Goal: Transaction & Acquisition: Purchase product/service

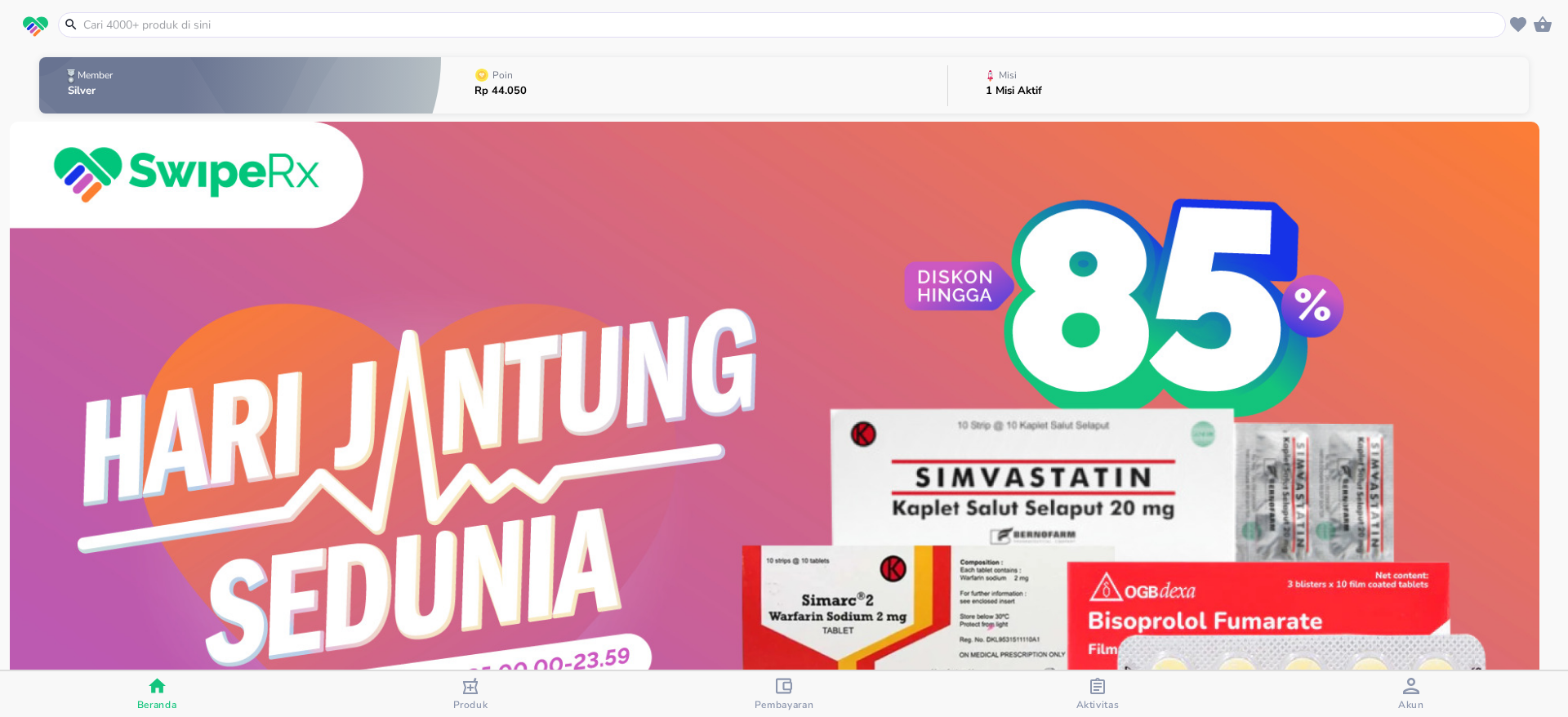
drag, startPoint x: 0, startPoint y: 0, endPoint x: 274, endPoint y: 22, distance: 274.9
click at [274, 22] on input "text" at bounding box center [791, 25] width 1420 height 17
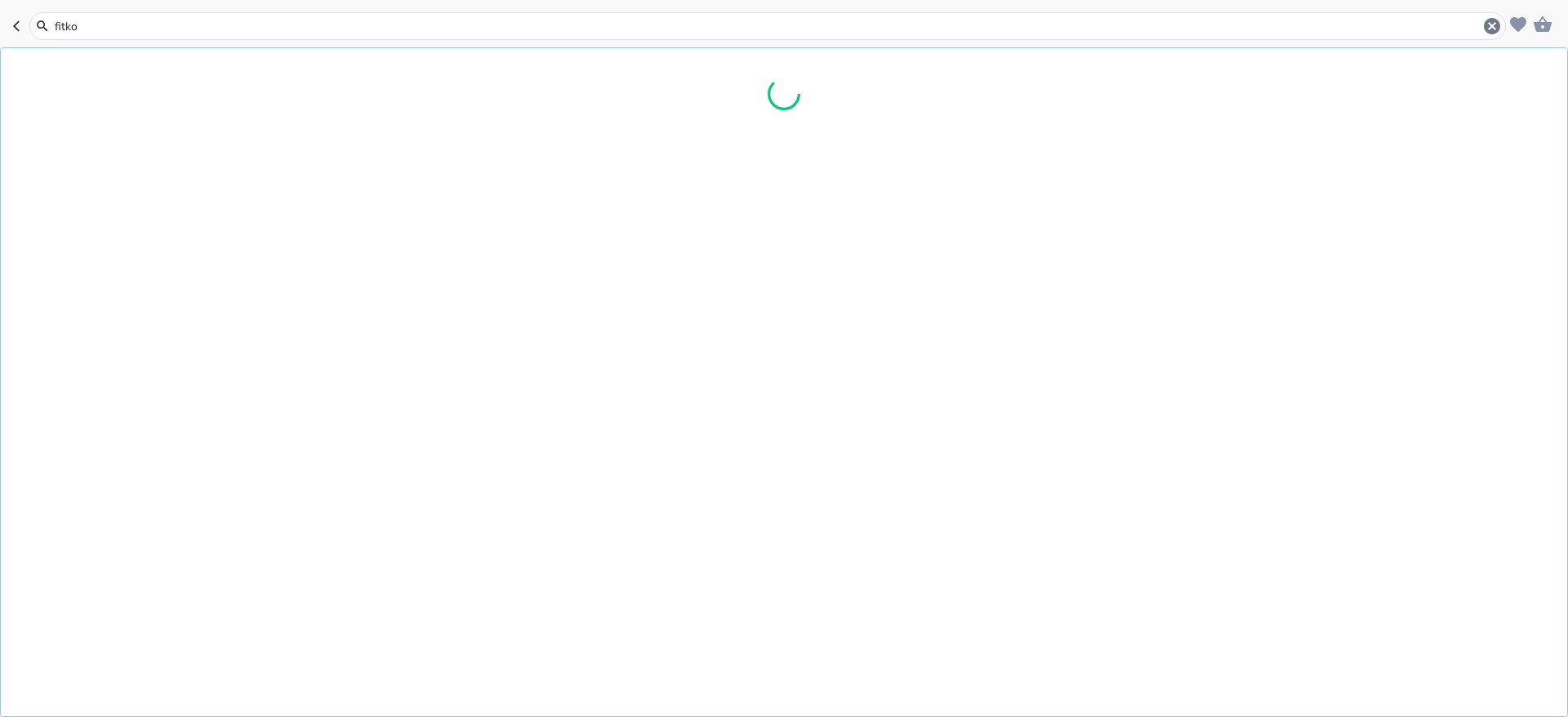
type input "fitkom"
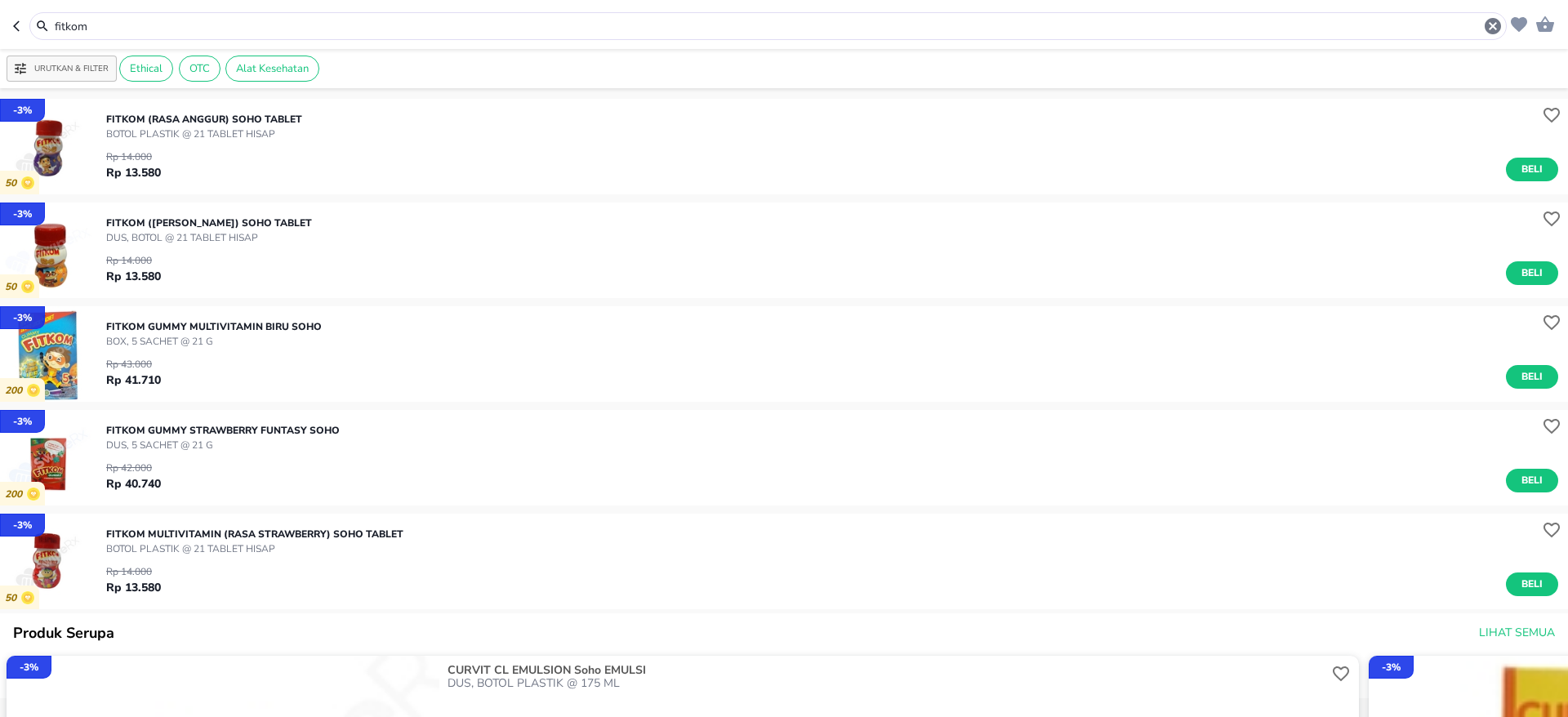
click at [47, 149] on img "button" at bounding box center [47, 146] width 96 height 96
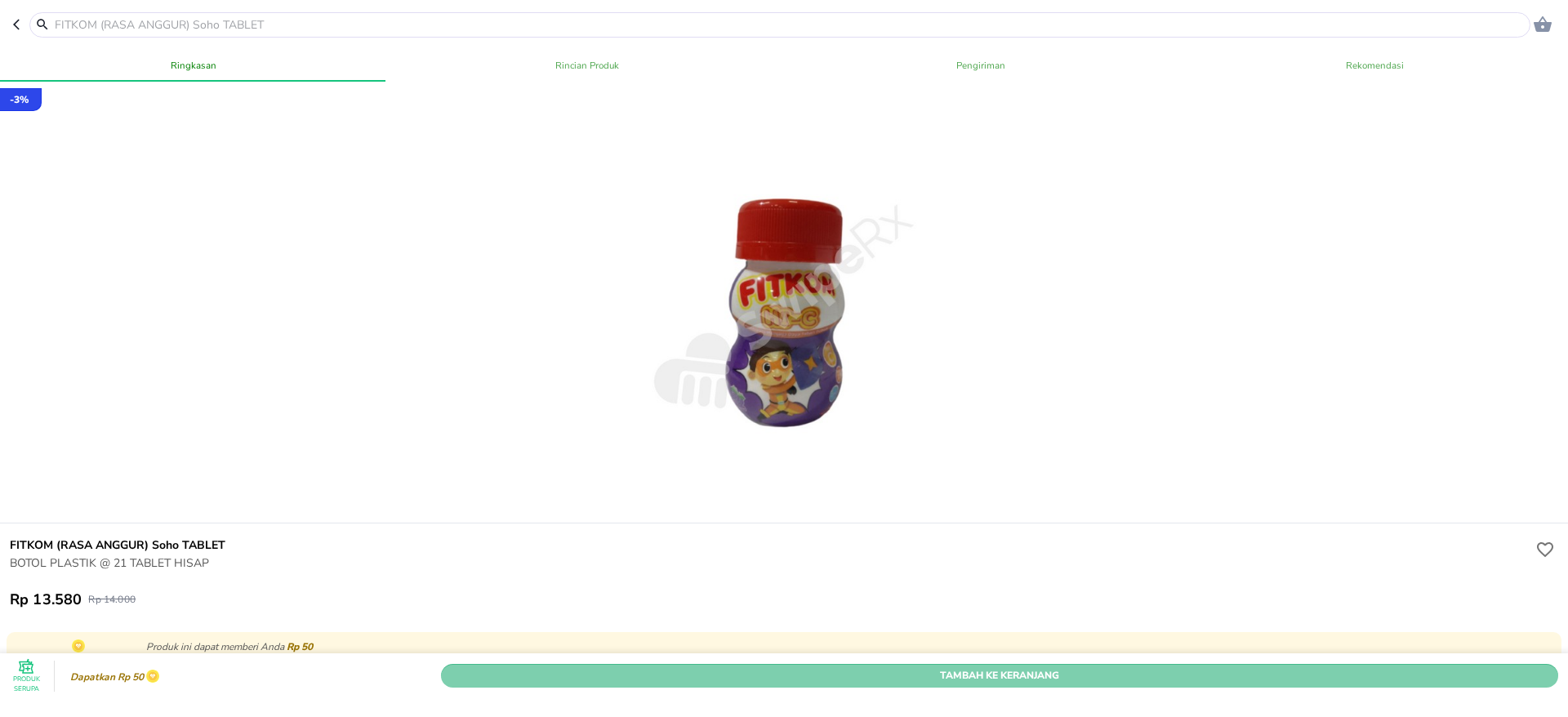
click at [1086, 668] on span "Tambah Ke Keranjang" at bounding box center [999, 676] width 1093 height 17
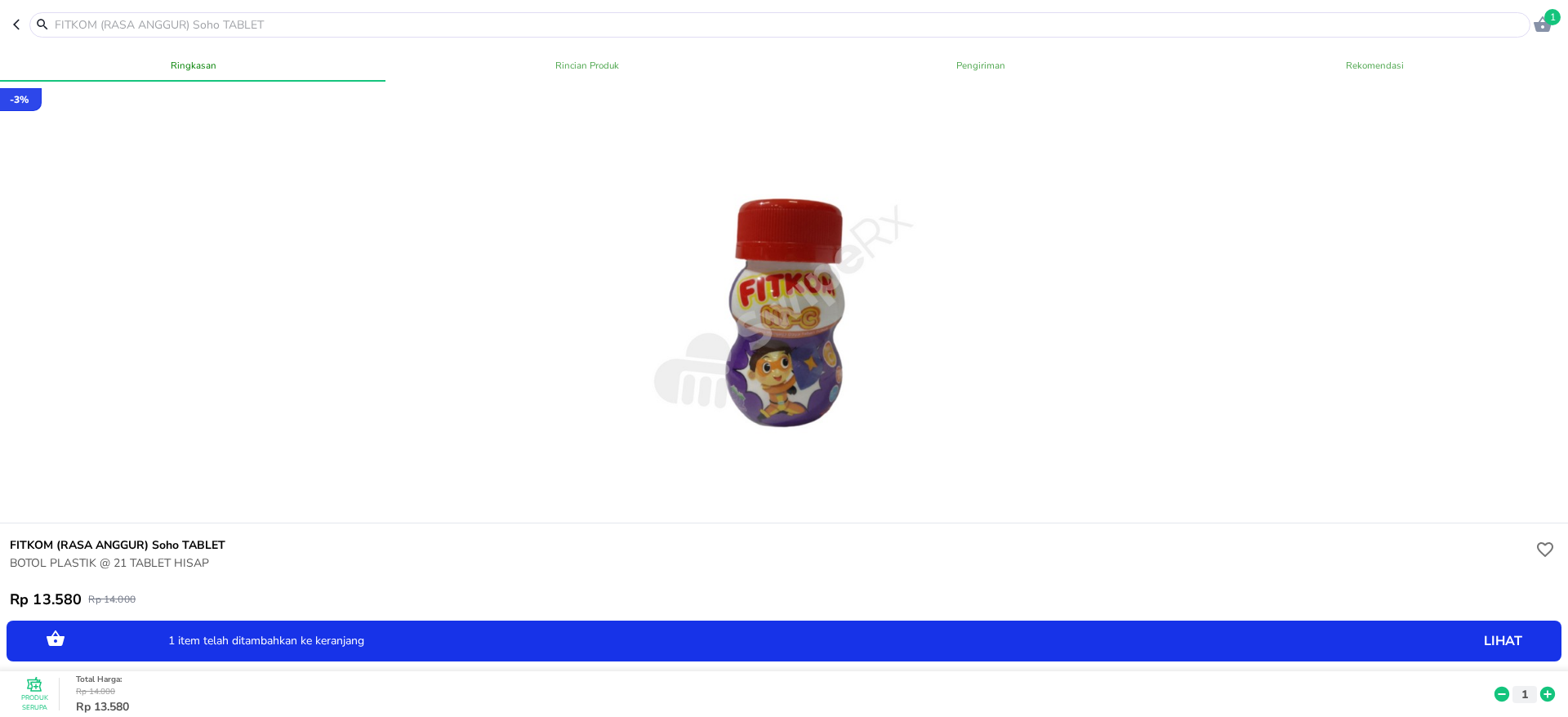
click at [1540, 687] on icon at bounding box center [1547, 693] width 14 height 14
click at [21, 27] on icon "button" at bounding box center [20, 25] width 13 height 13
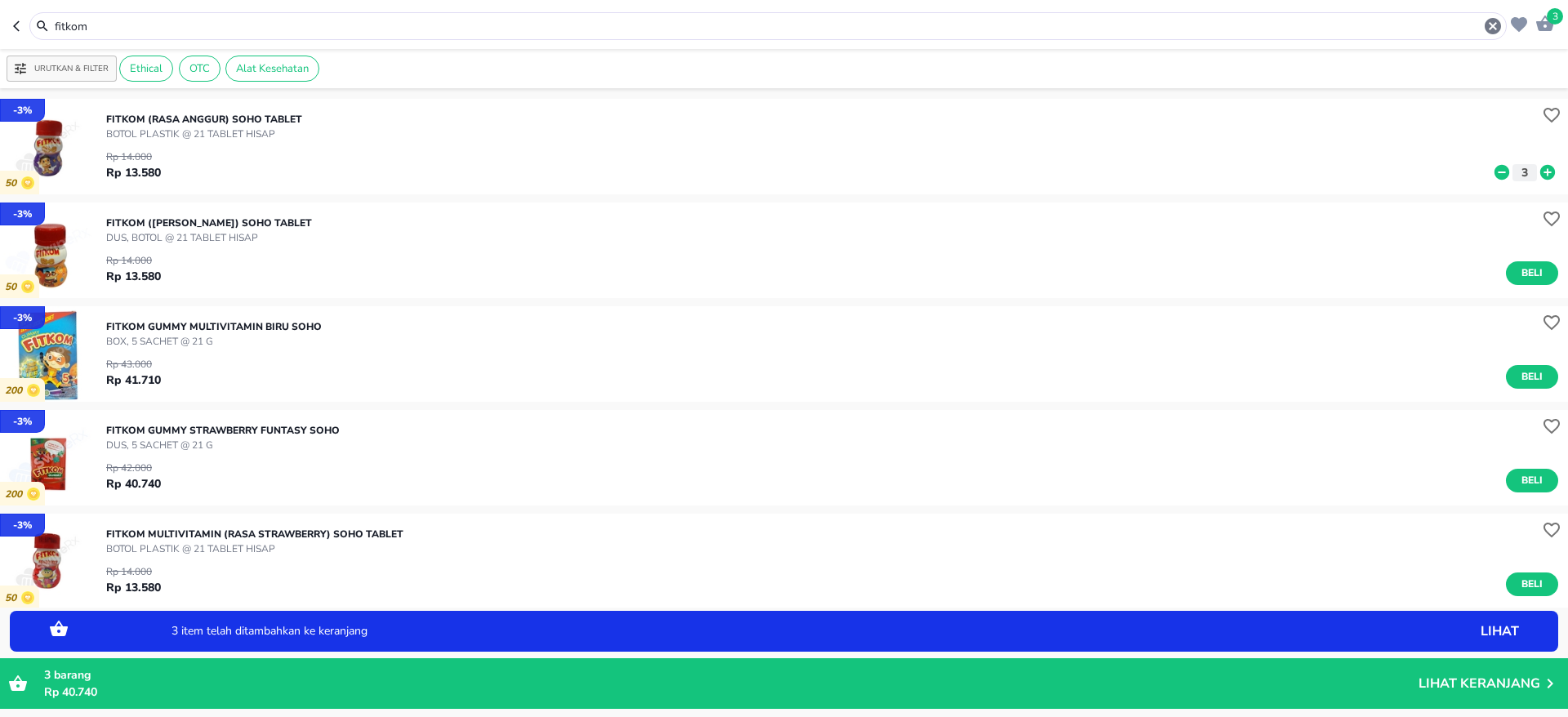
click at [61, 256] on img "button" at bounding box center [47, 250] width 96 height 96
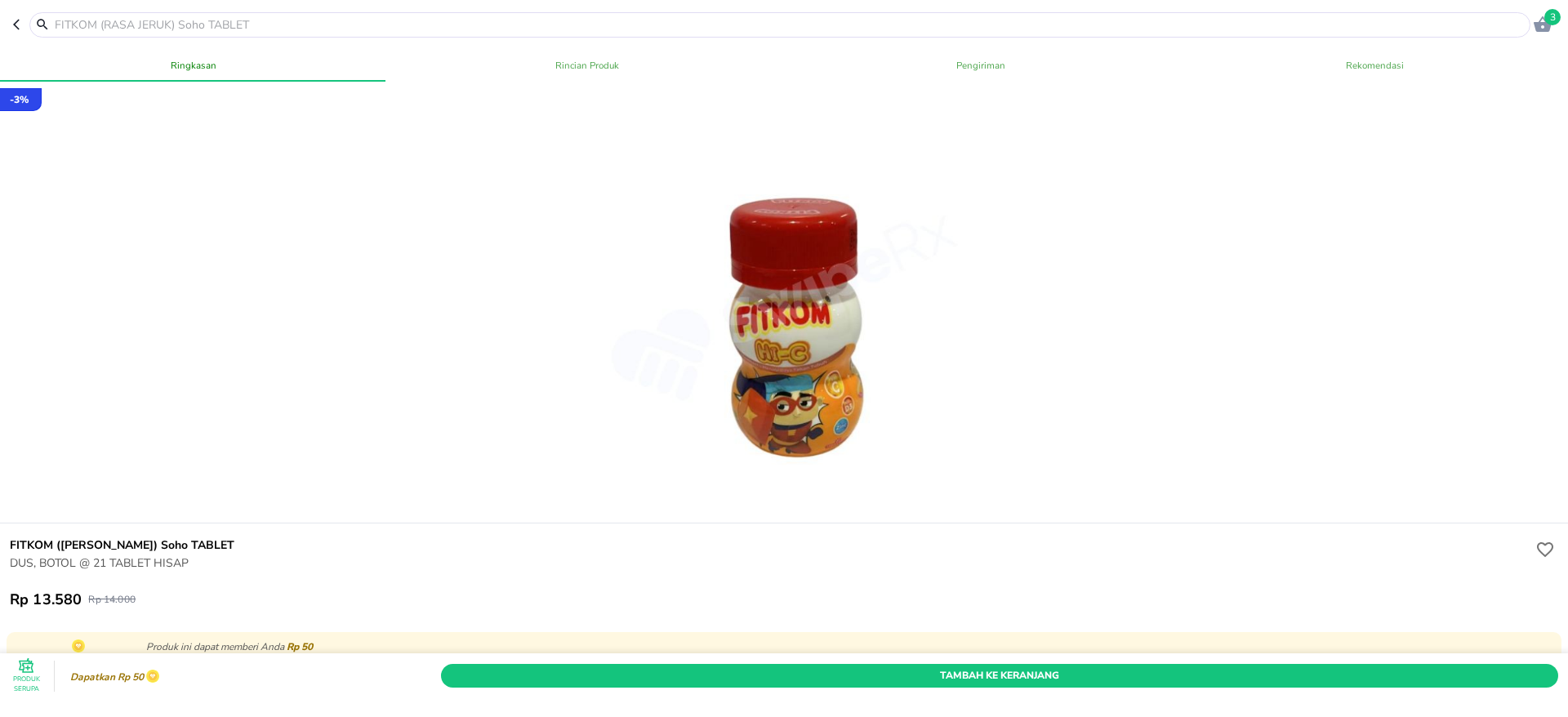
click at [976, 653] on div "Produk Serupa Dapatkan Rp 50 Tambah Ke Keranjang" at bounding box center [784, 676] width 1575 height 46
click at [977, 668] on span "Tambah Ke Keranjang" at bounding box center [999, 676] width 1093 height 17
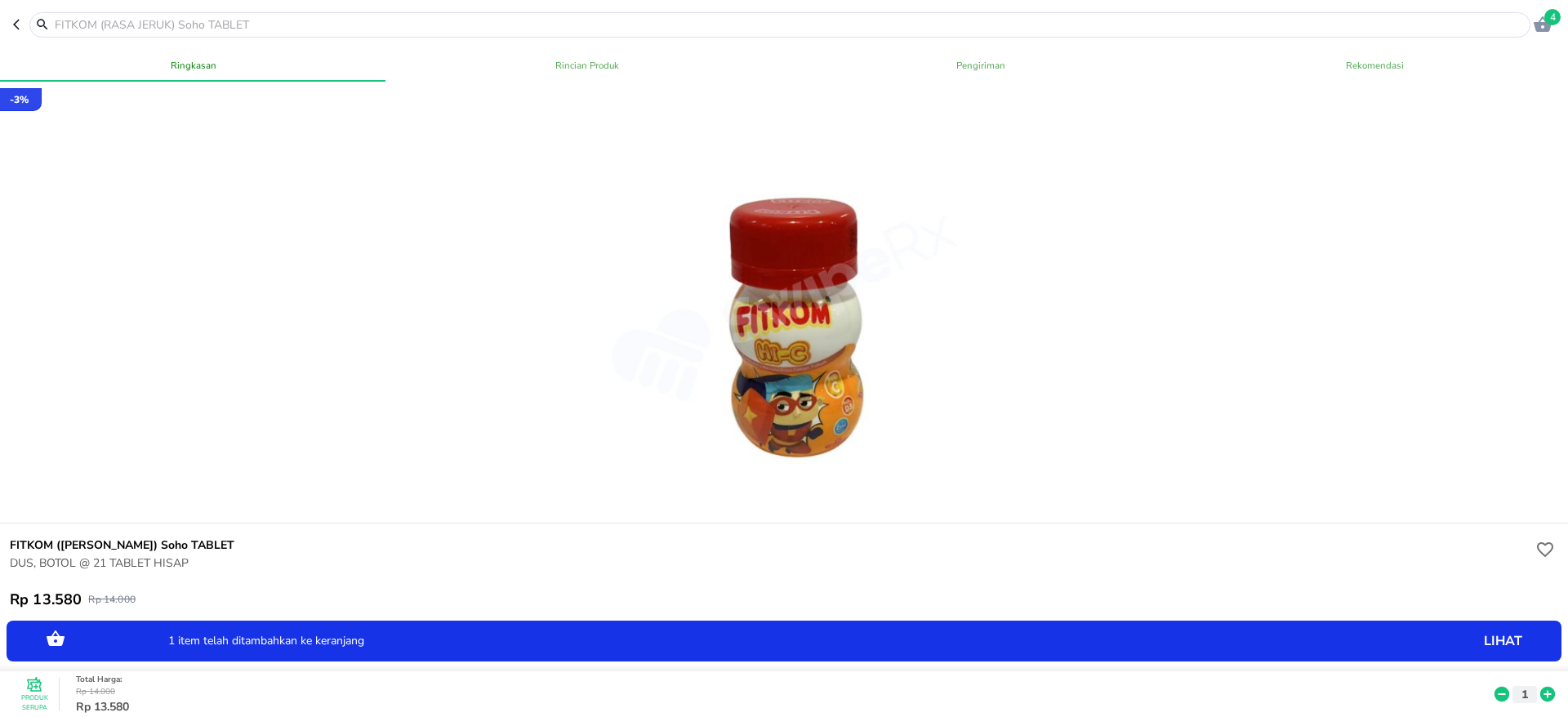
click at [1540, 687] on icon at bounding box center [1547, 693] width 14 height 14
click at [16, 32] on button "button" at bounding box center [21, 25] width 16 height 26
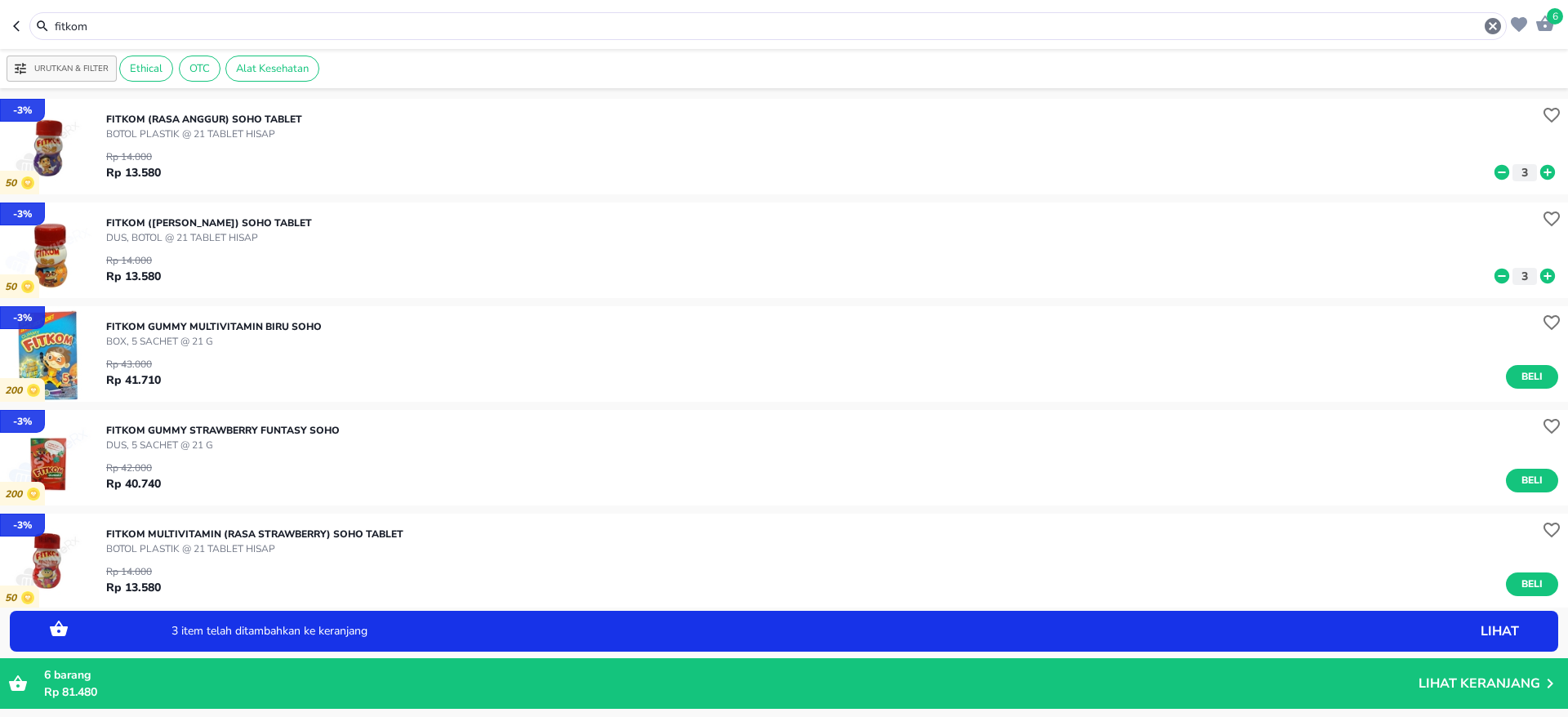
click at [26, 571] on img "button" at bounding box center [47, 561] width 96 height 96
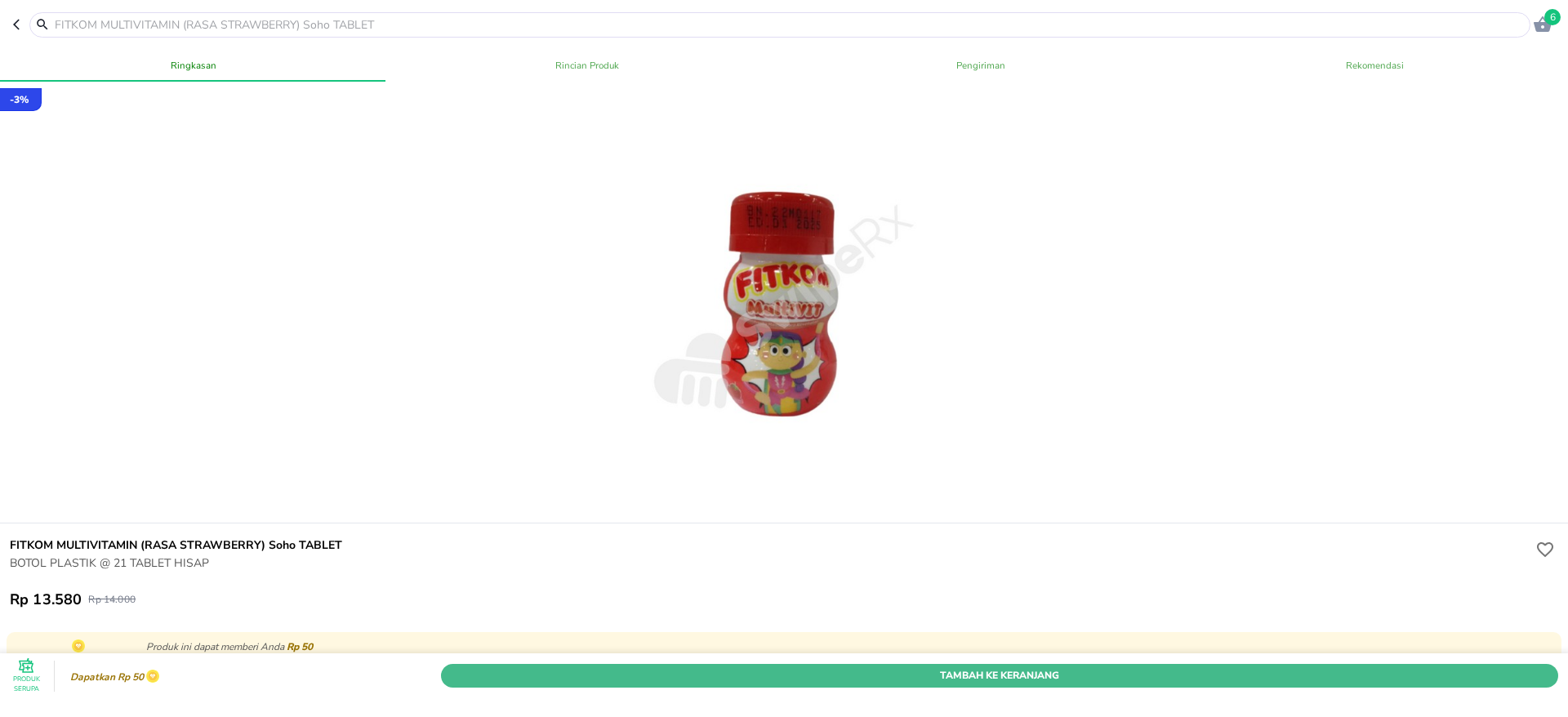
click at [965, 668] on span "Tambah Ke Keranjang" at bounding box center [999, 676] width 1093 height 17
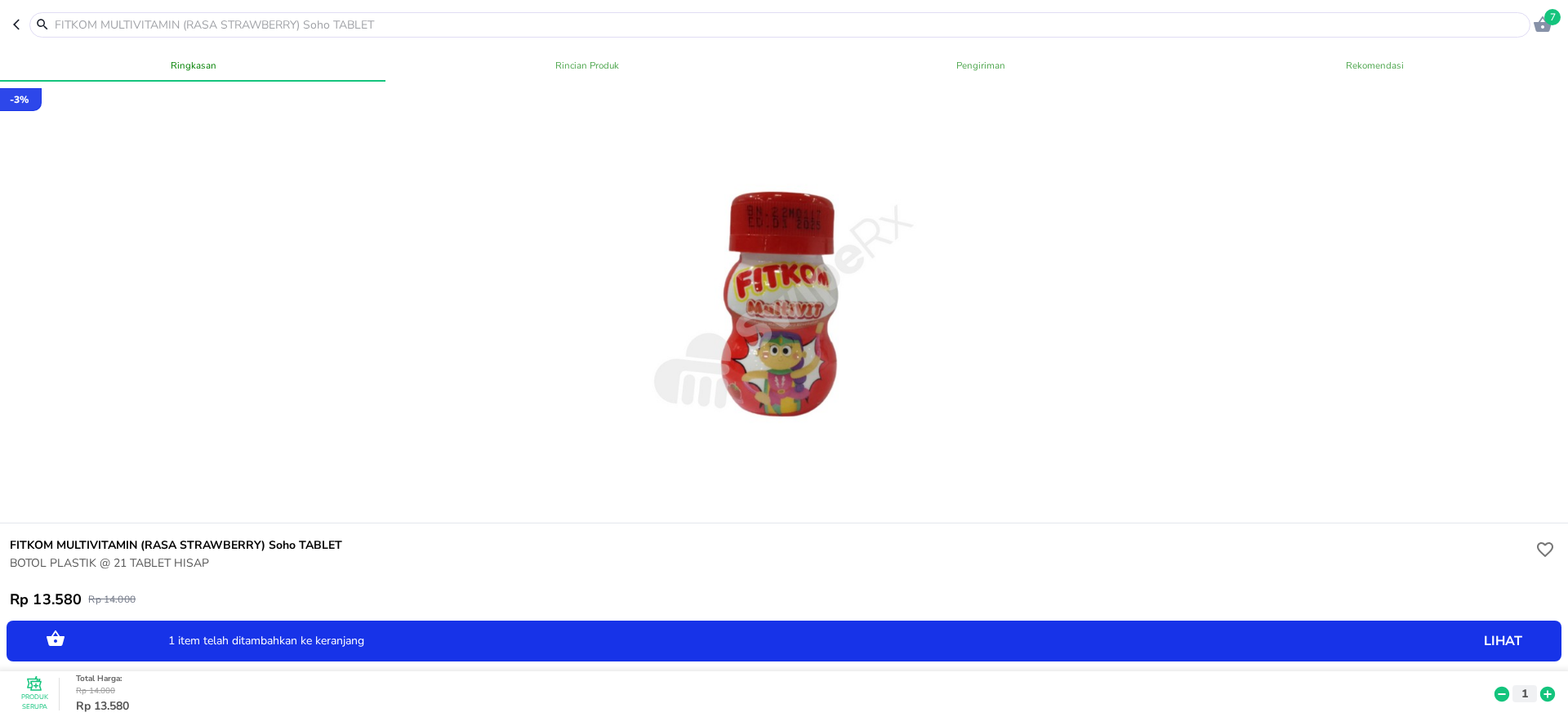
click at [1540, 687] on icon at bounding box center [1547, 693] width 14 height 14
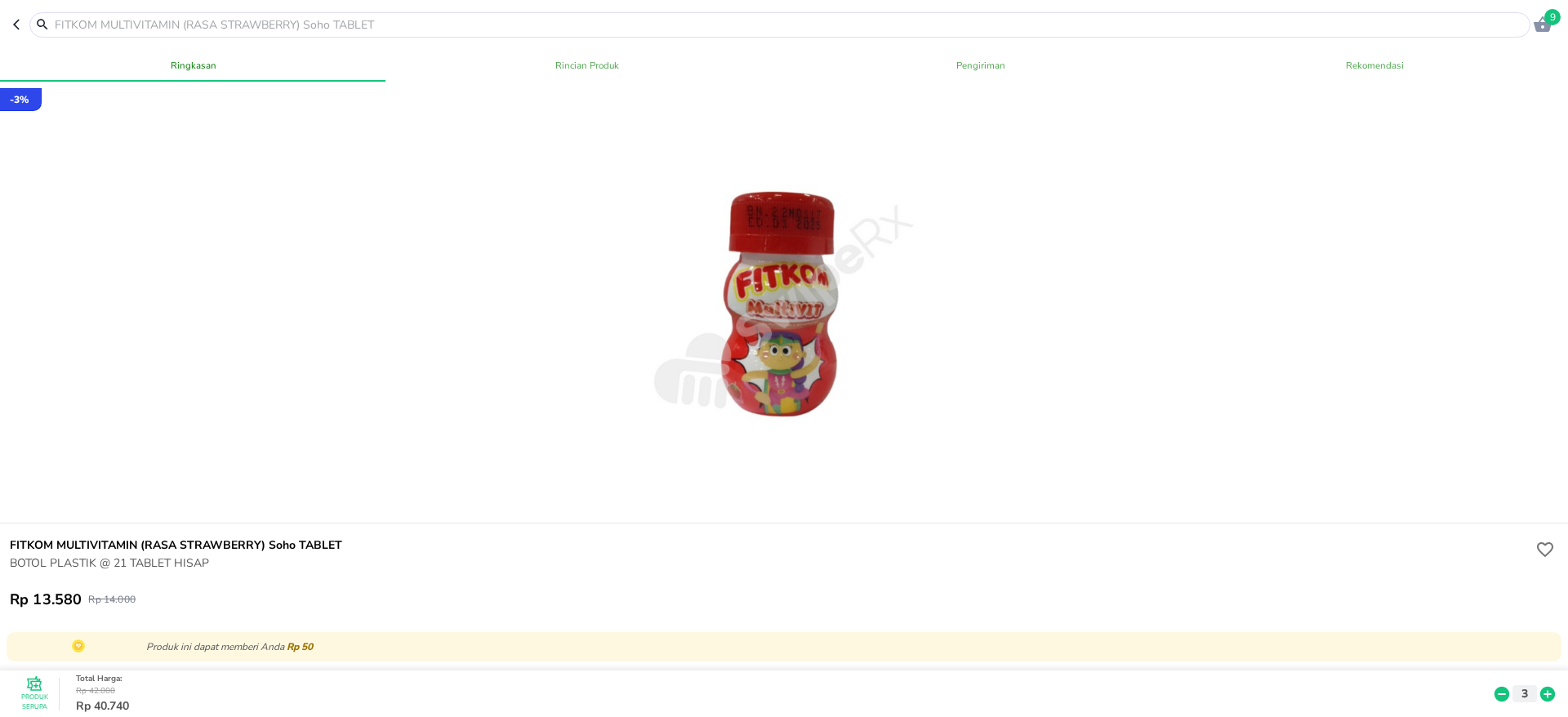
click at [265, 27] on input "text" at bounding box center [789, 25] width 1473 height 17
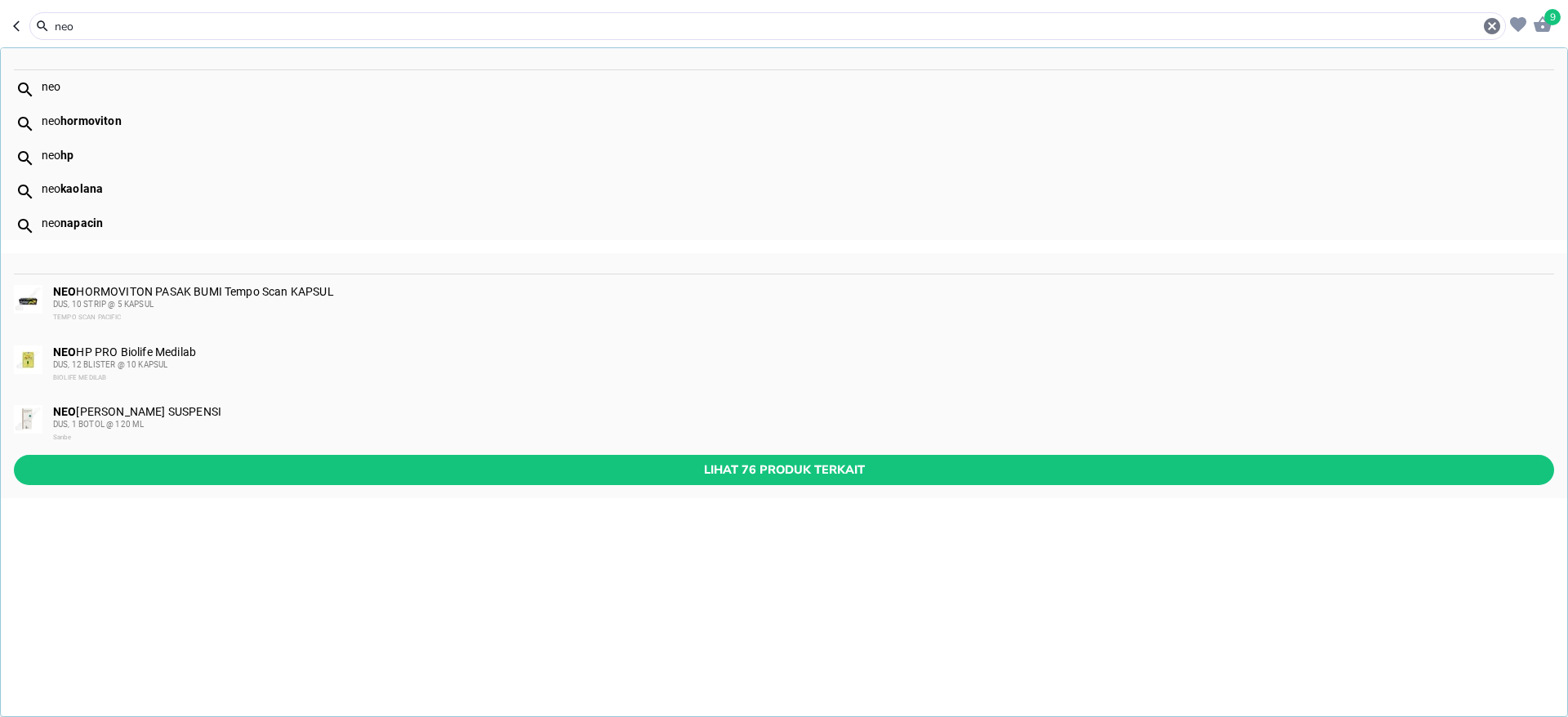
type input "neo"
click at [96, 187] on b "kaolana" at bounding box center [82, 189] width 43 height 13
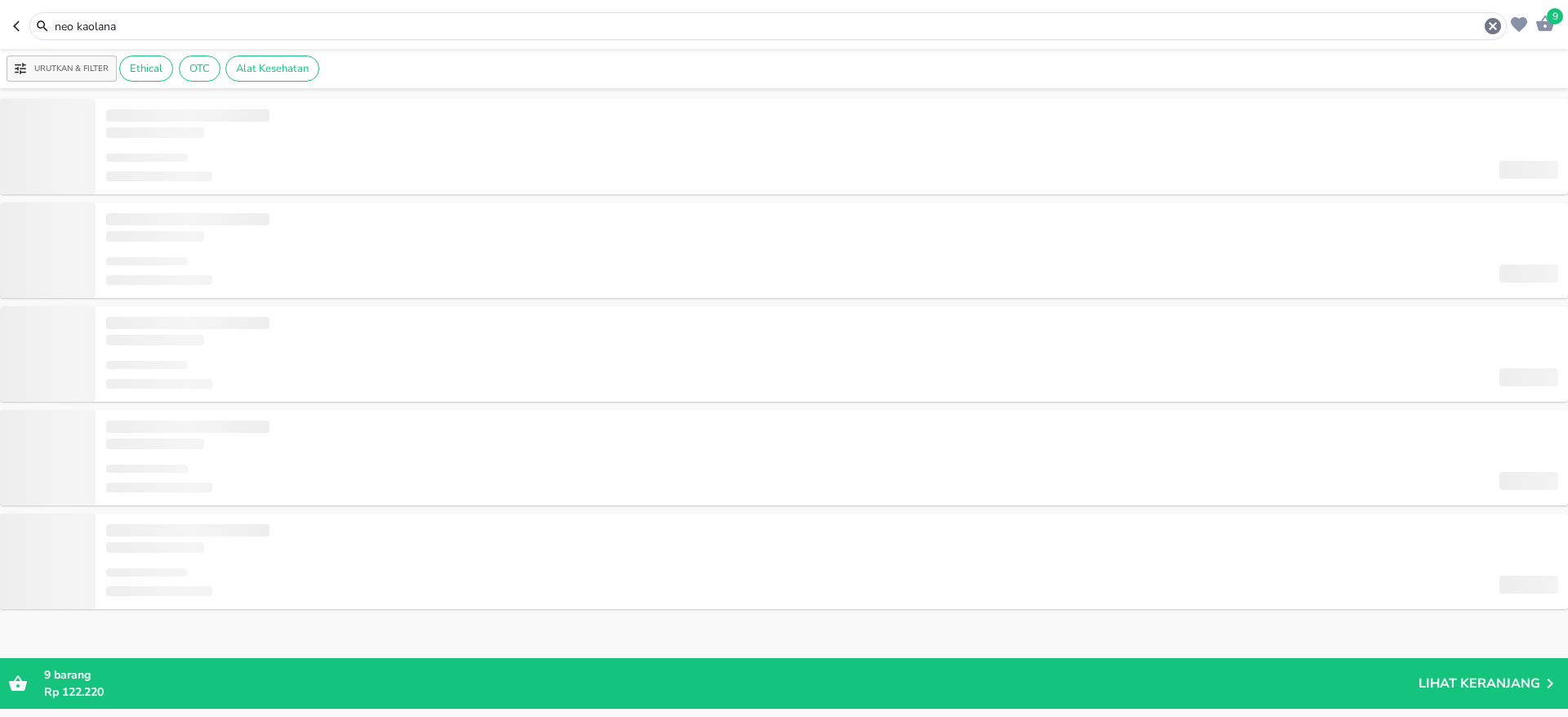
type input "neo kaolana"
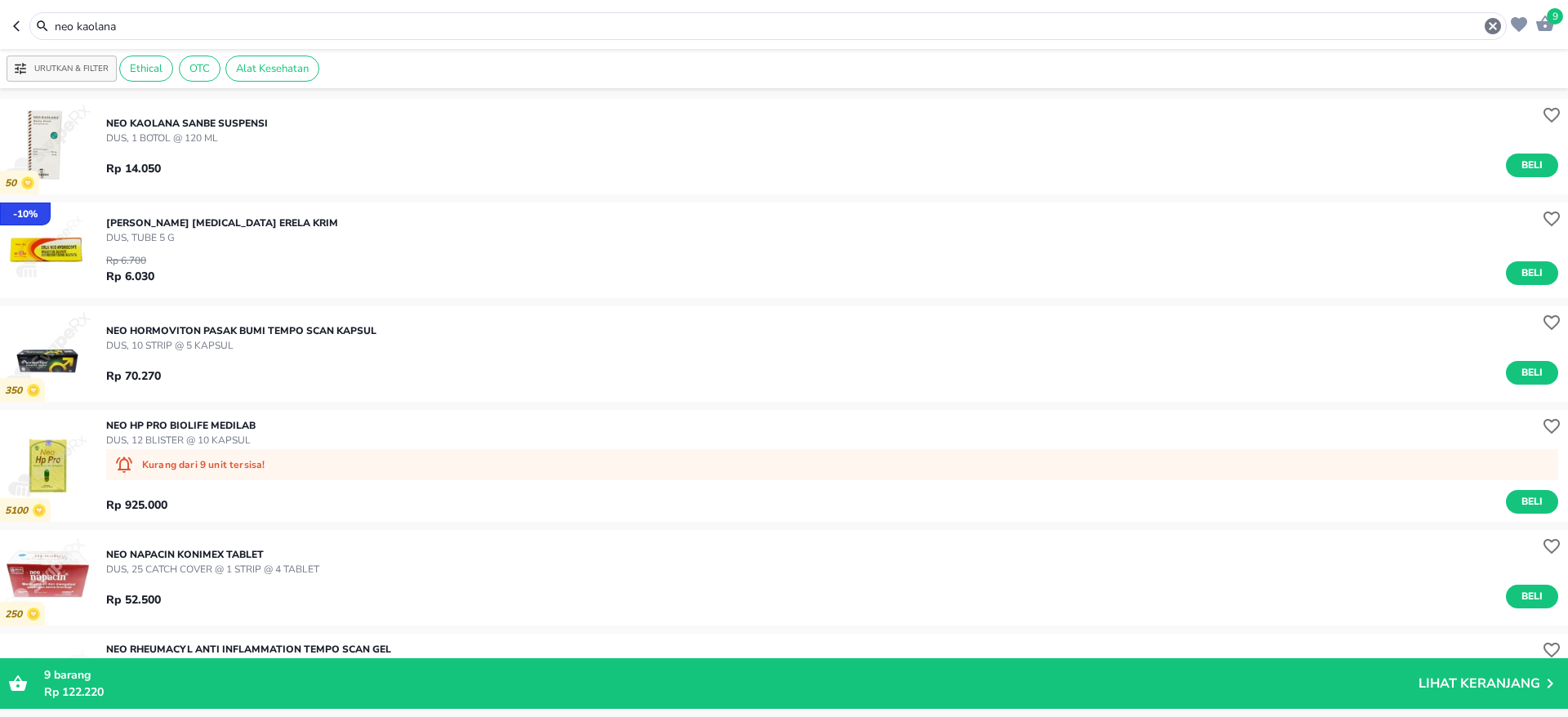
click at [55, 132] on img "button" at bounding box center [47, 146] width 96 height 96
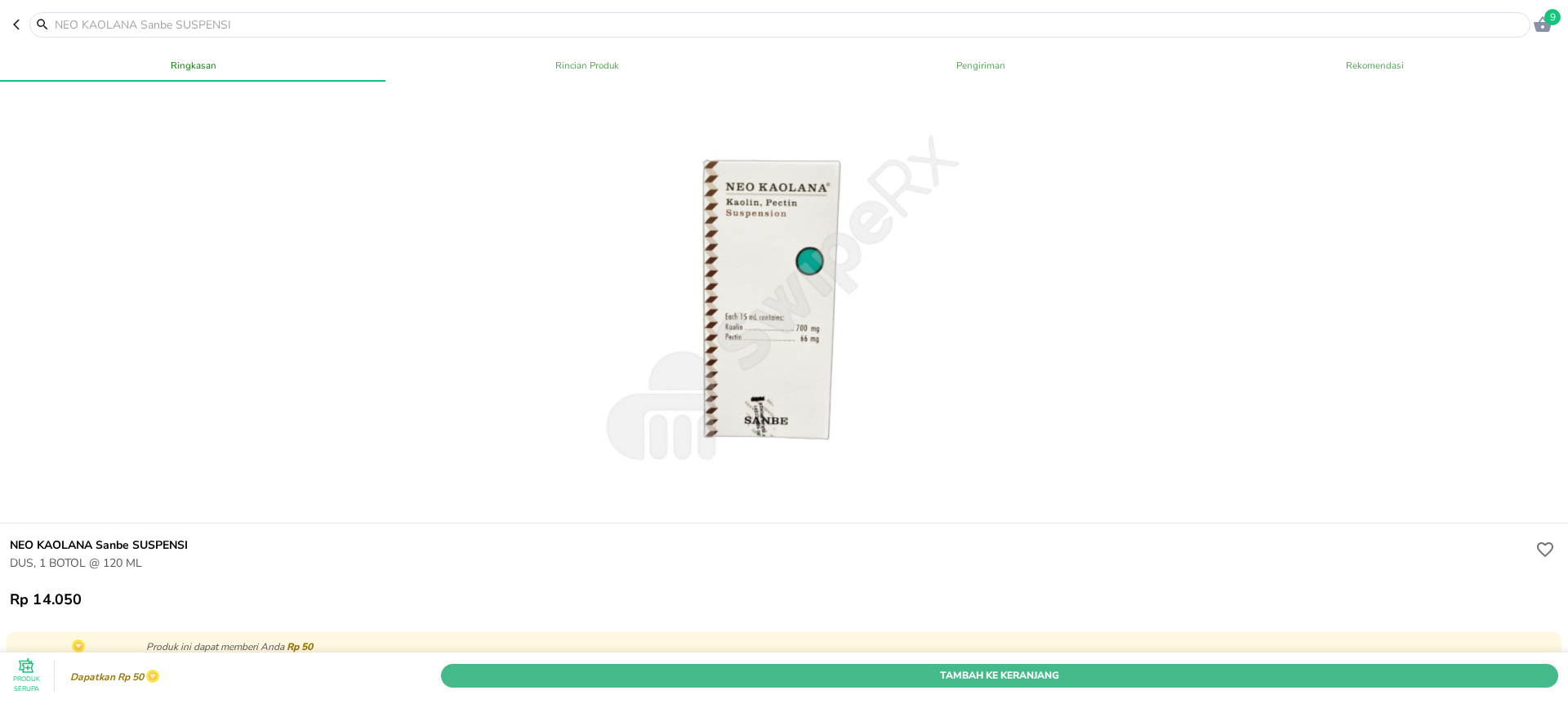
click at [999, 668] on span "Tambah Ke Keranjang" at bounding box center [999, 676] width 1093 height 17
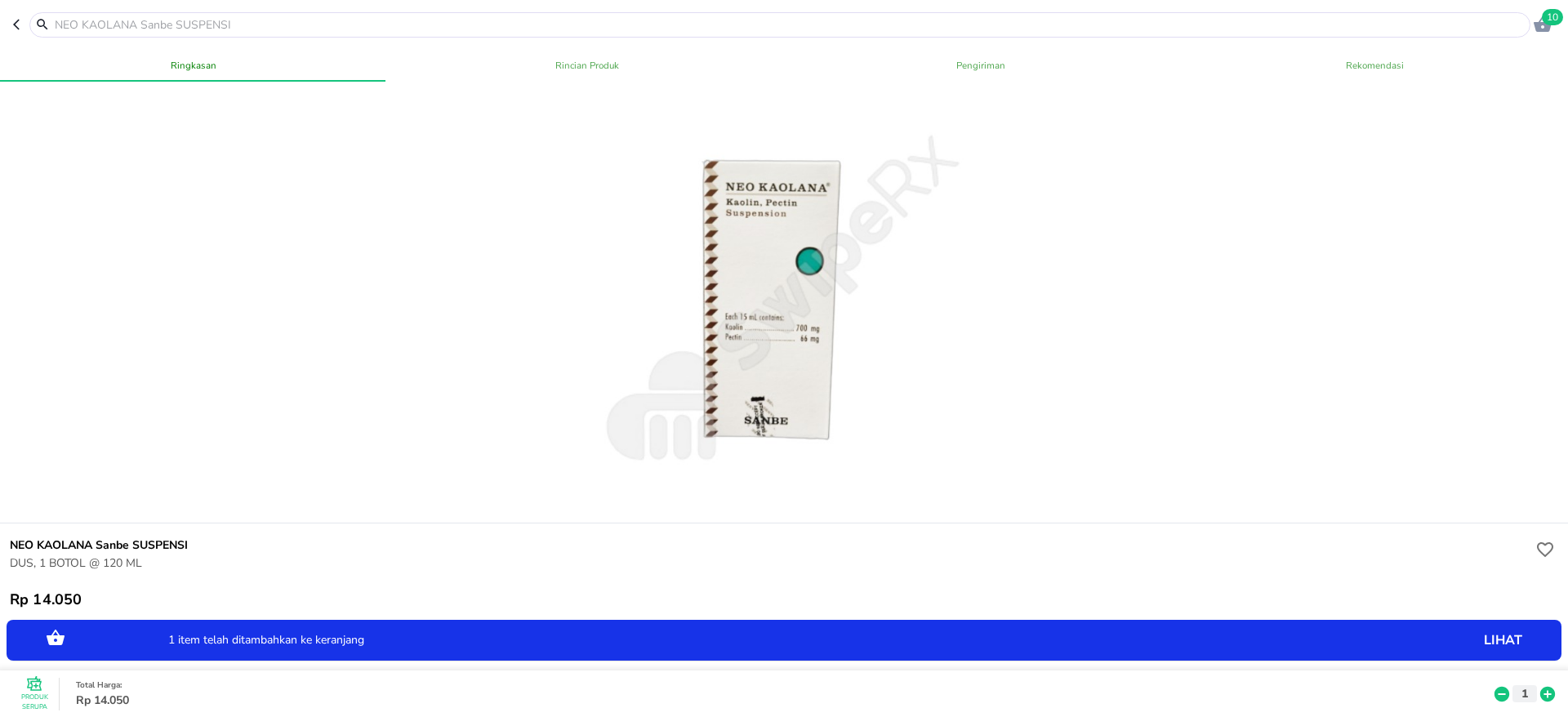
click at [1537, 686] on icon at bounding box center [1547, 694] width 21 height 18
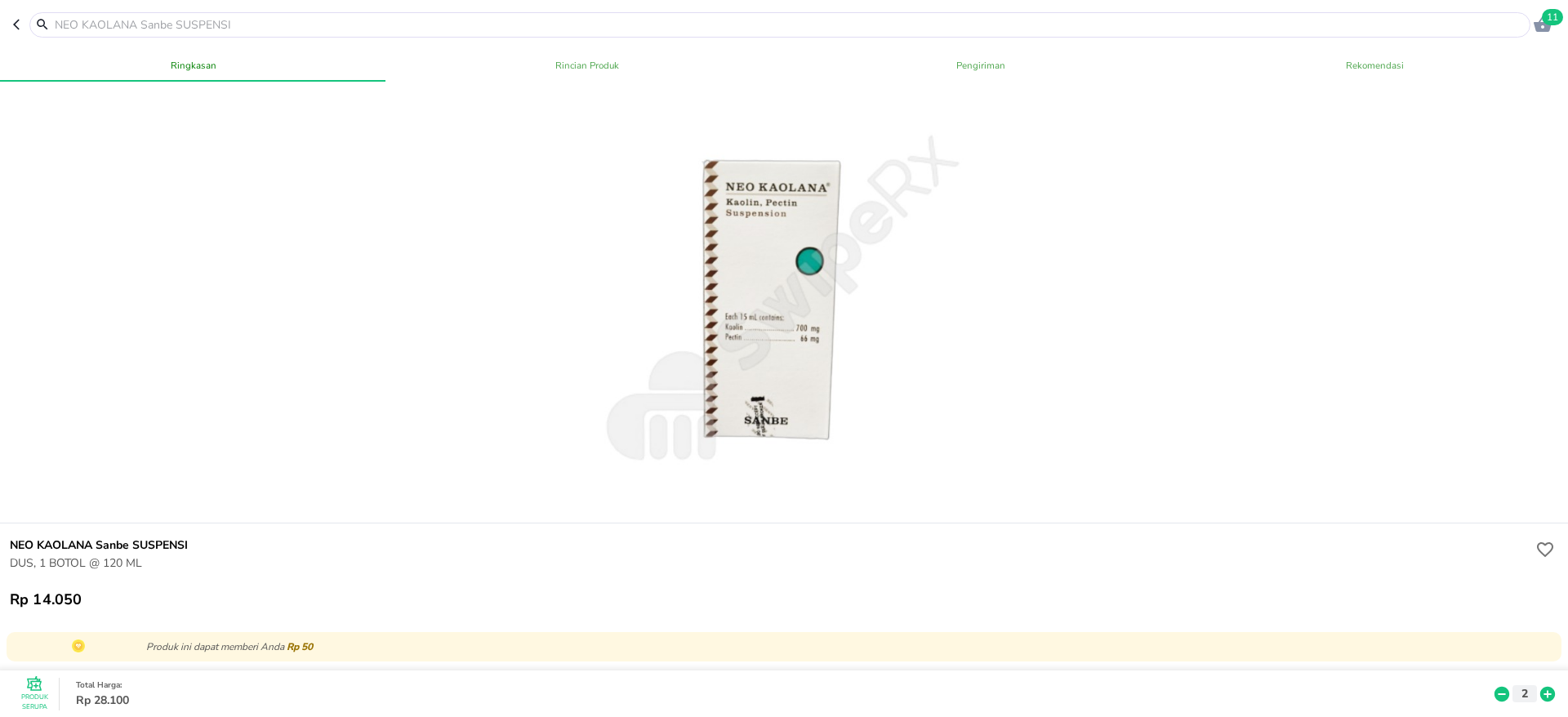
click at [311, 23] on input "text" at bounding box center [789, 25] width 1473 height 17
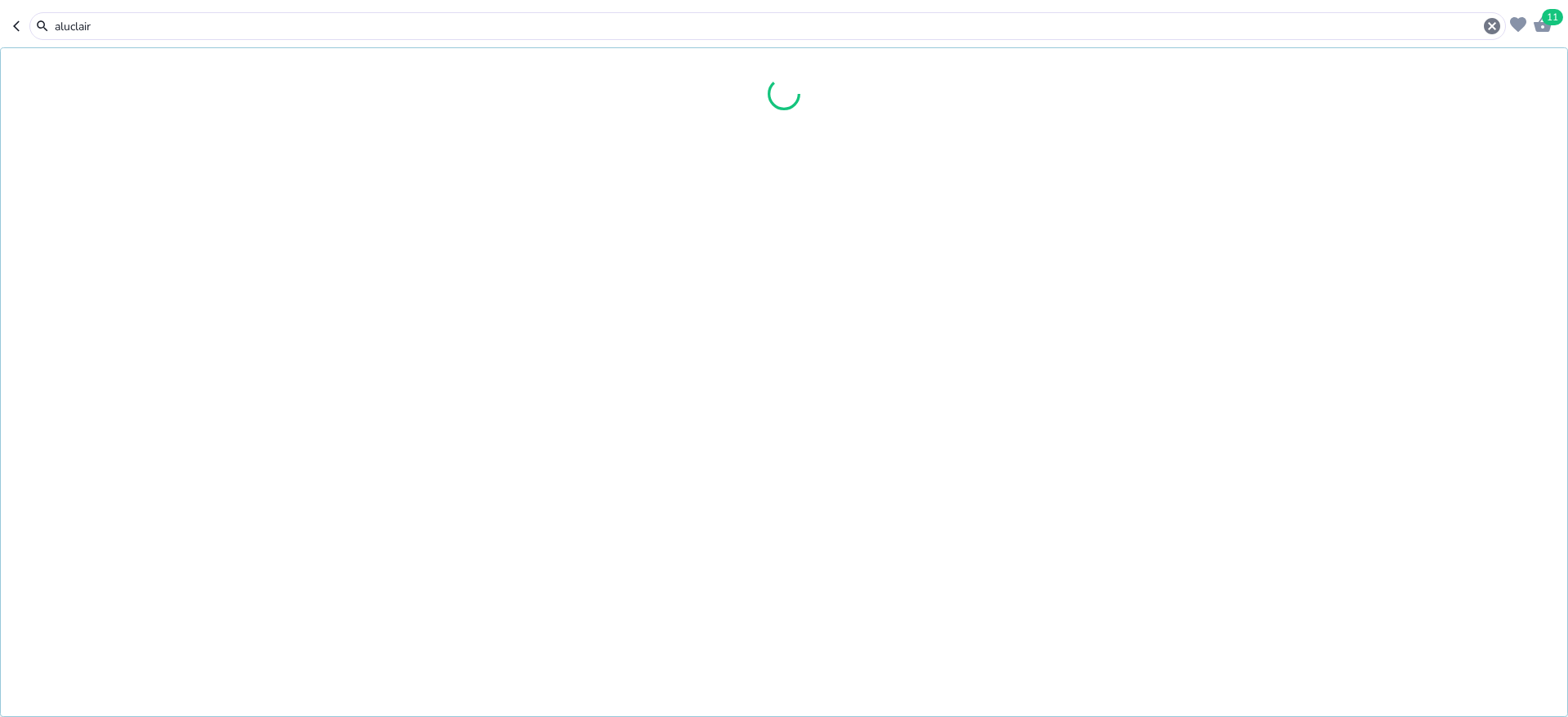
type input "aluclaire"
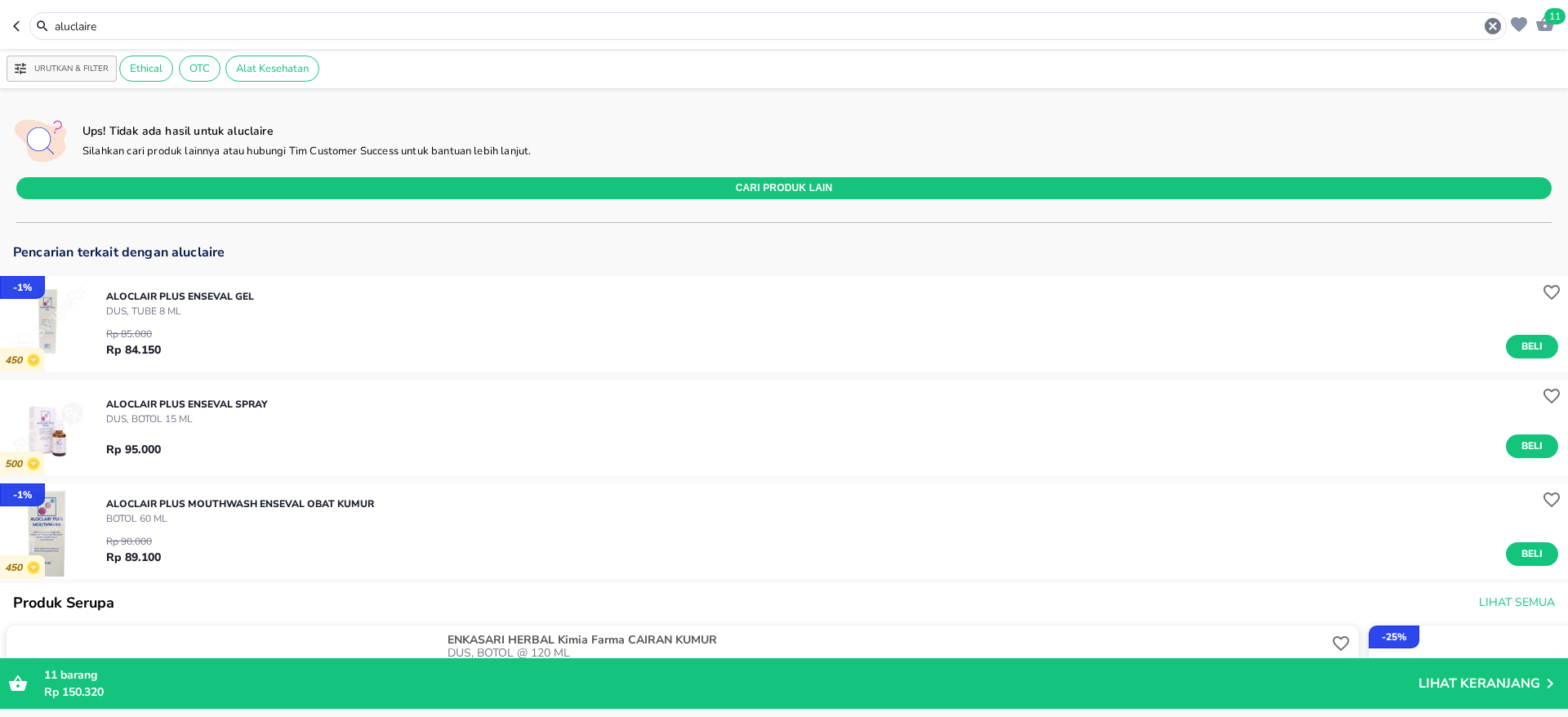
click at [40, 309] on img "button" at bounding box center [47, 324] width 96 height 96
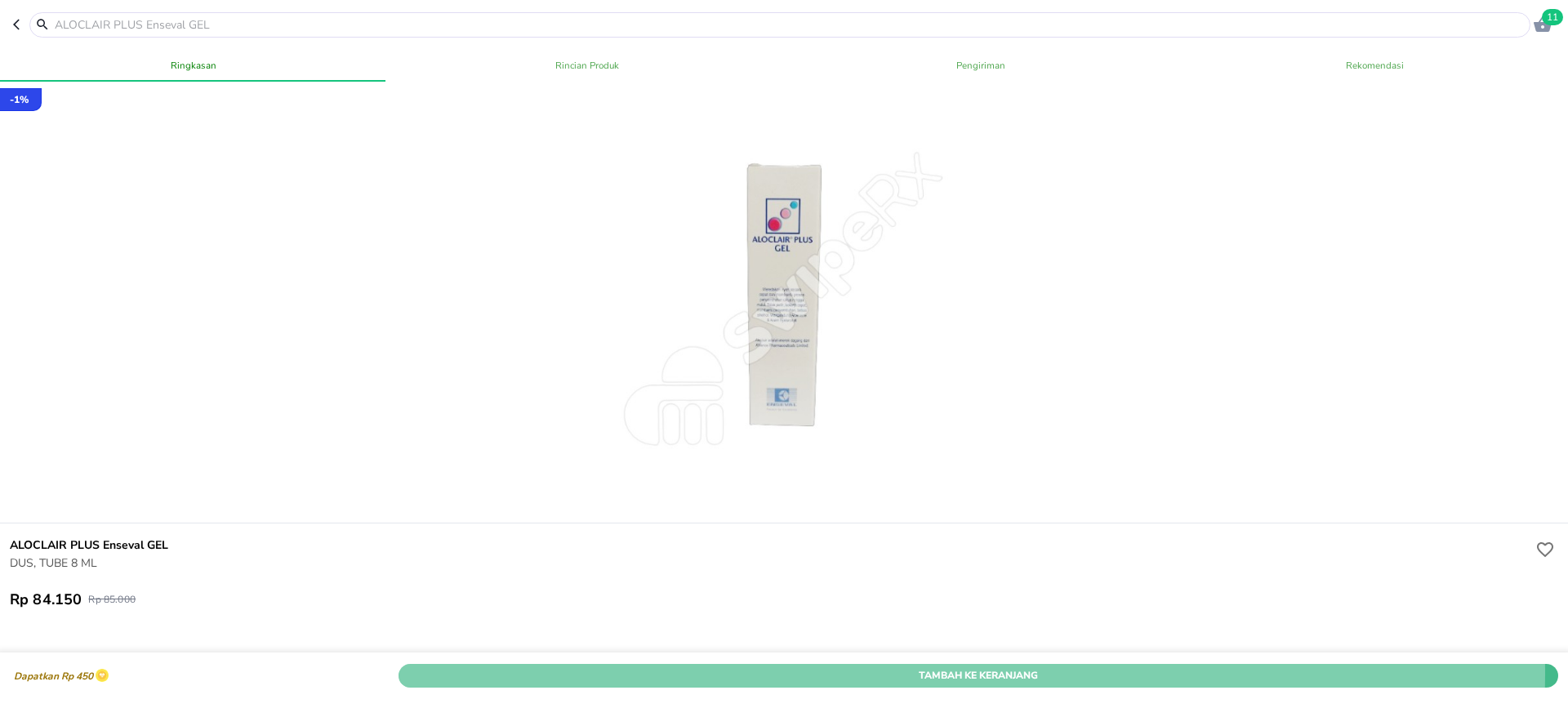
click at [955, 668] on span "Tambah Ke Keranjang" at bounding box center [978, 676] width 1135 height 17
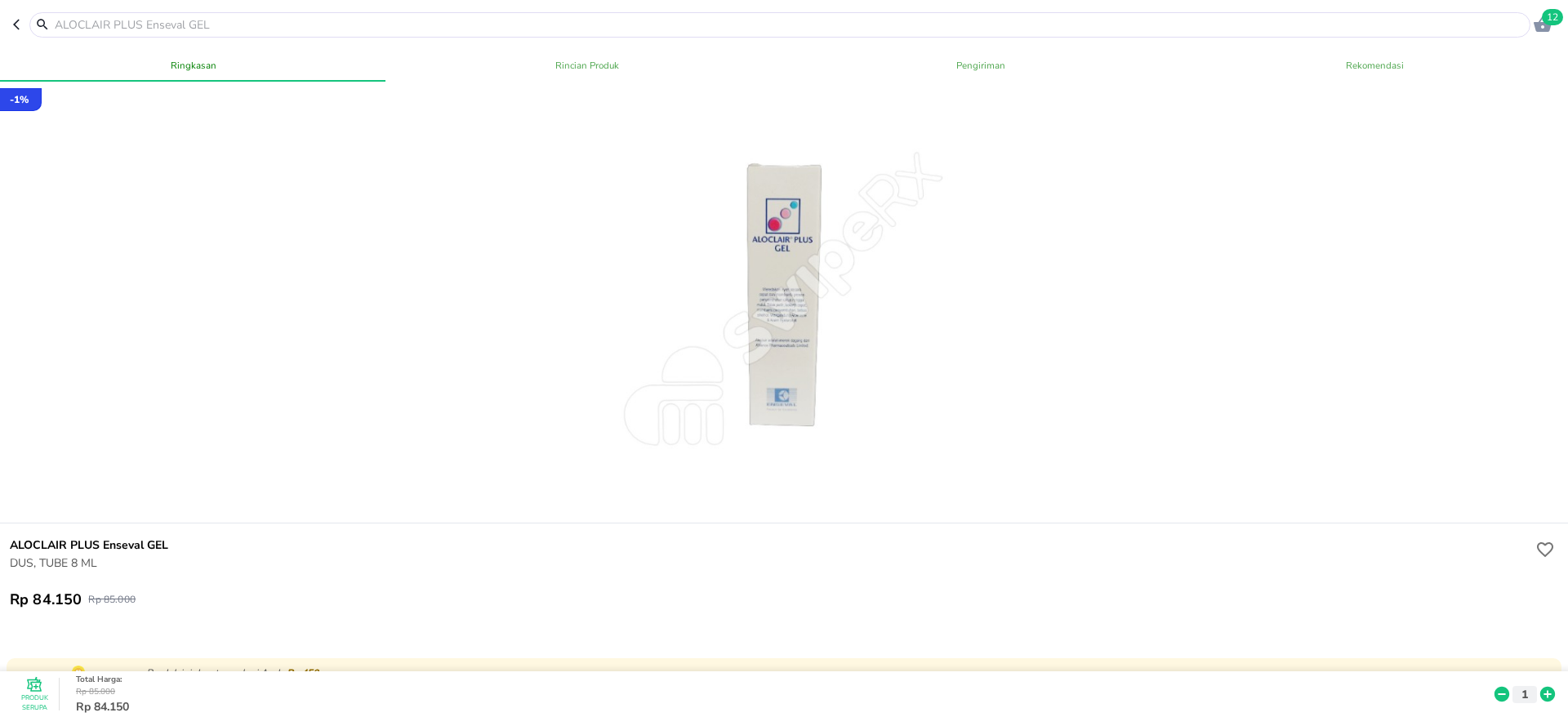
click at [292, 32] on input "text" at bounding box center [789, 25] width 1473 height 17
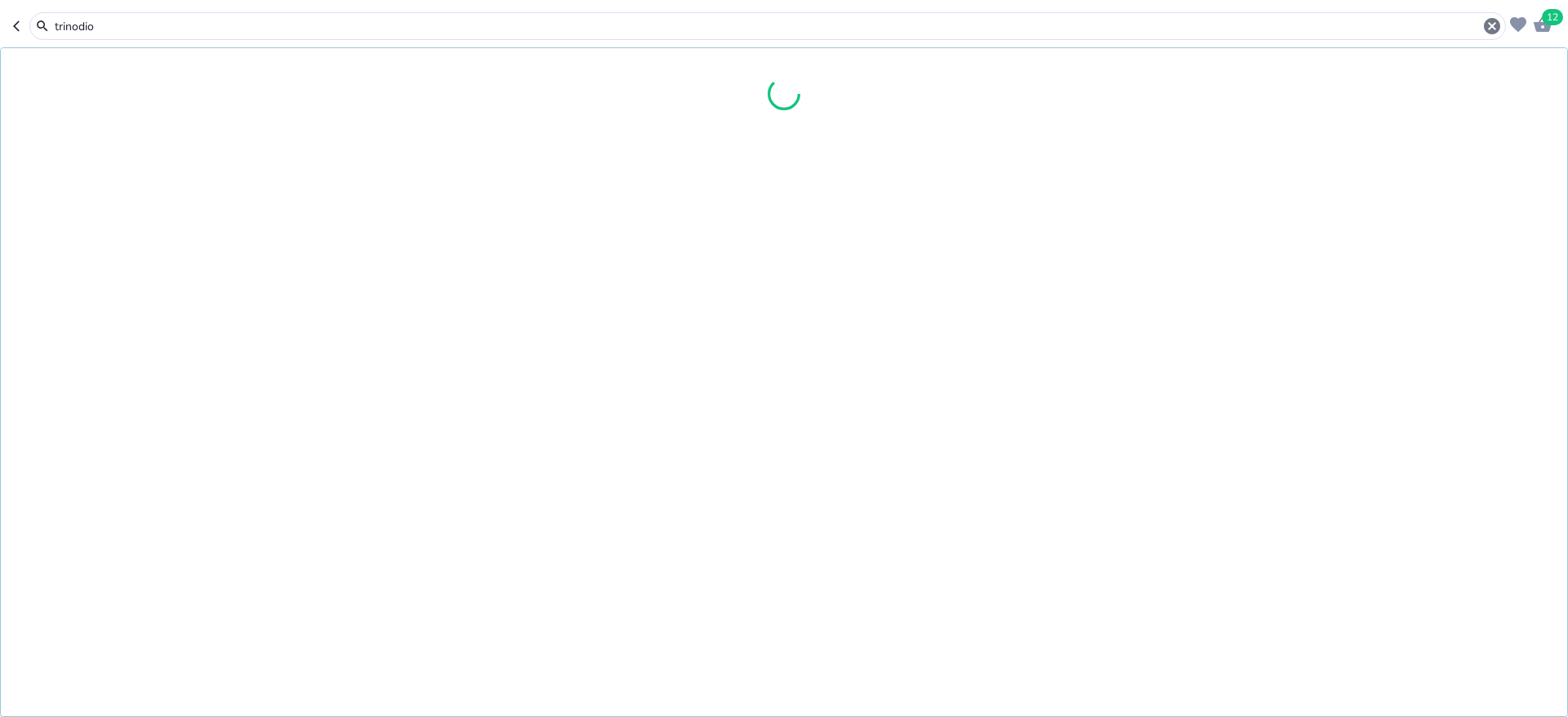
type input "trinodiol"
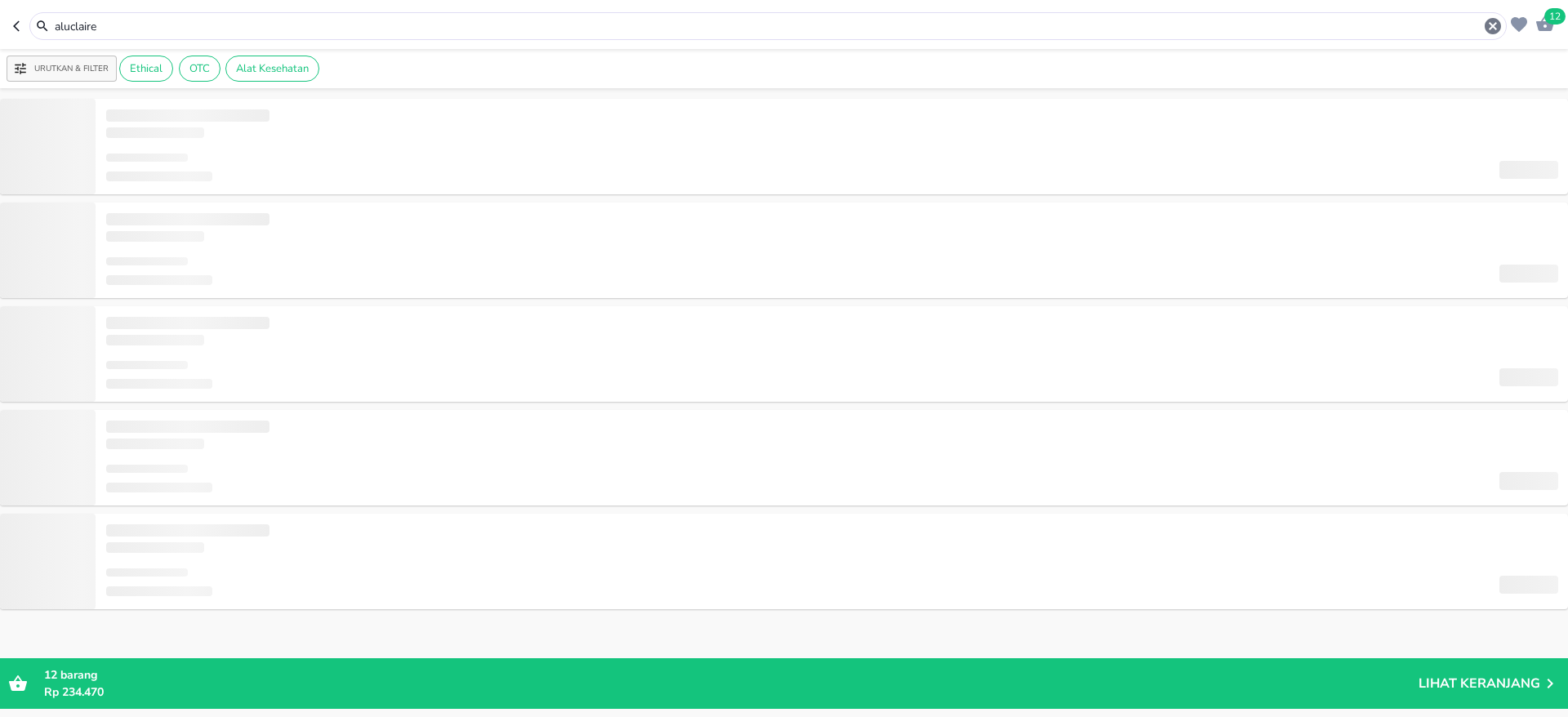
type input "trinodiol"
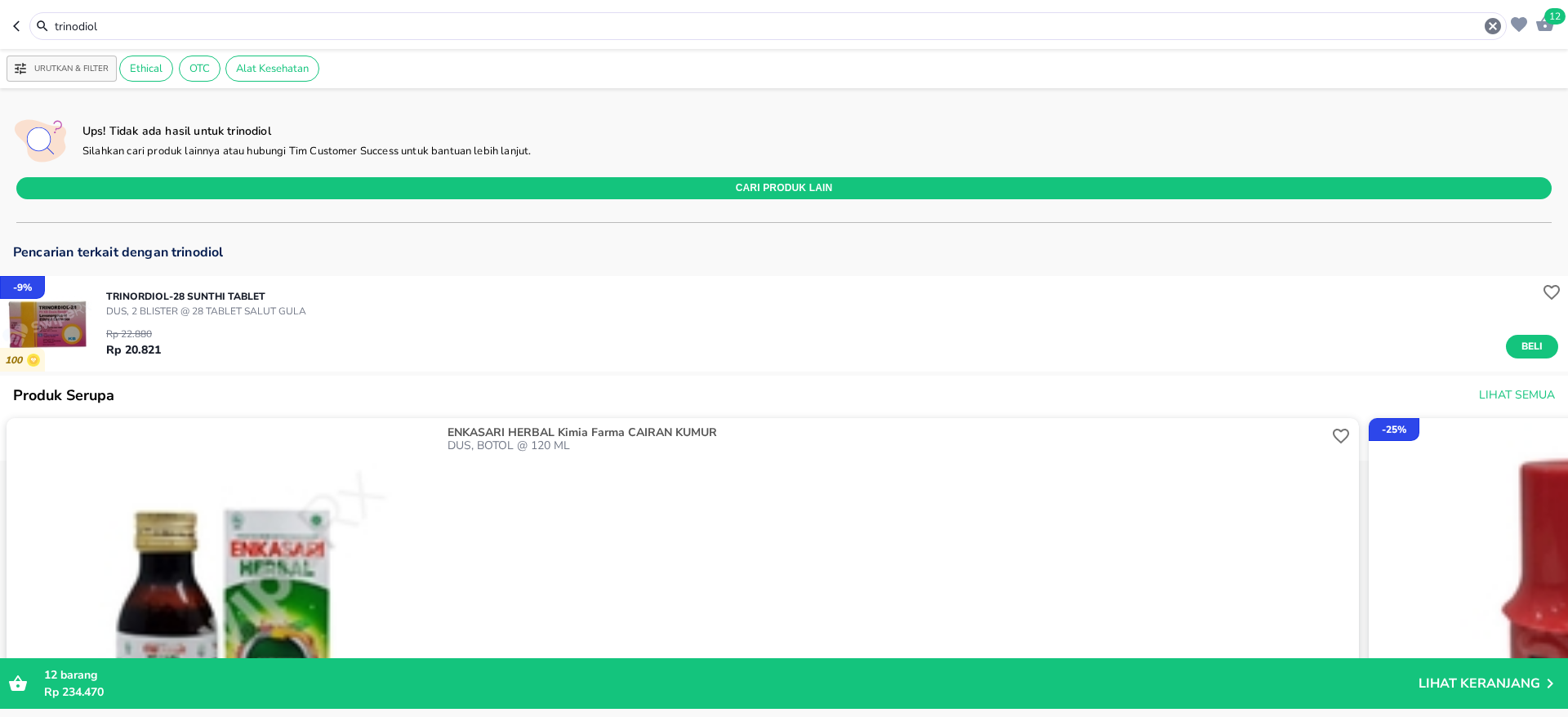
click at [50, 328] on img "button" at bounding box center [47, 324] width 96 height 96
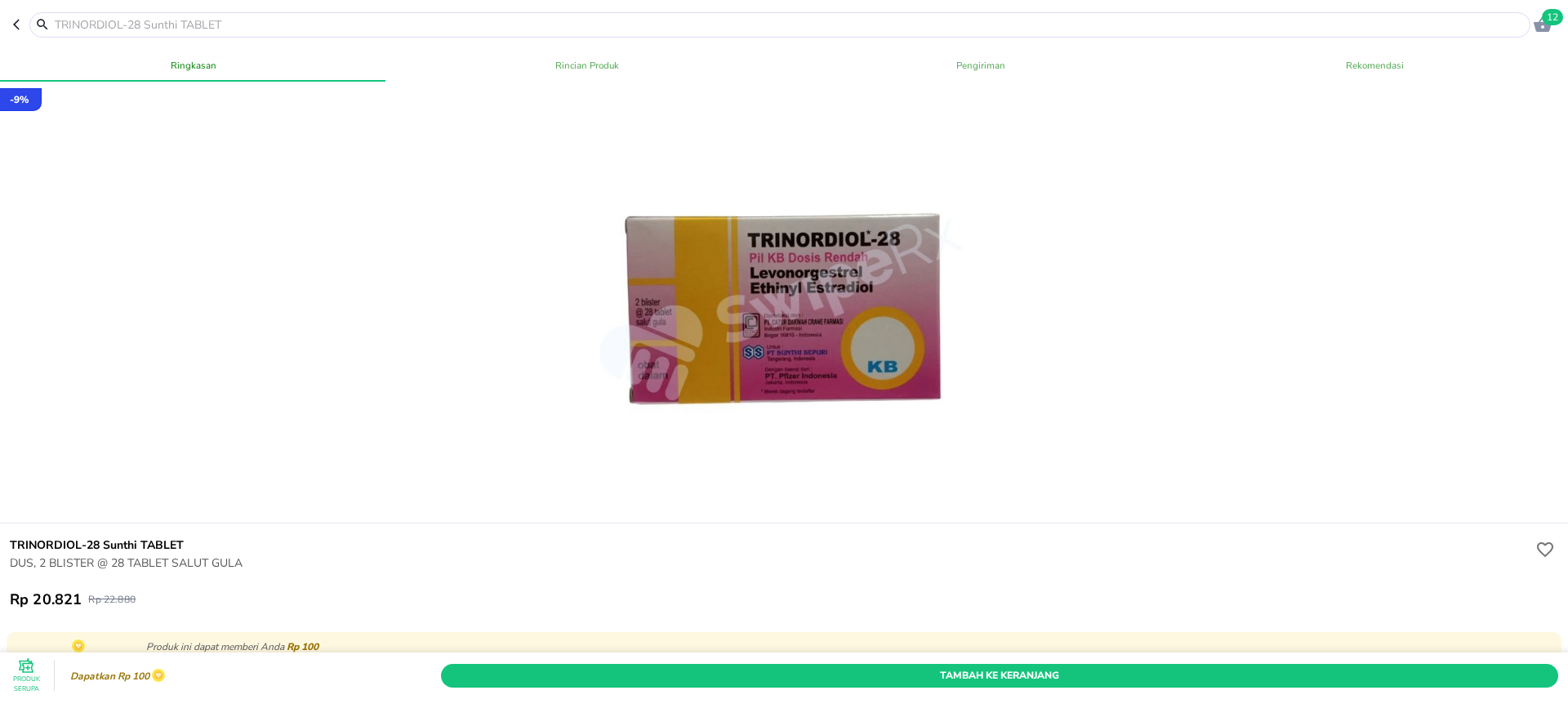
click at [932, 668] on span "Tambah Ke Keranjang" at bounding box center [999, 676] width 1093 height 17
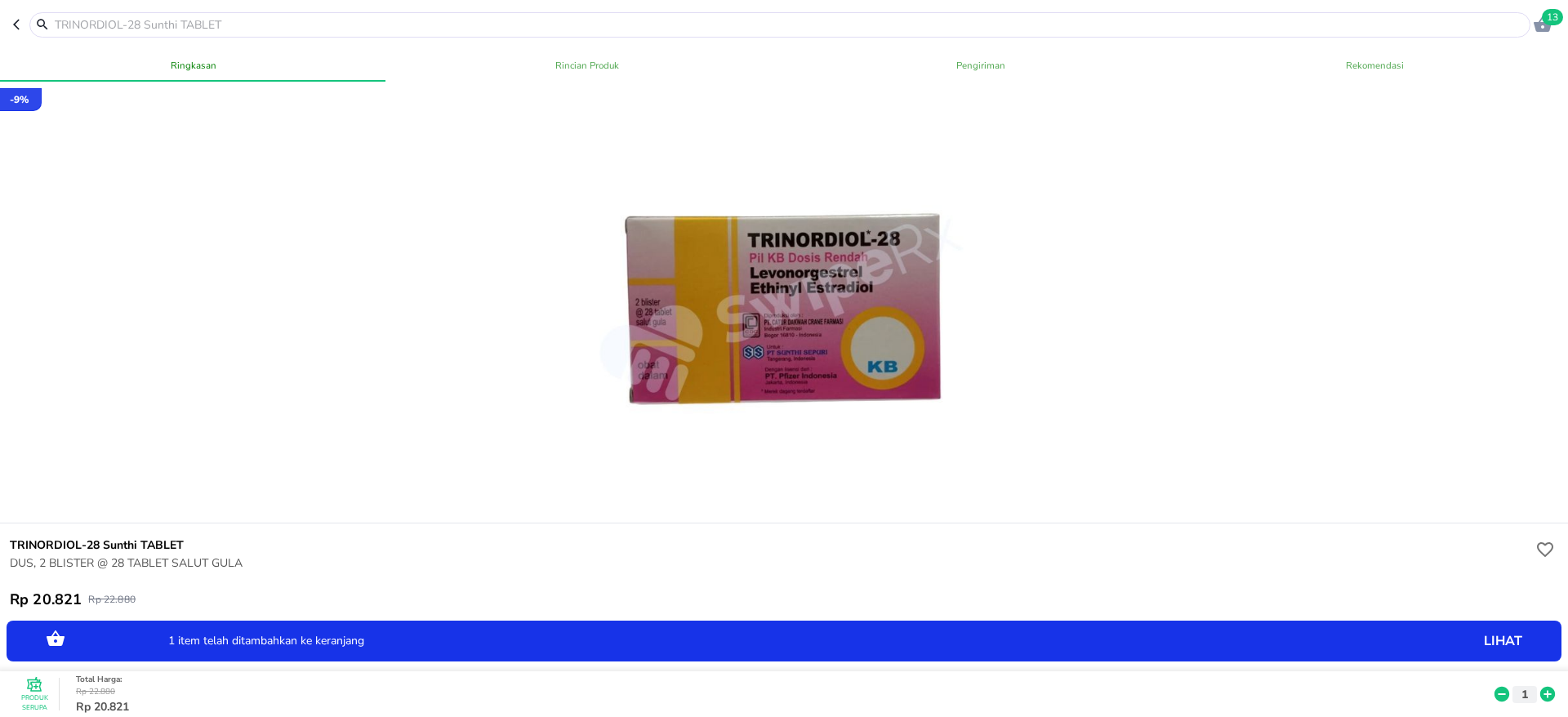
click at [1537, 686] on icon at bounding box center [1547, 694] width 21 height 18
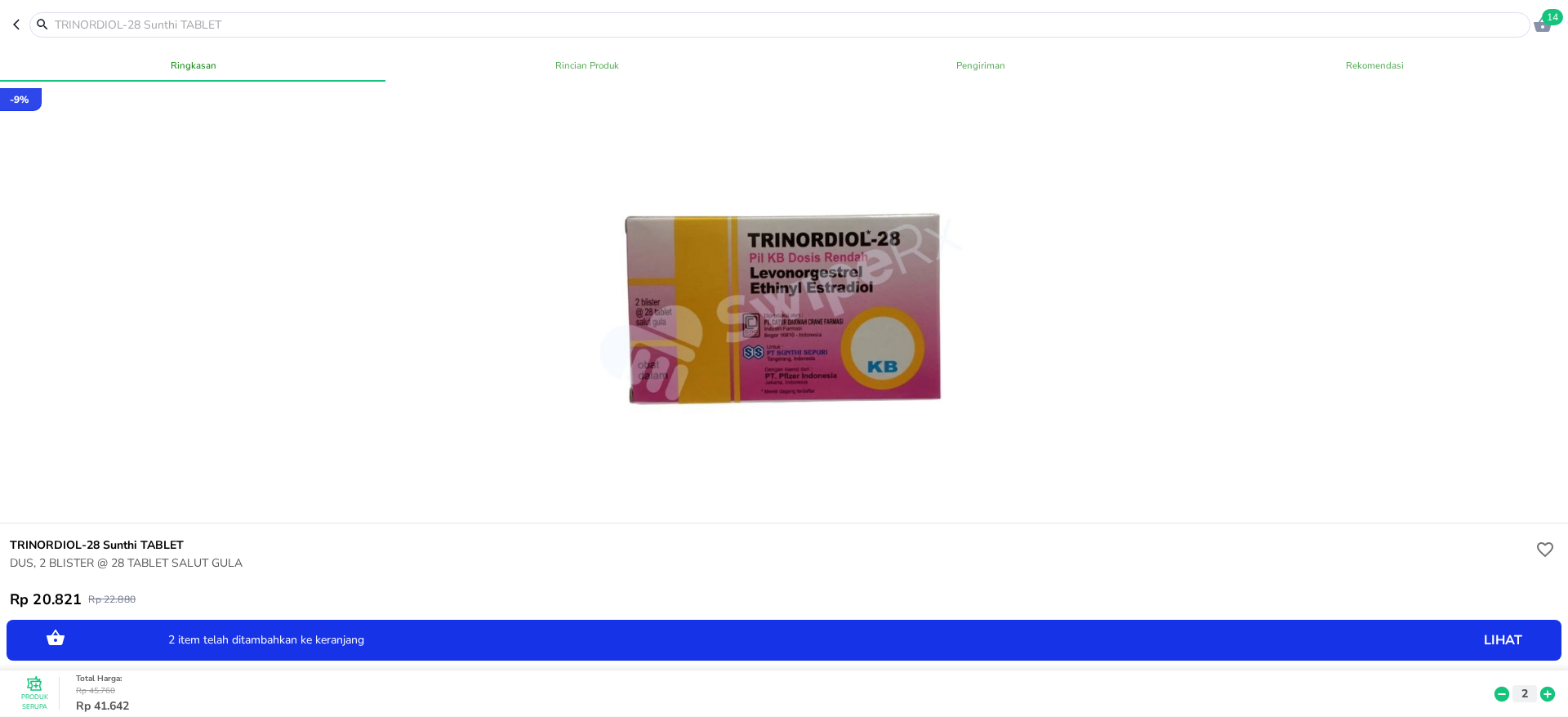
click at [1537, 686] on icon at bounding box center [1547, 694] width 21 height 18
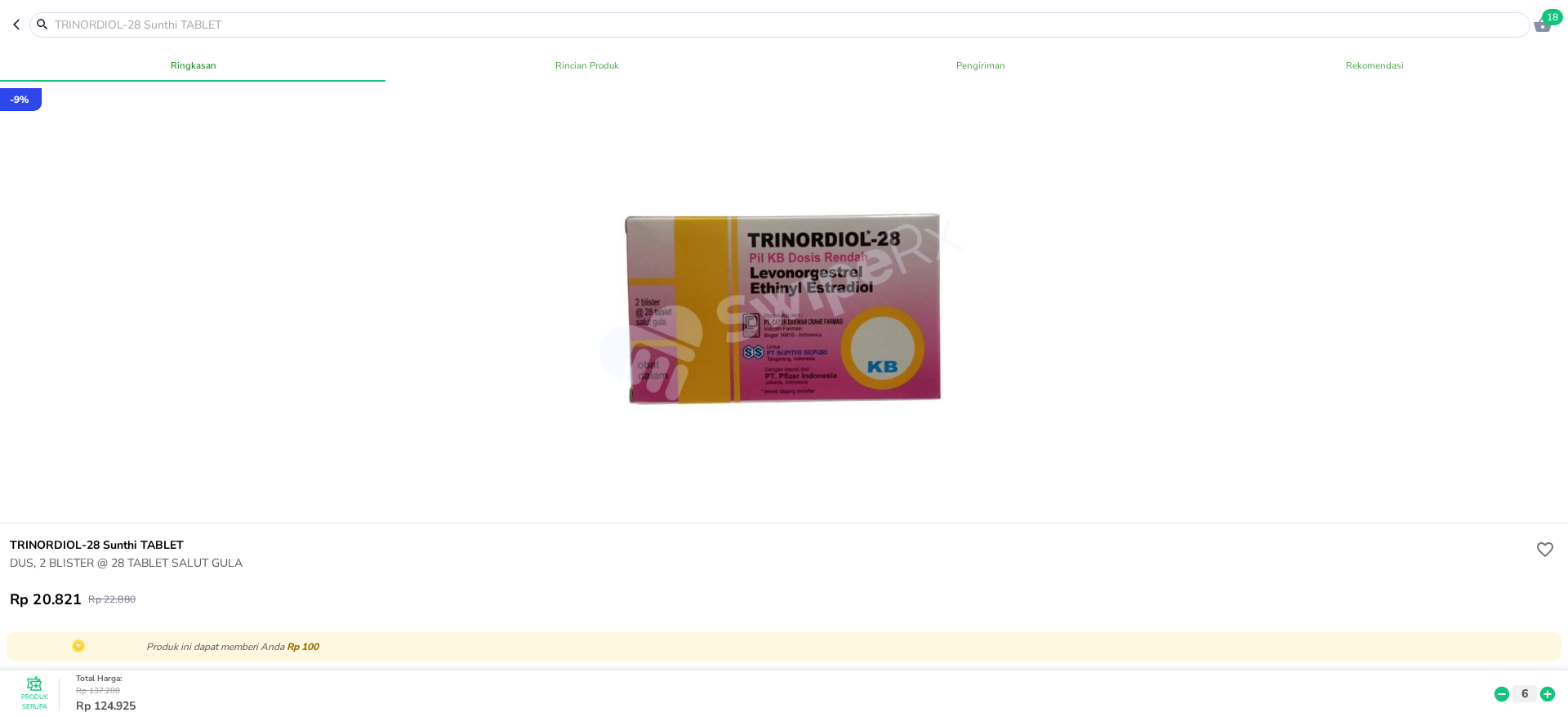
click at [382, 21] on input "text" at bounding box center [789, 25] width 1473 height 17
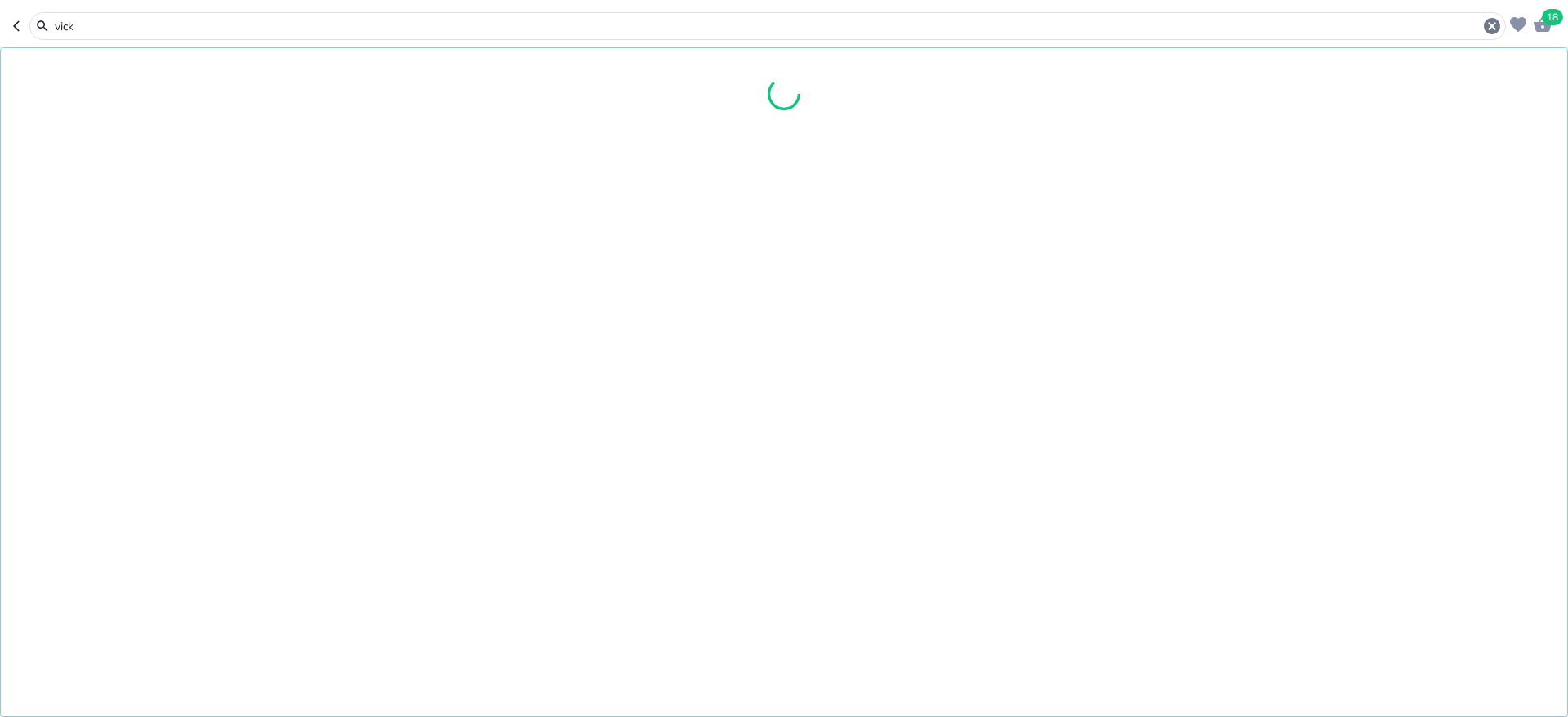
type input "vicks"
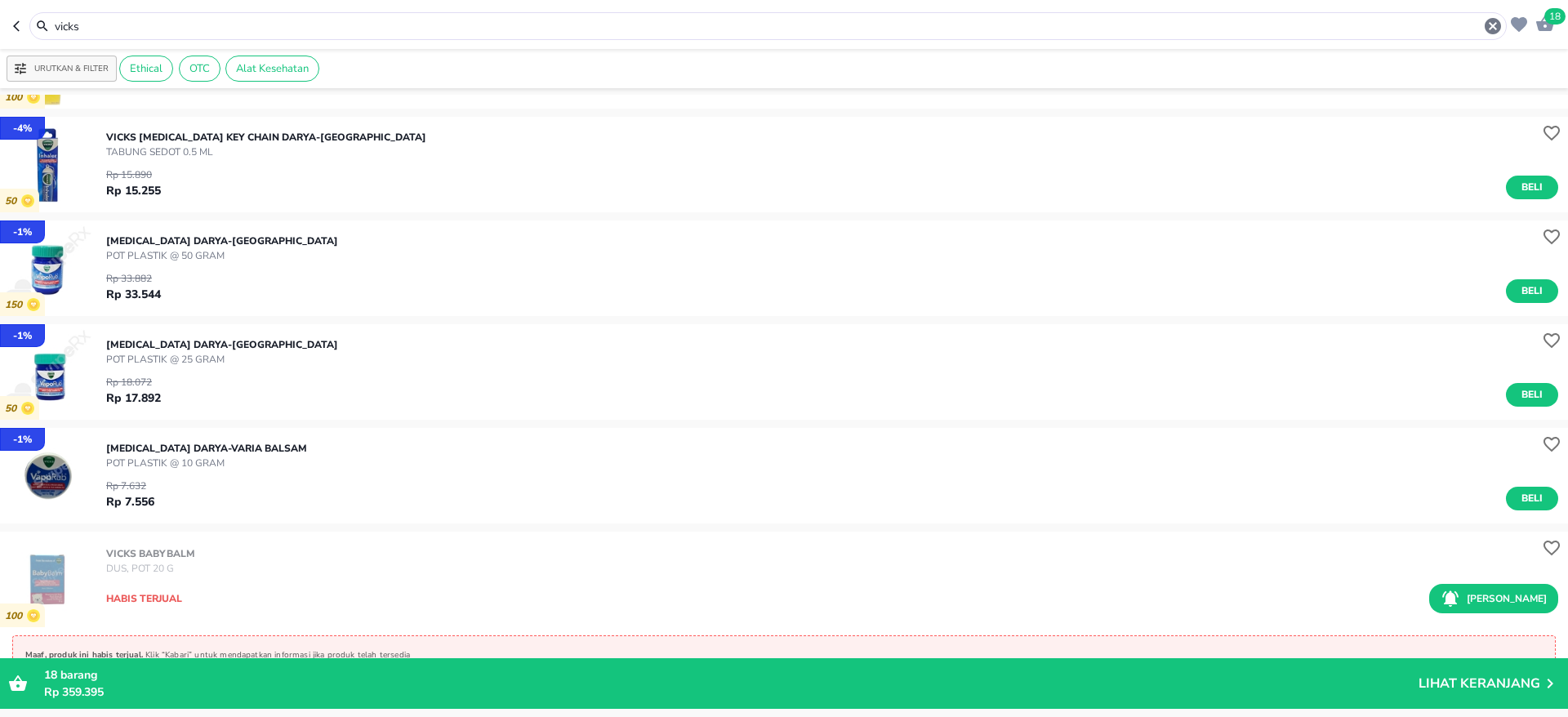
scroll to position [599, 0]
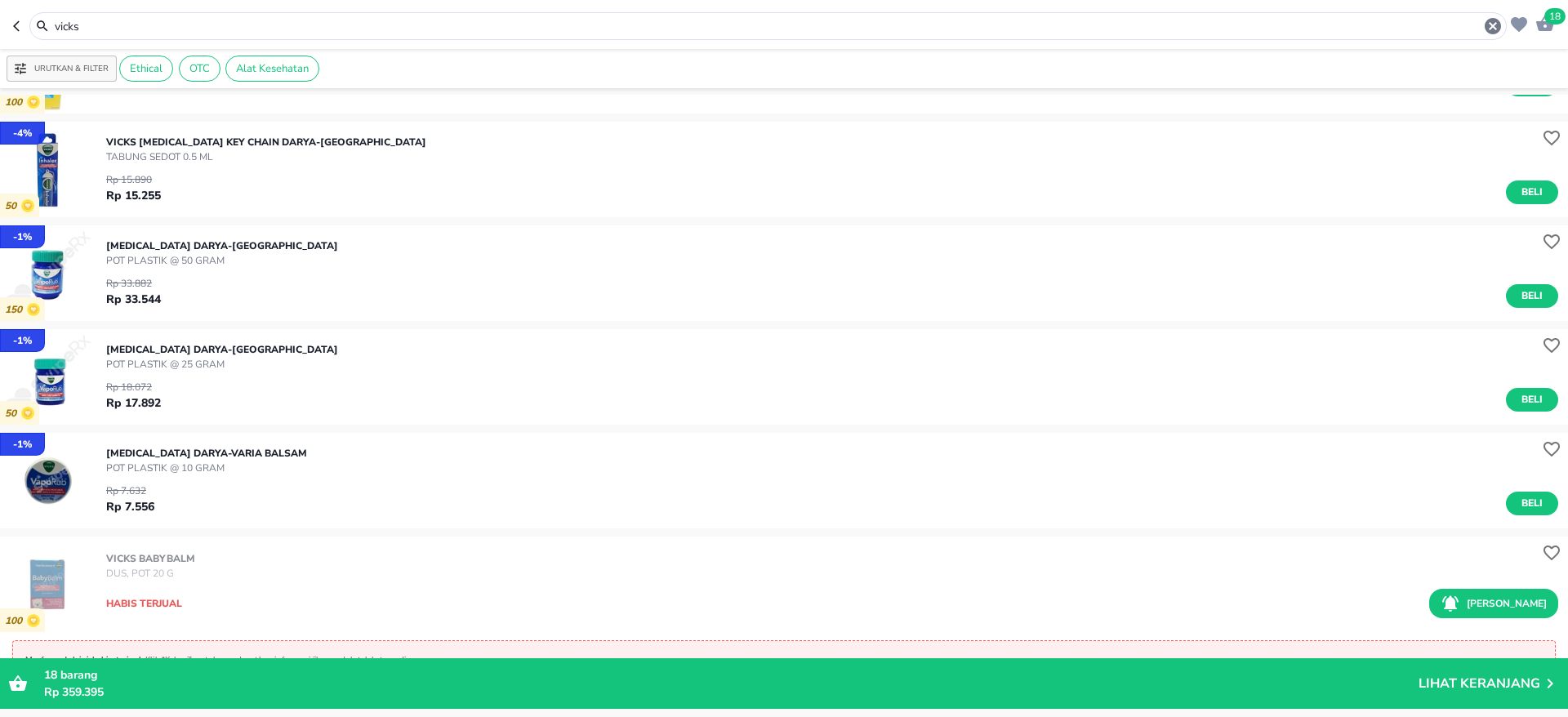
click at [39, 467] on img "button" at bounding box center [47, 481] width 96 height 96
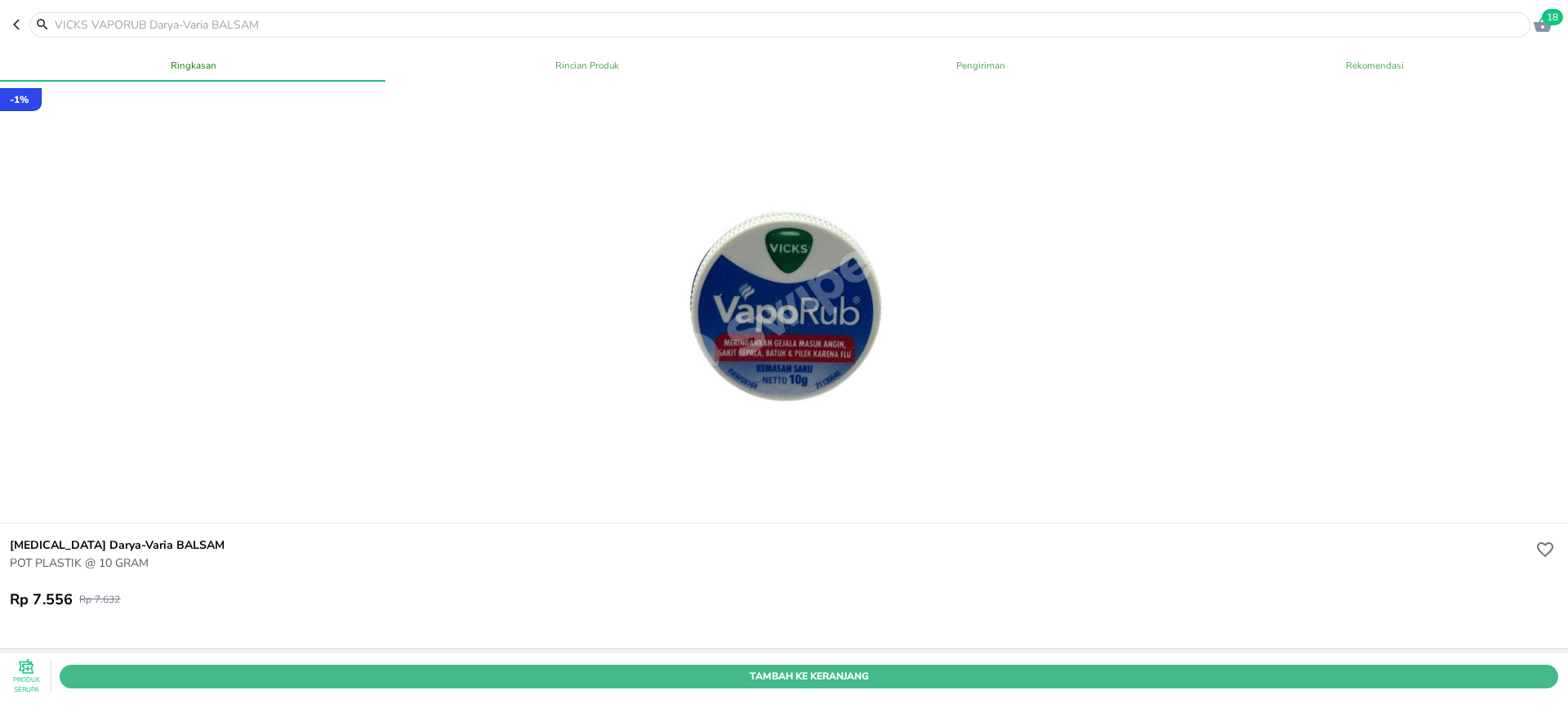
click at [833, 668] on span "Tambah Ke Keranjang" at bounding box center [809, 676] width 1474 height 17
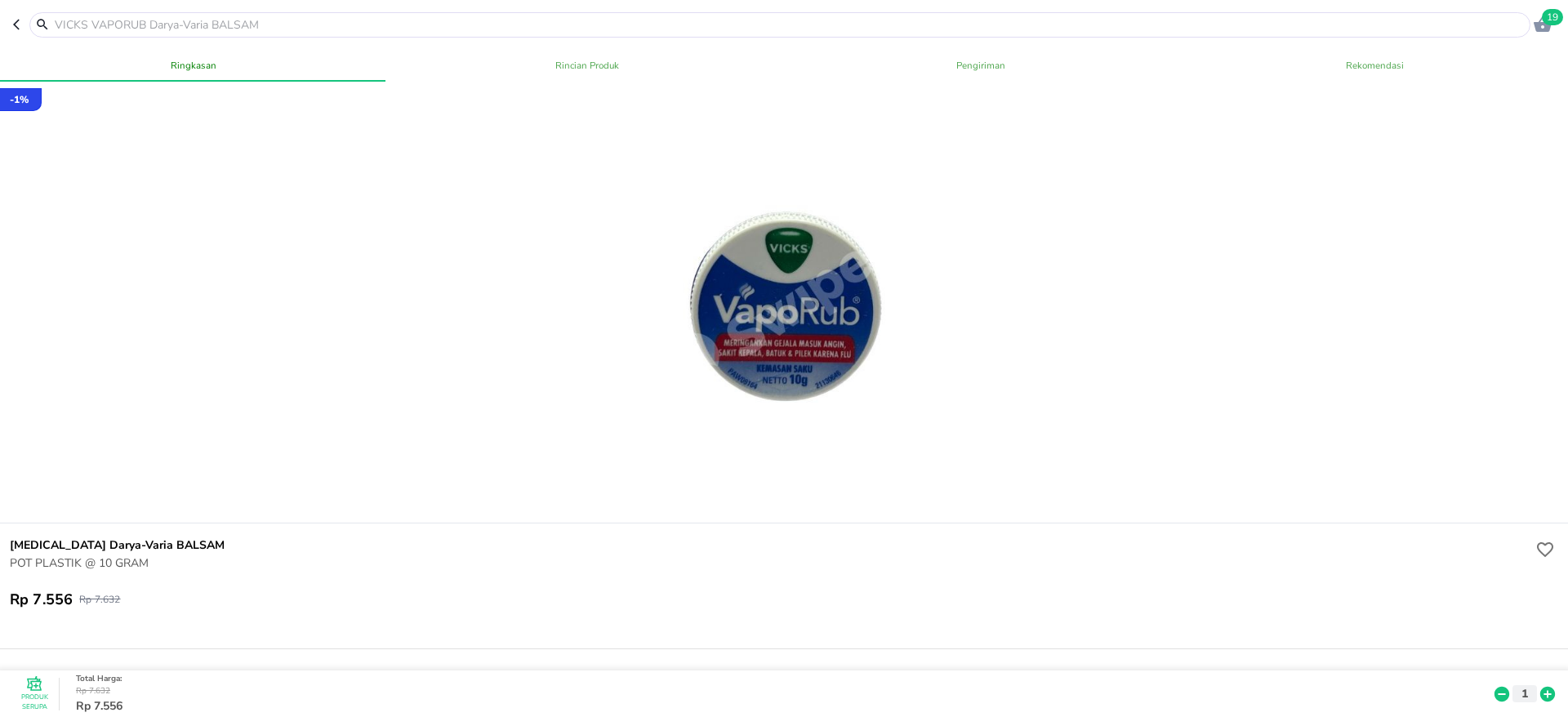
click at [11, 27] on header "19" at bounding box center [784, 25] width 1568 height 49
click at [22, 24] on icon "button" at bounding box center [20, 25] width 13 height 13
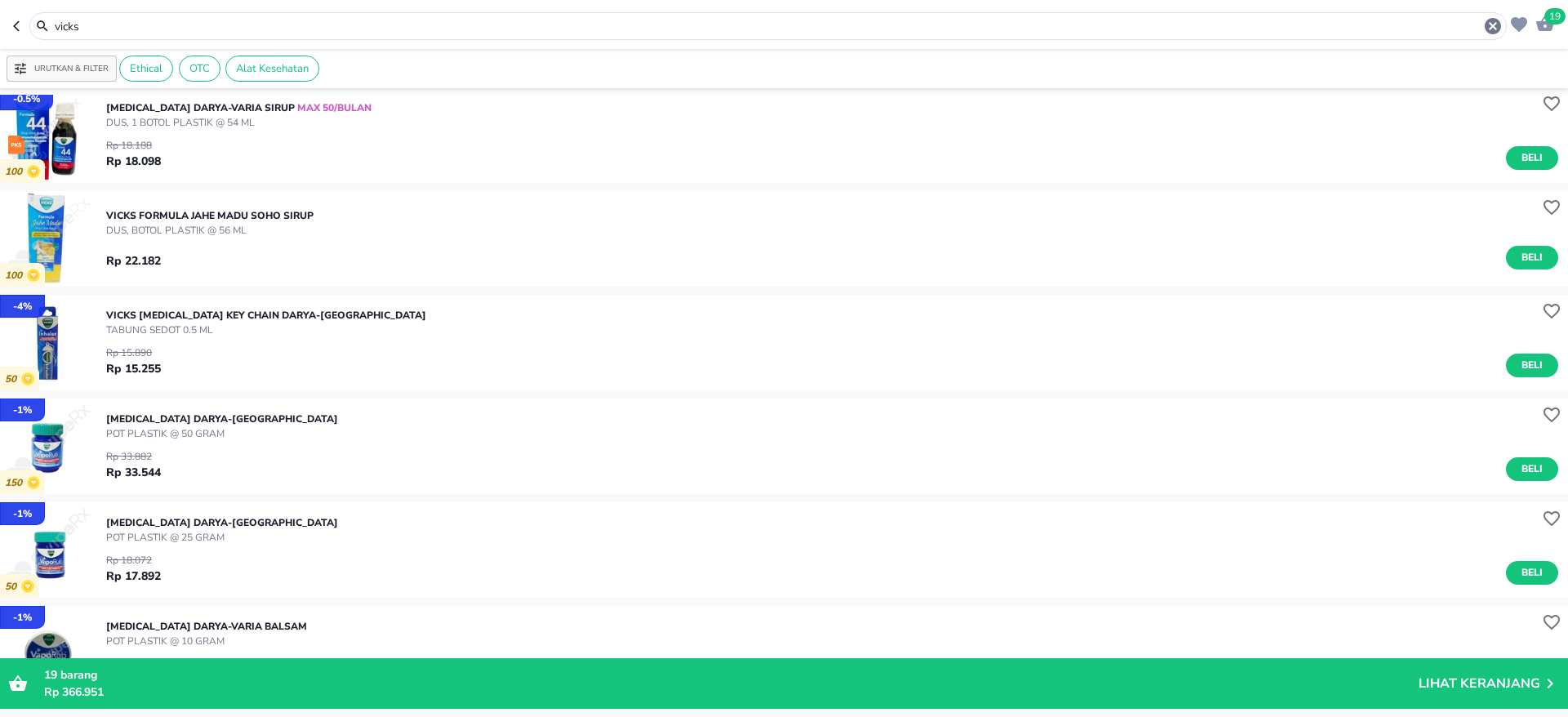
scroll to position [423, 0]
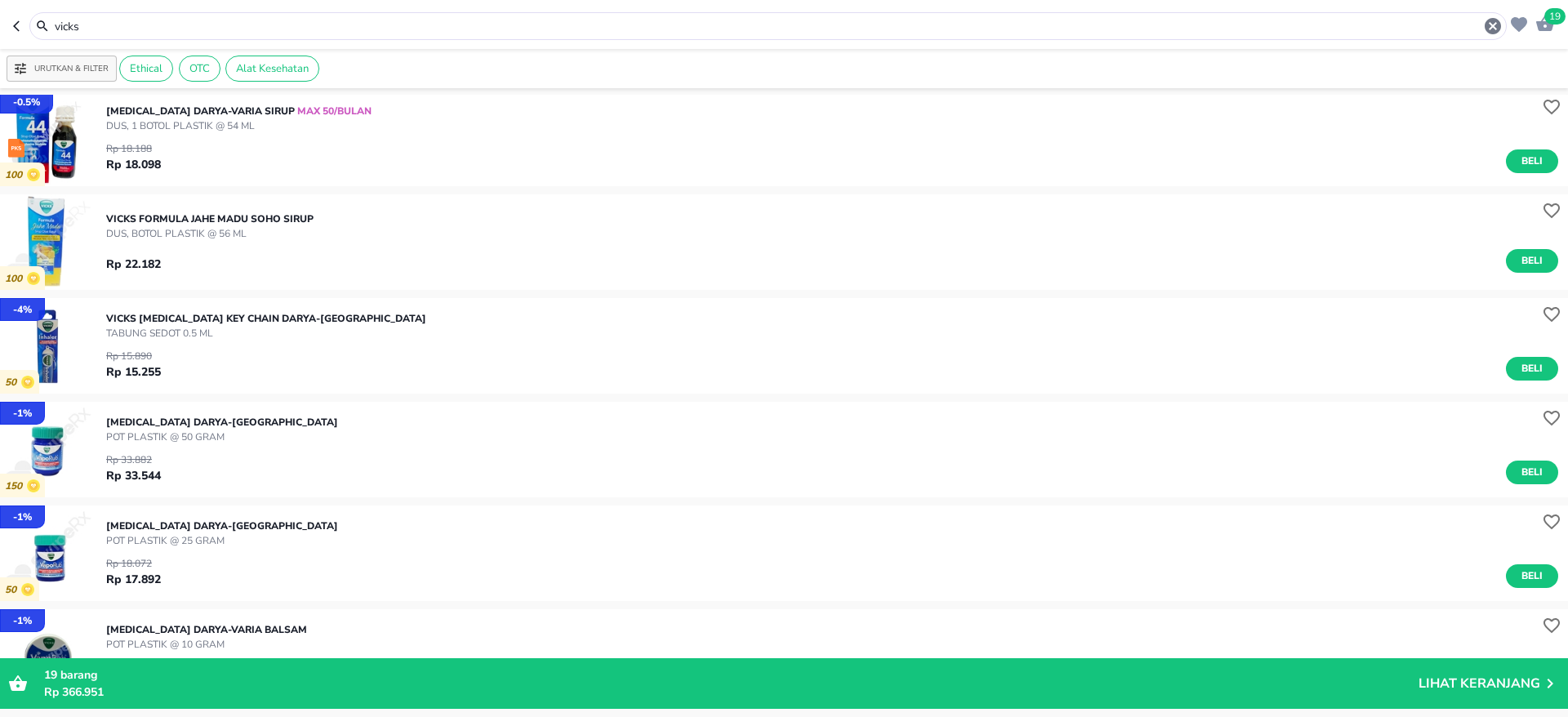
click at [347, 18] on input "vicks" at bounding box center [768, 27] width 1430 height 17
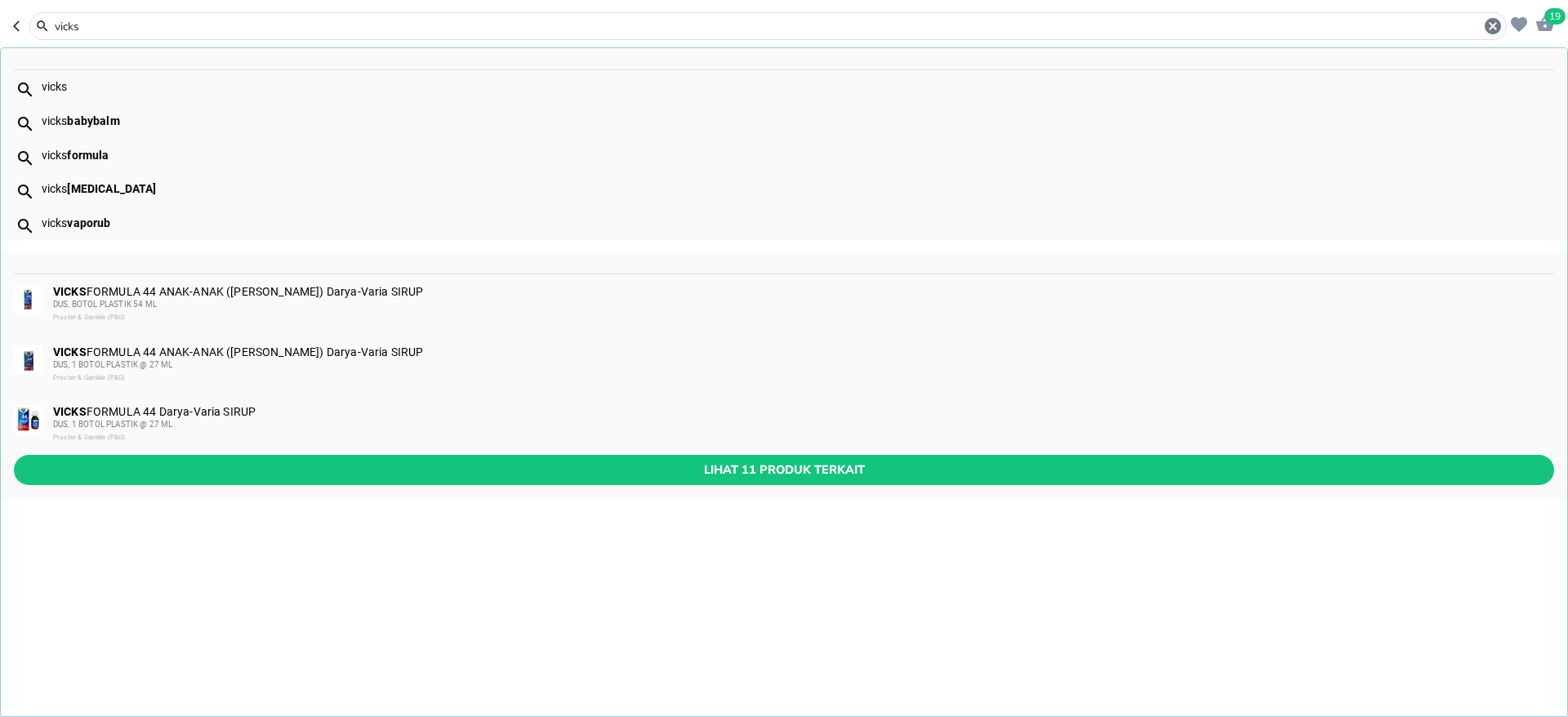
click at [347, 18] on input "vicks" at bounding box center [768, 27] width 1430 height 17
type input "c"
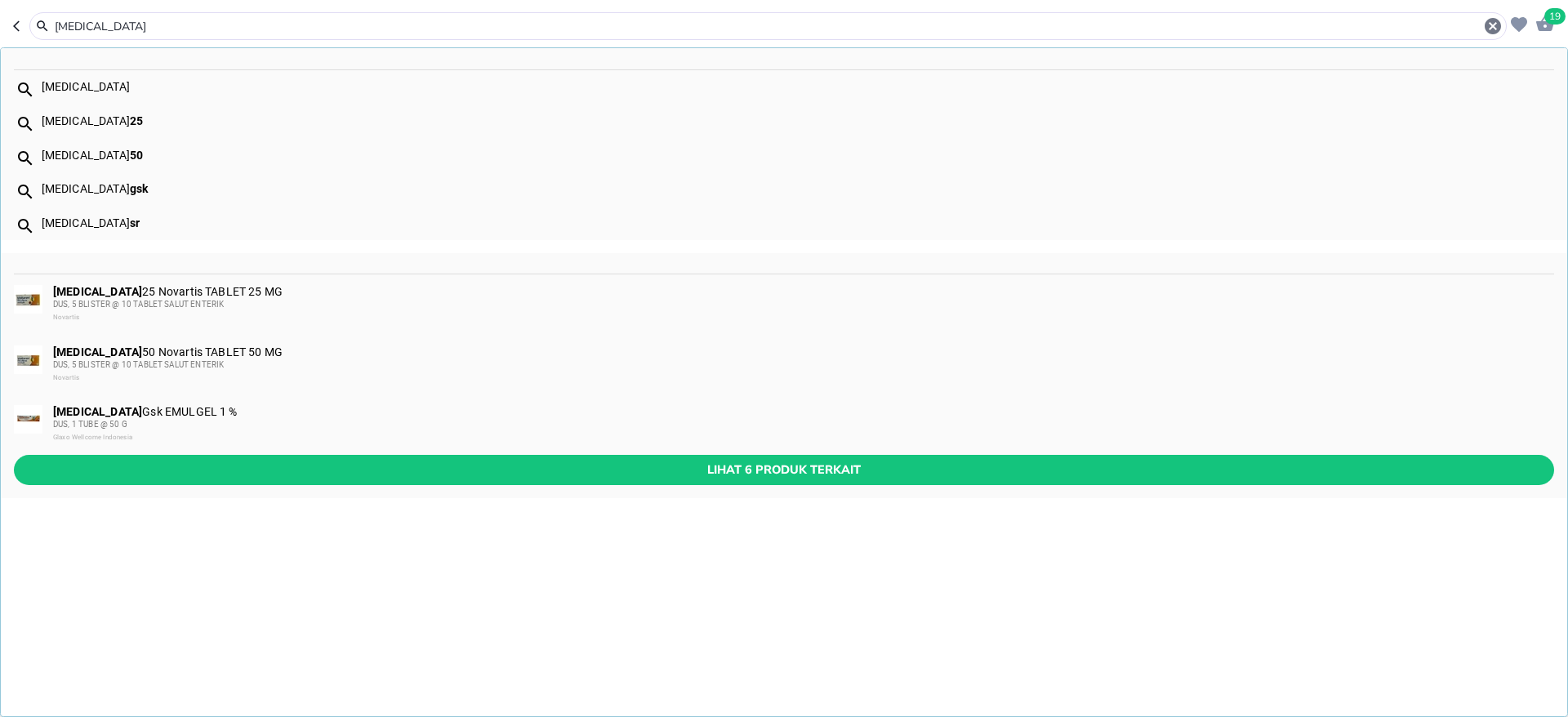
type input "[MEDICAL_DATA]"
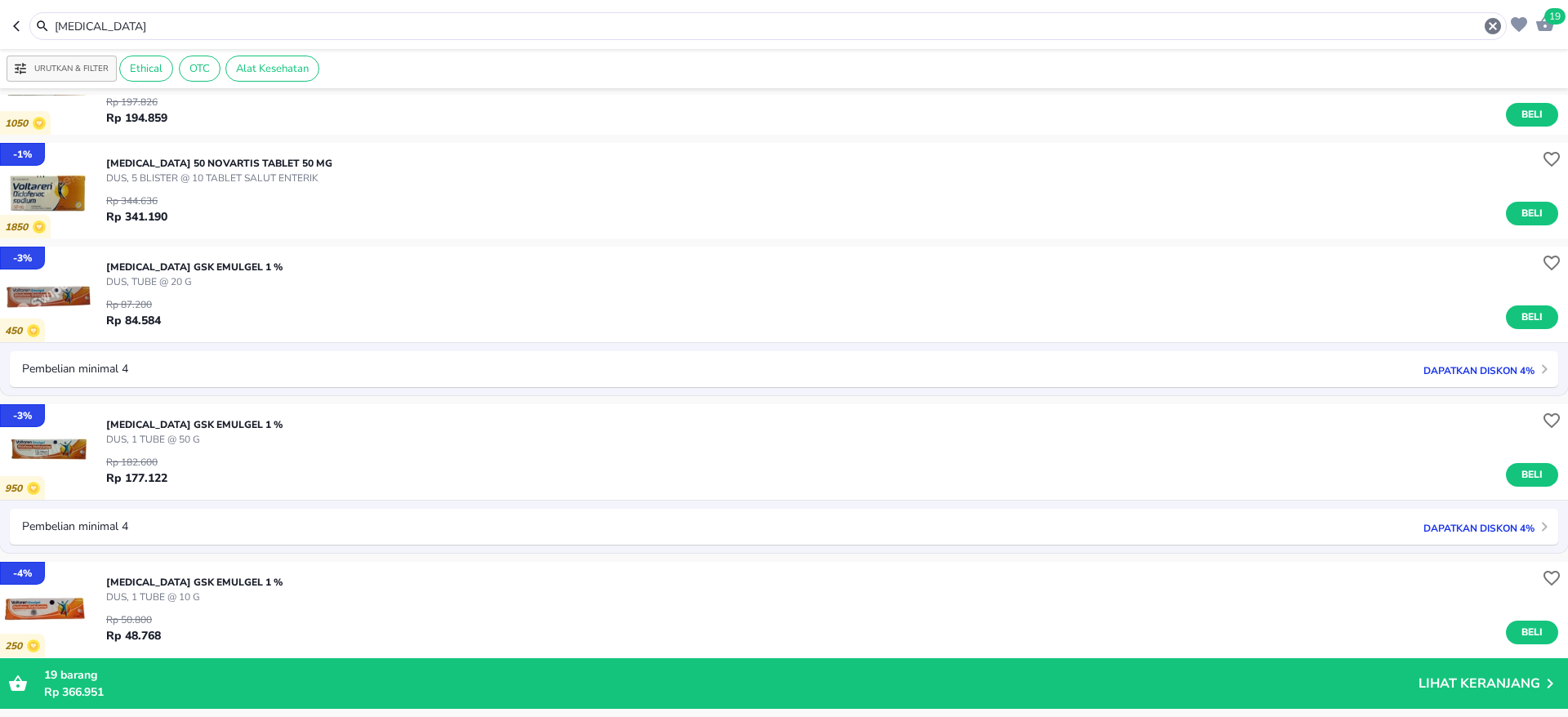
scroll to position [123, 0]
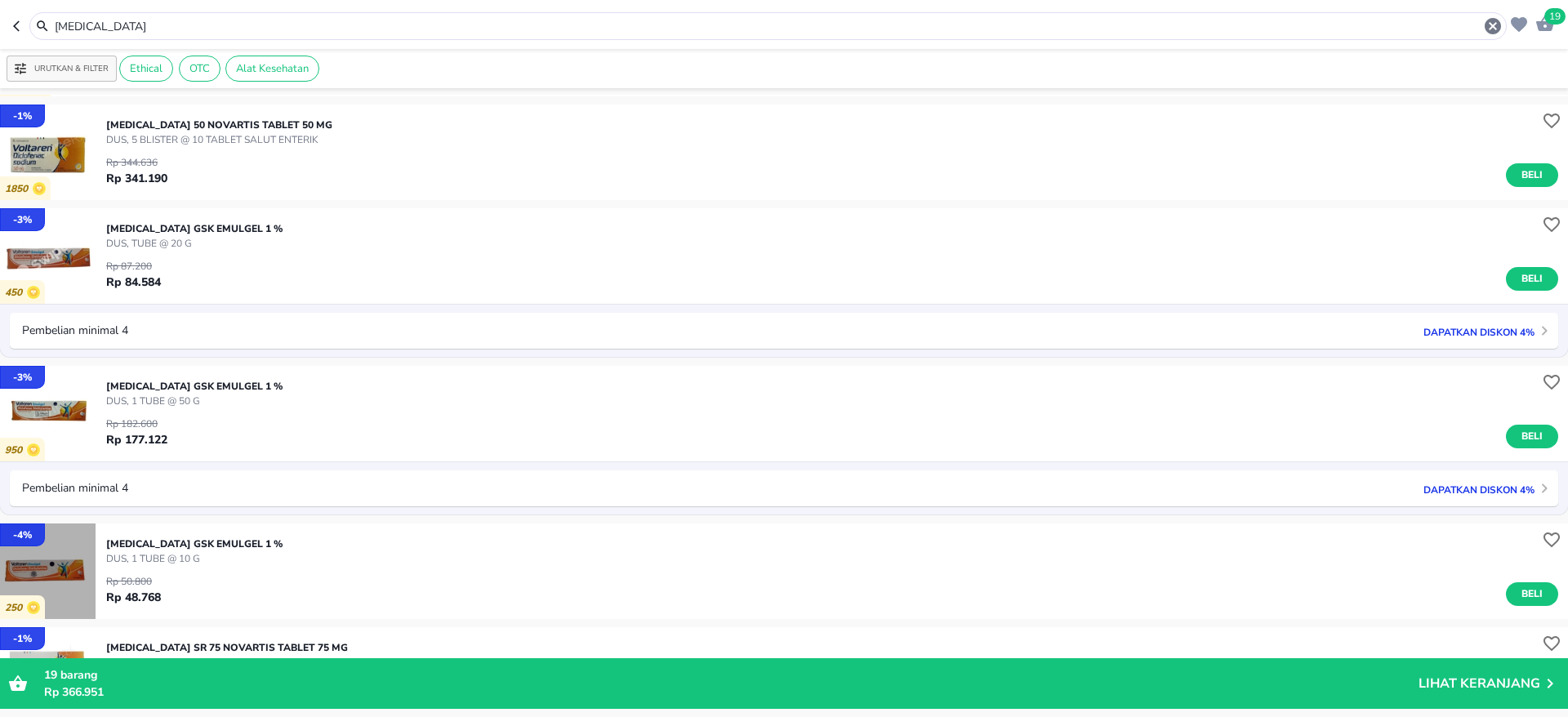
click at [56, 566] on img "button" at bounding box center [47, 571] width 96 height 96
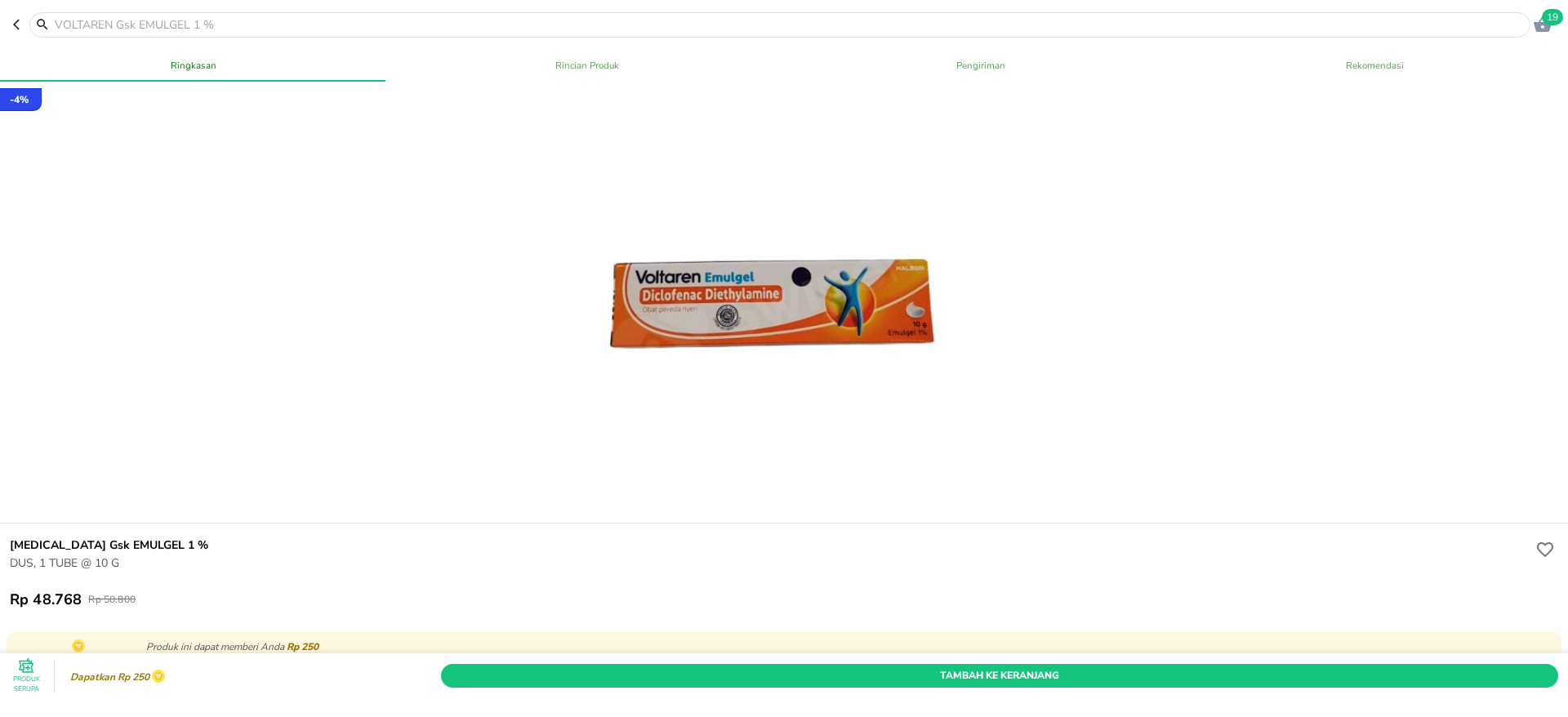
click at [1057, 668] on span "Tambah Ke Keranjang" at bounding box center [999, 676] width 1093 height 17
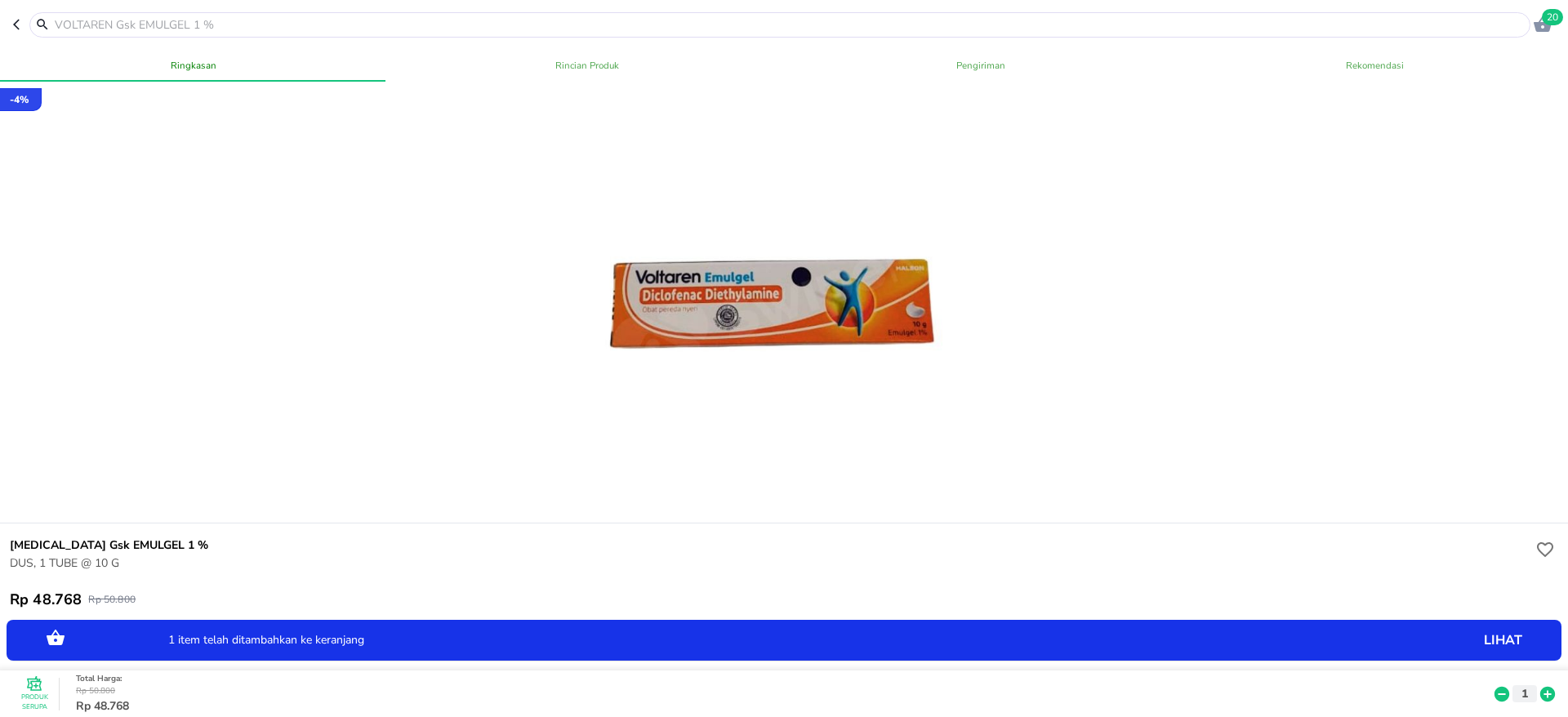
click at [1540, 687] on icon at bounding box center [1547, 693] width 14 height 14
click at [272, 27] on input "text" at bounding box center [789, 25] width 1473 height 17
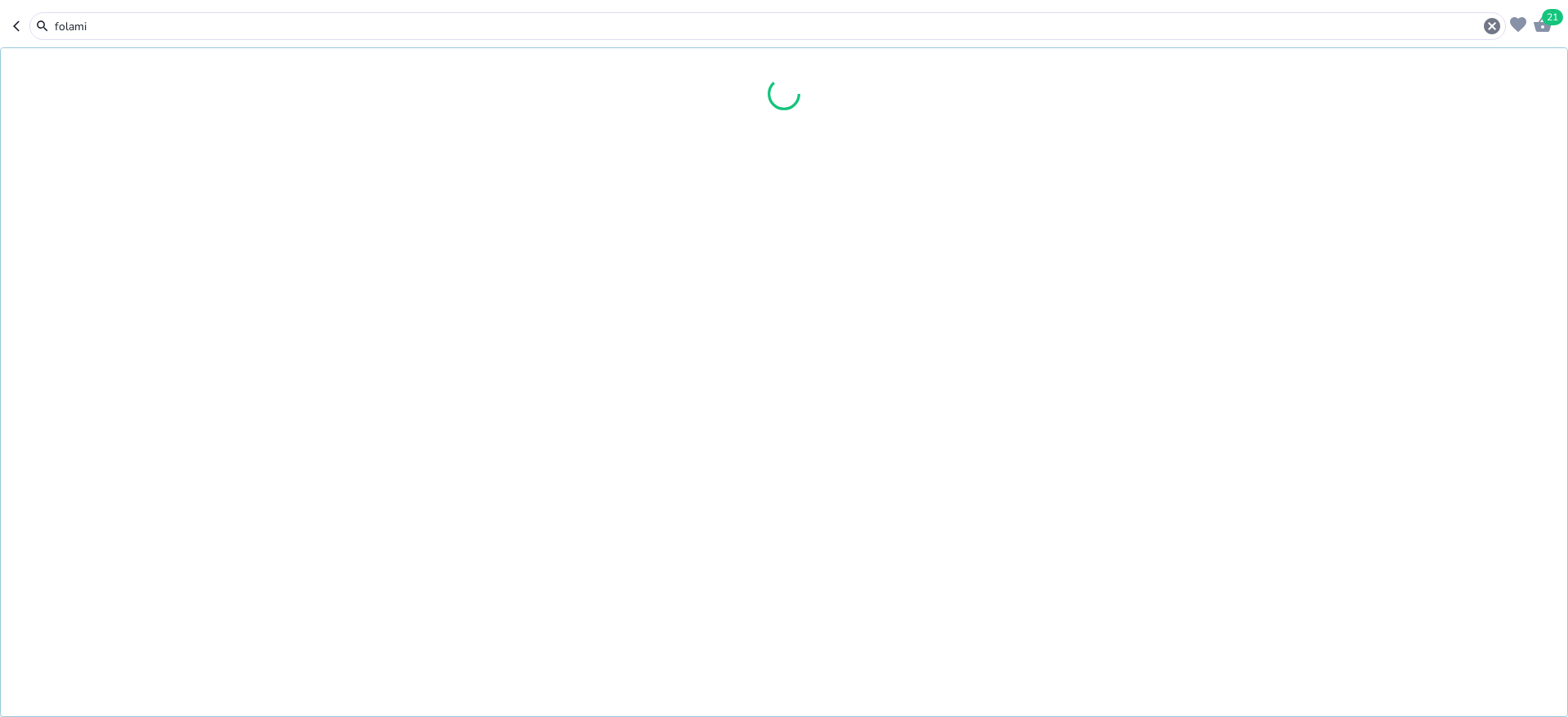
type input "folamil"
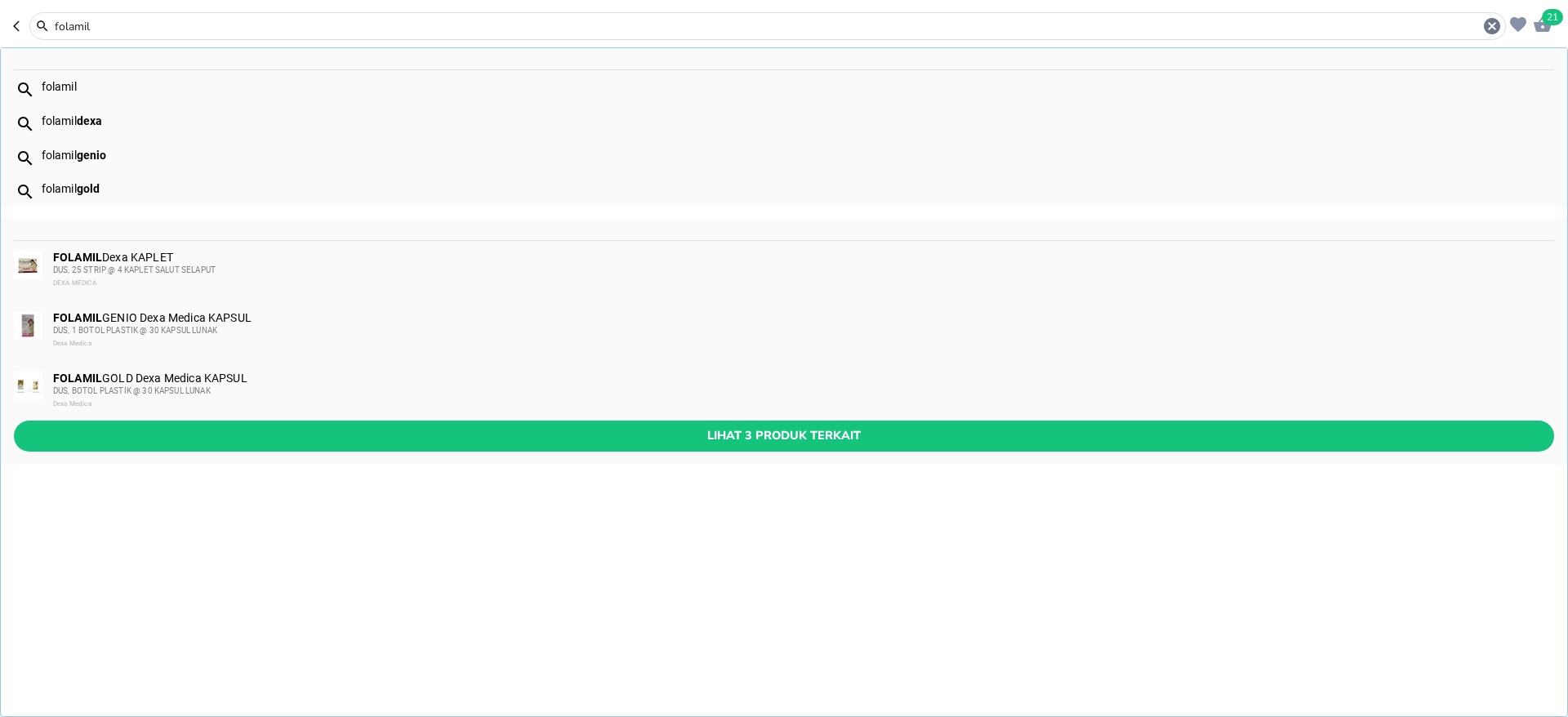
type input "folamil"
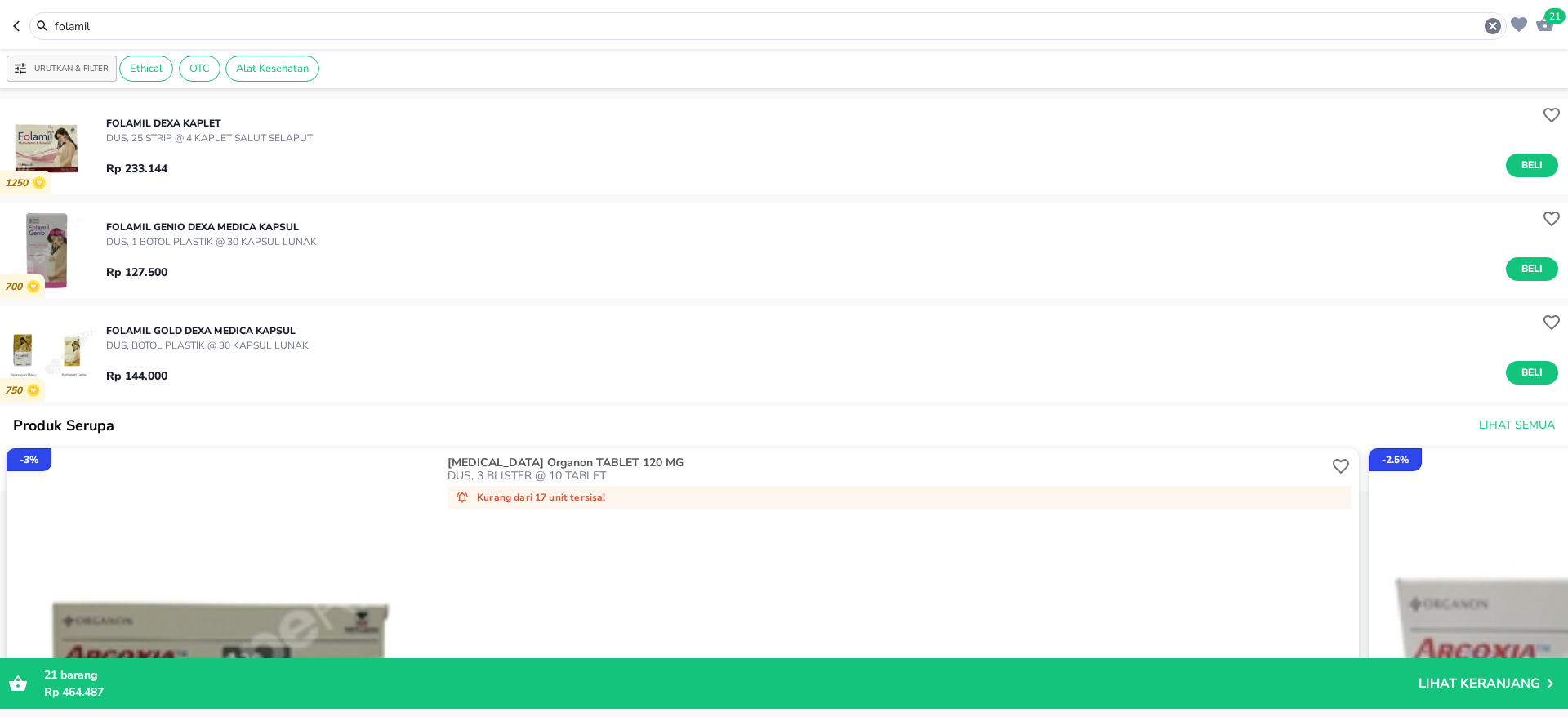
click at [50, 246] on img "button" at bounding box center [47, 250] width 96 height 96
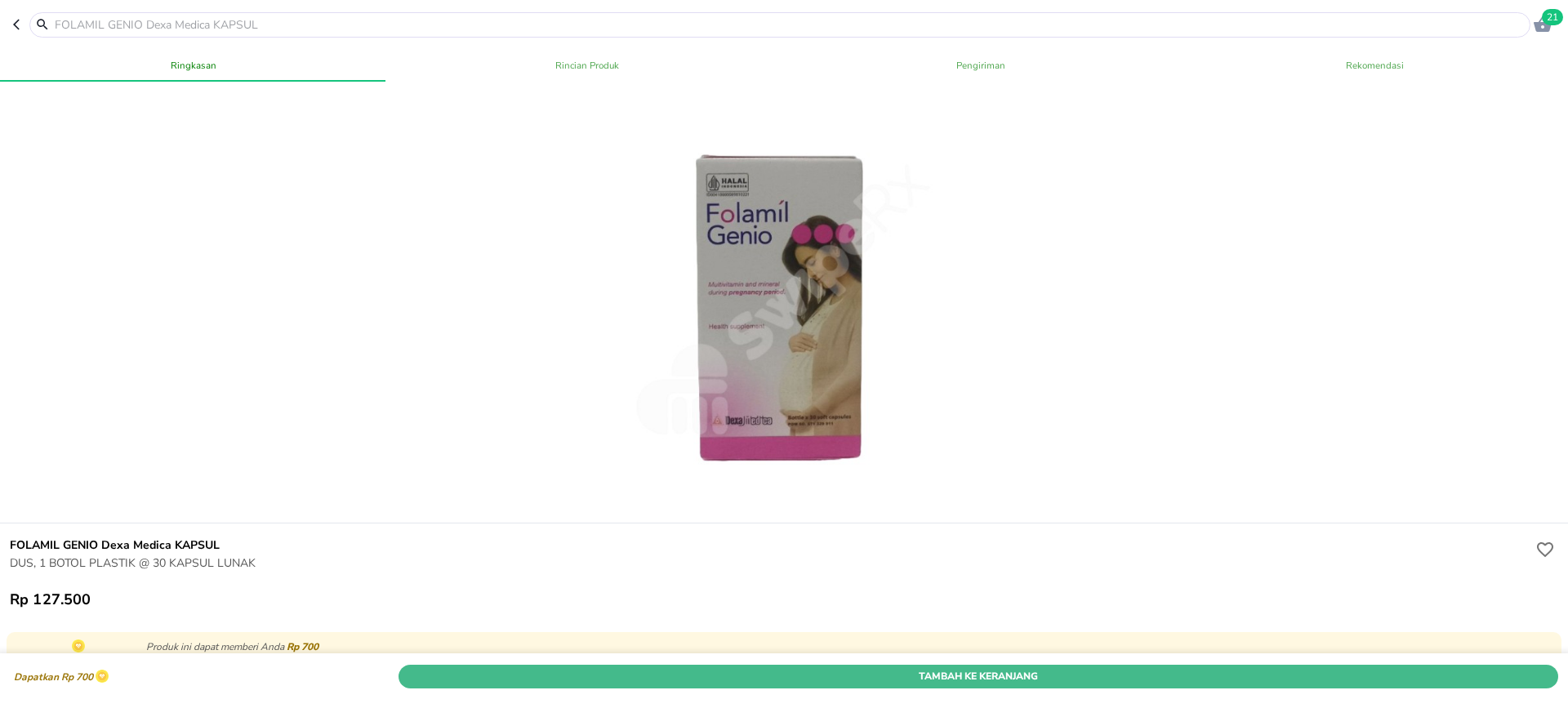
click at [983, 668] on span "Tambah Ke Keranjang" at bounding box center [978, 676] width 1135 height 17
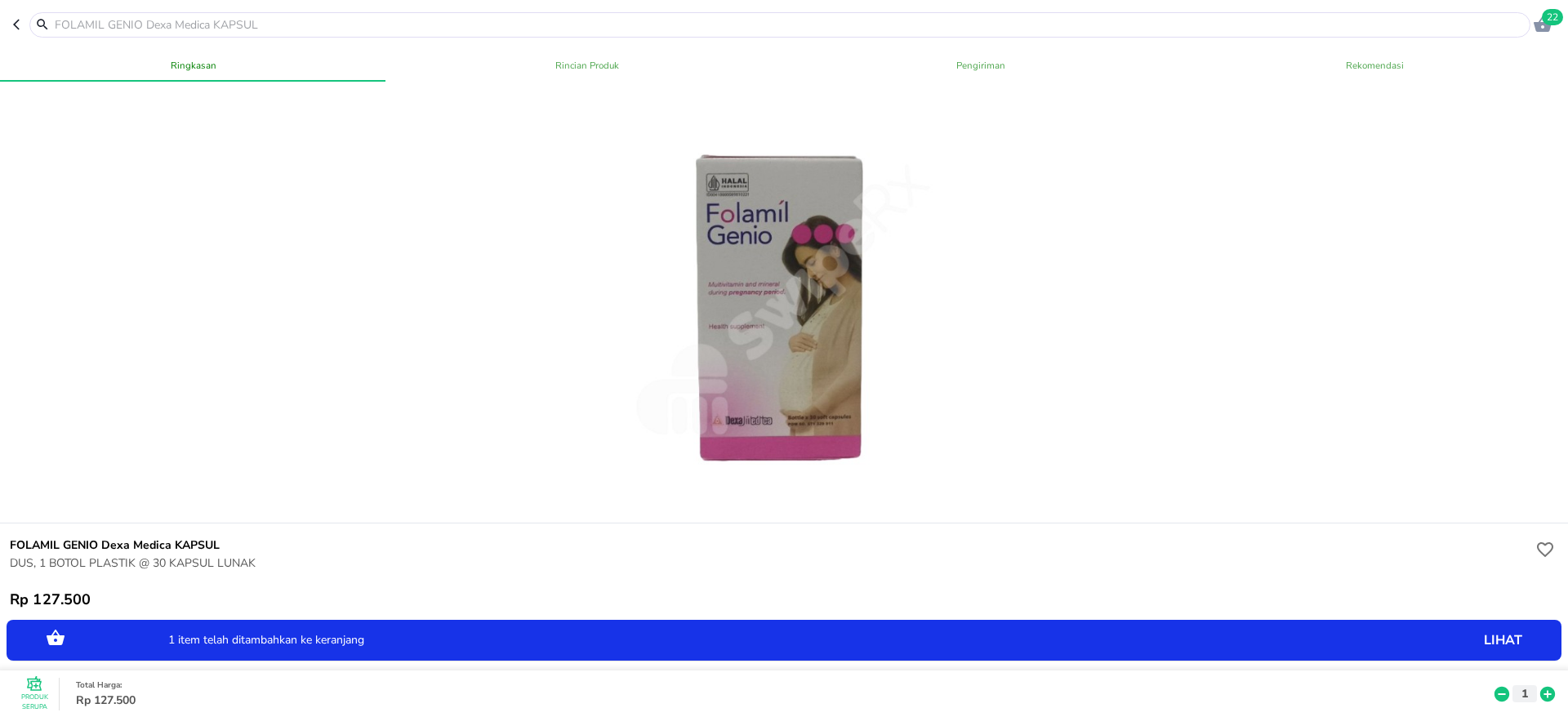
click at [1540, 687] on icon at bounding box center [1547, 693] width 14 height 14
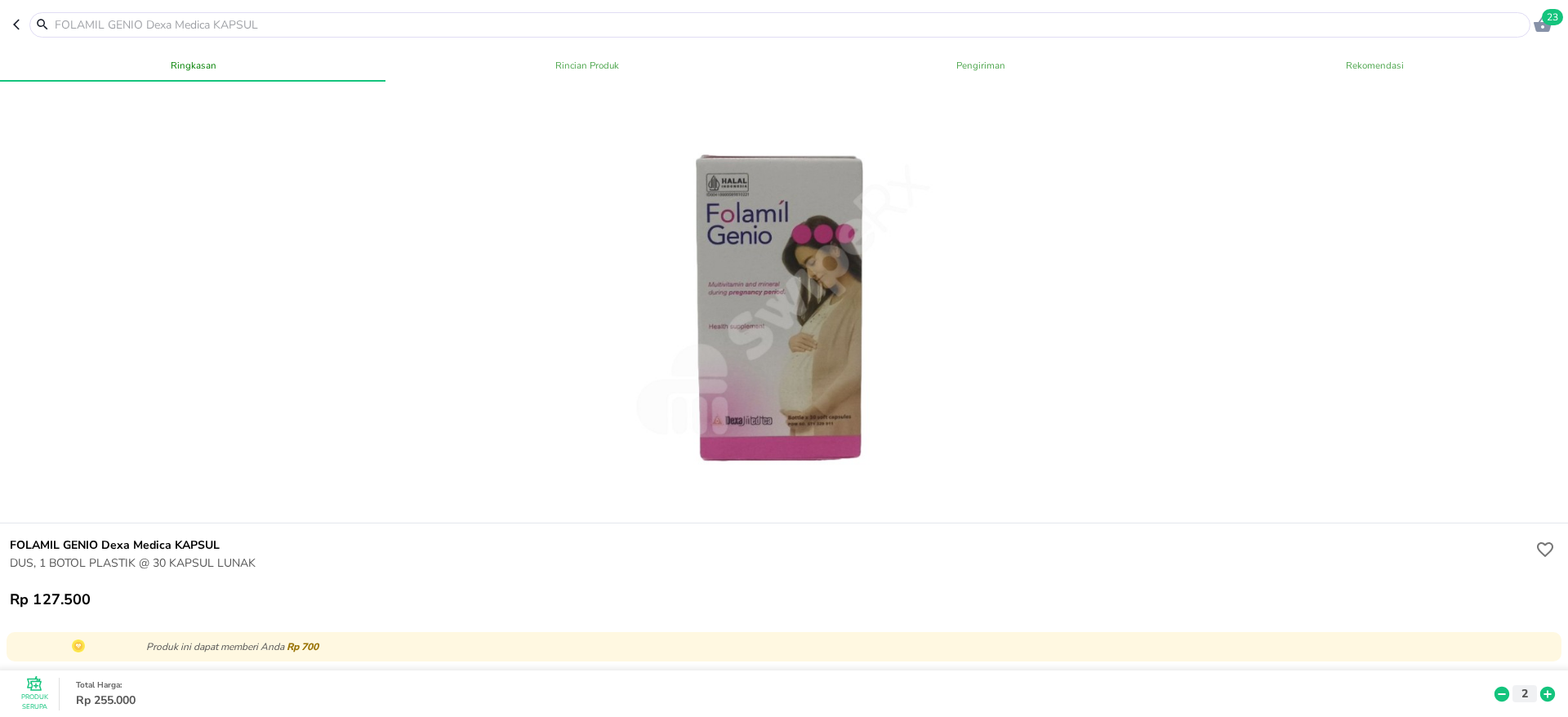
click at [1549, 21] on span "23" at bounding box center [1553, 16] width 21 height 16
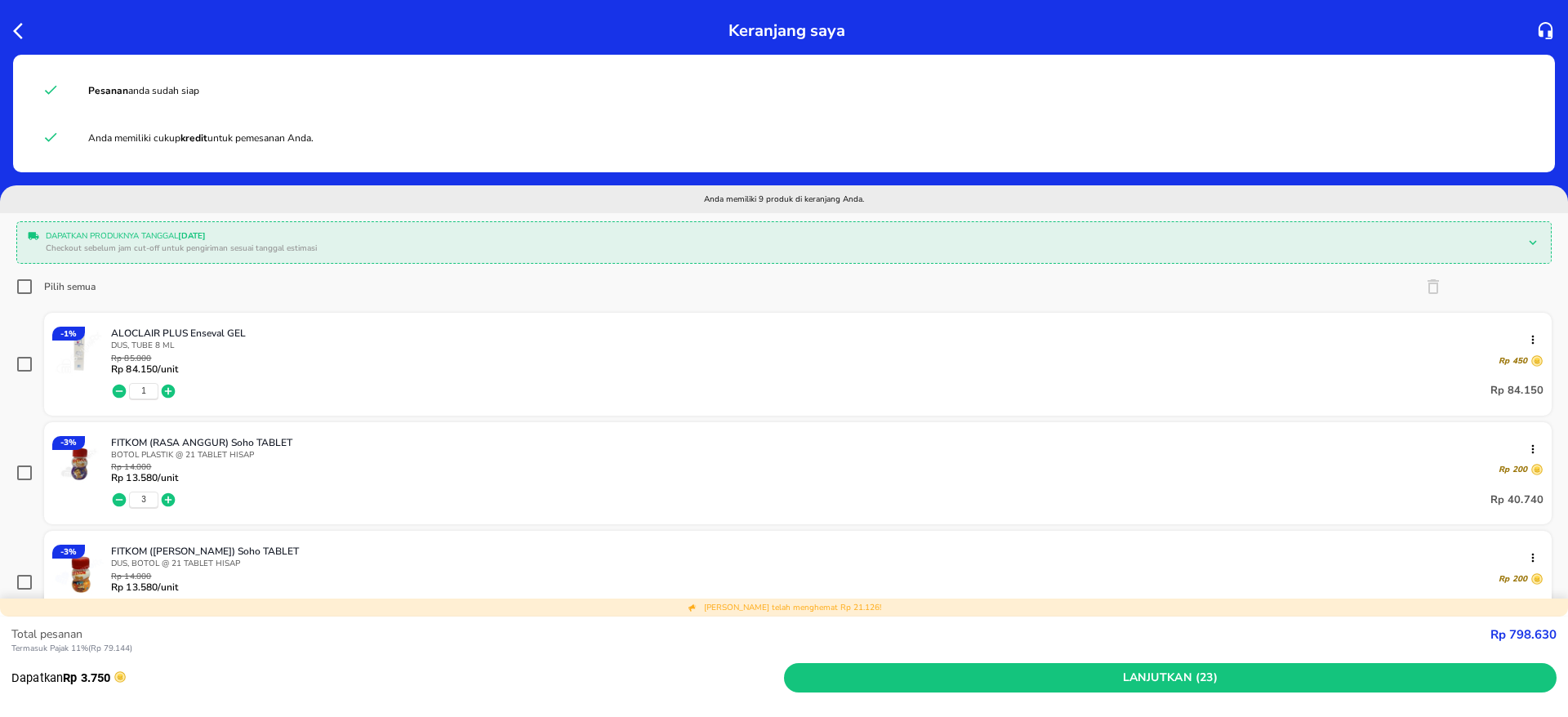
click at [17, 243] on div "Dapatkan produknya tanggal [DATE] Checkout sebelum jam cut-off untuk pengiriman…" at bounding box center [784, 242] width 1536 height 43
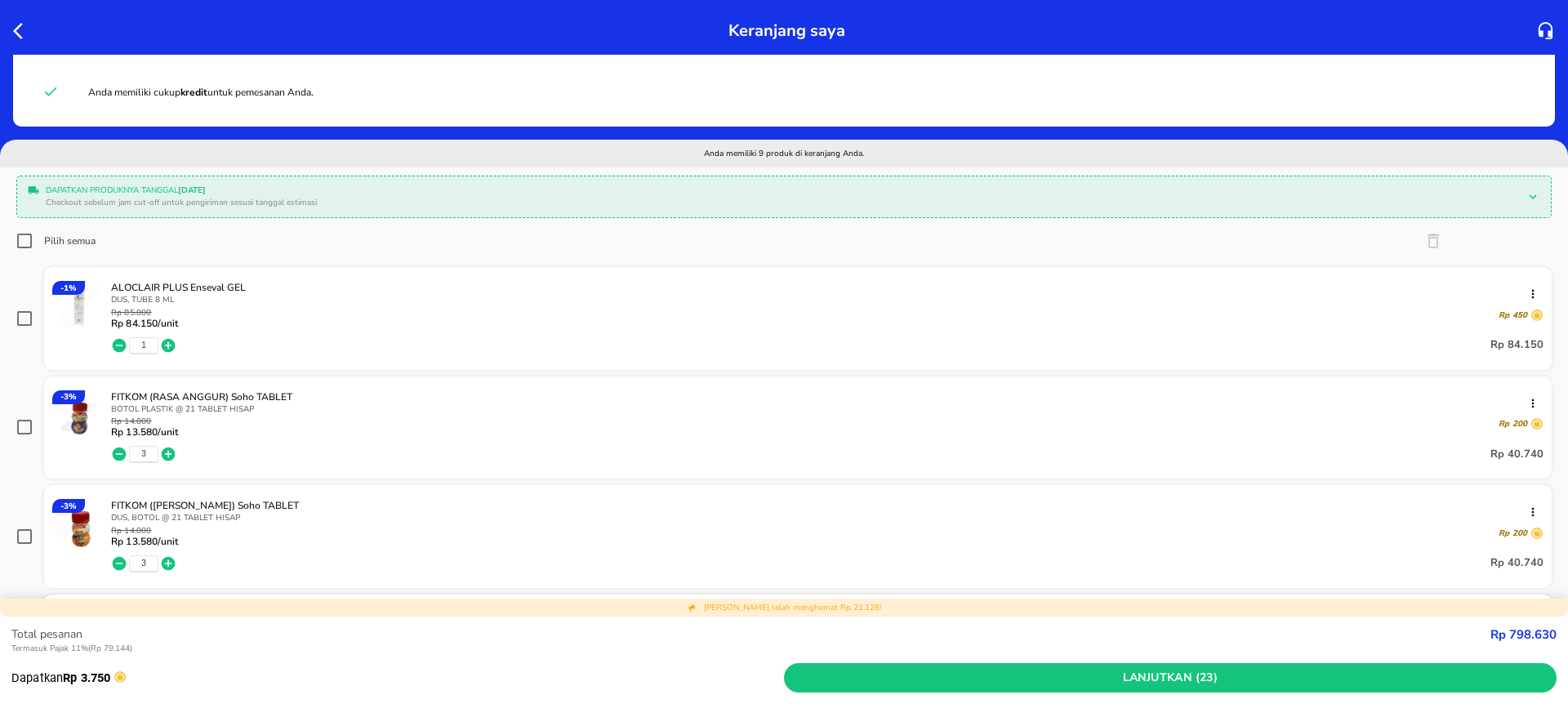
scroll to position [56, 0]
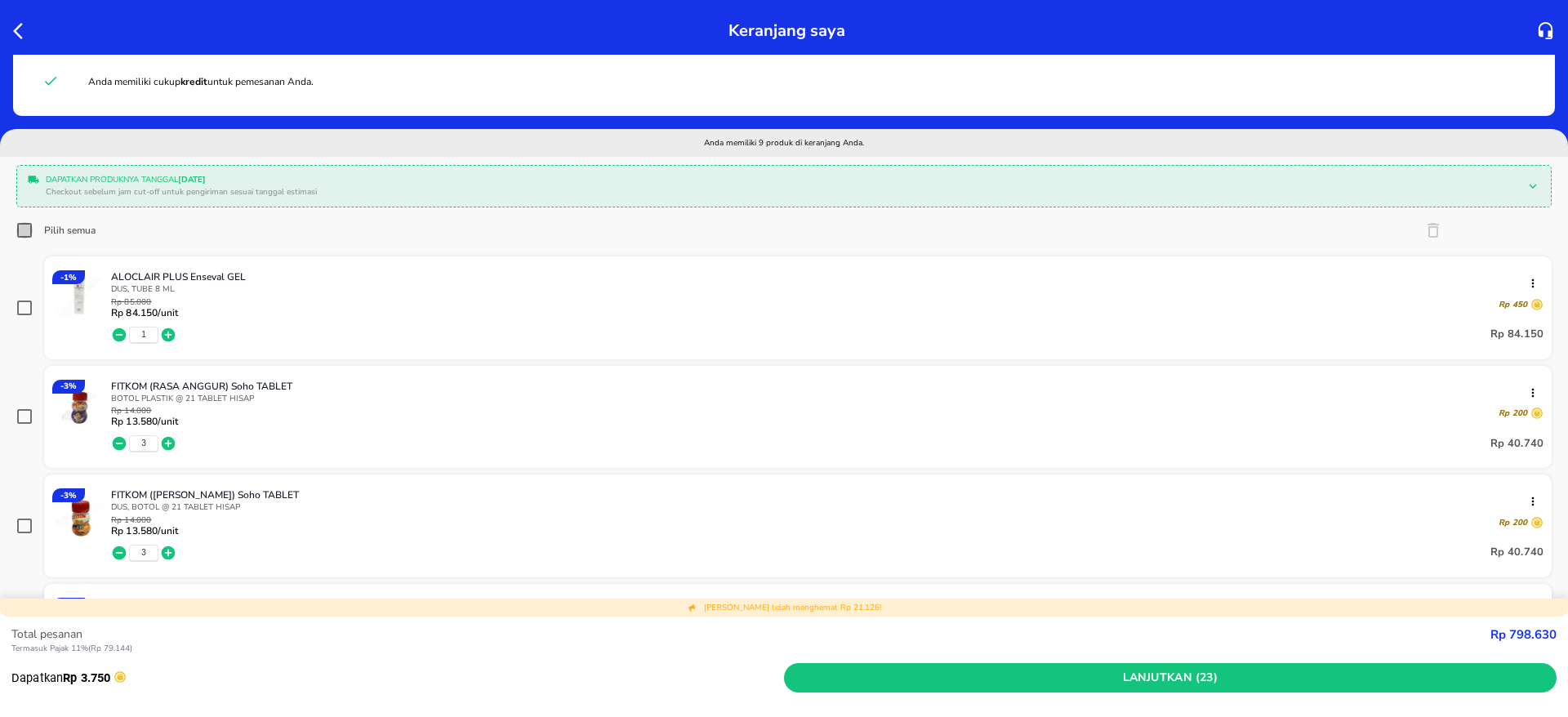
click at [26, 226] on input "Pilih semua" at bounding box center [24, 230] width 16 height 16
checkbox input "true"
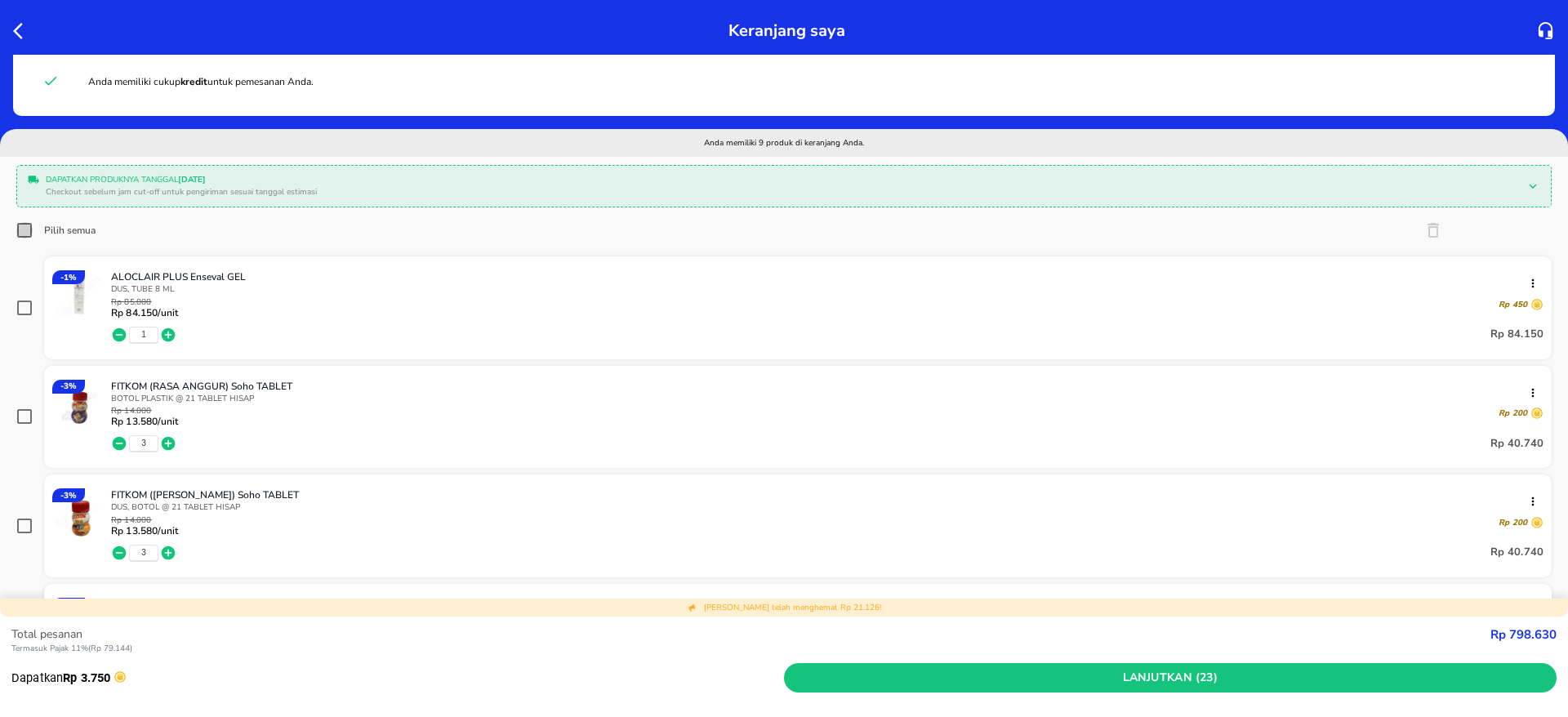
checkbox input "true"
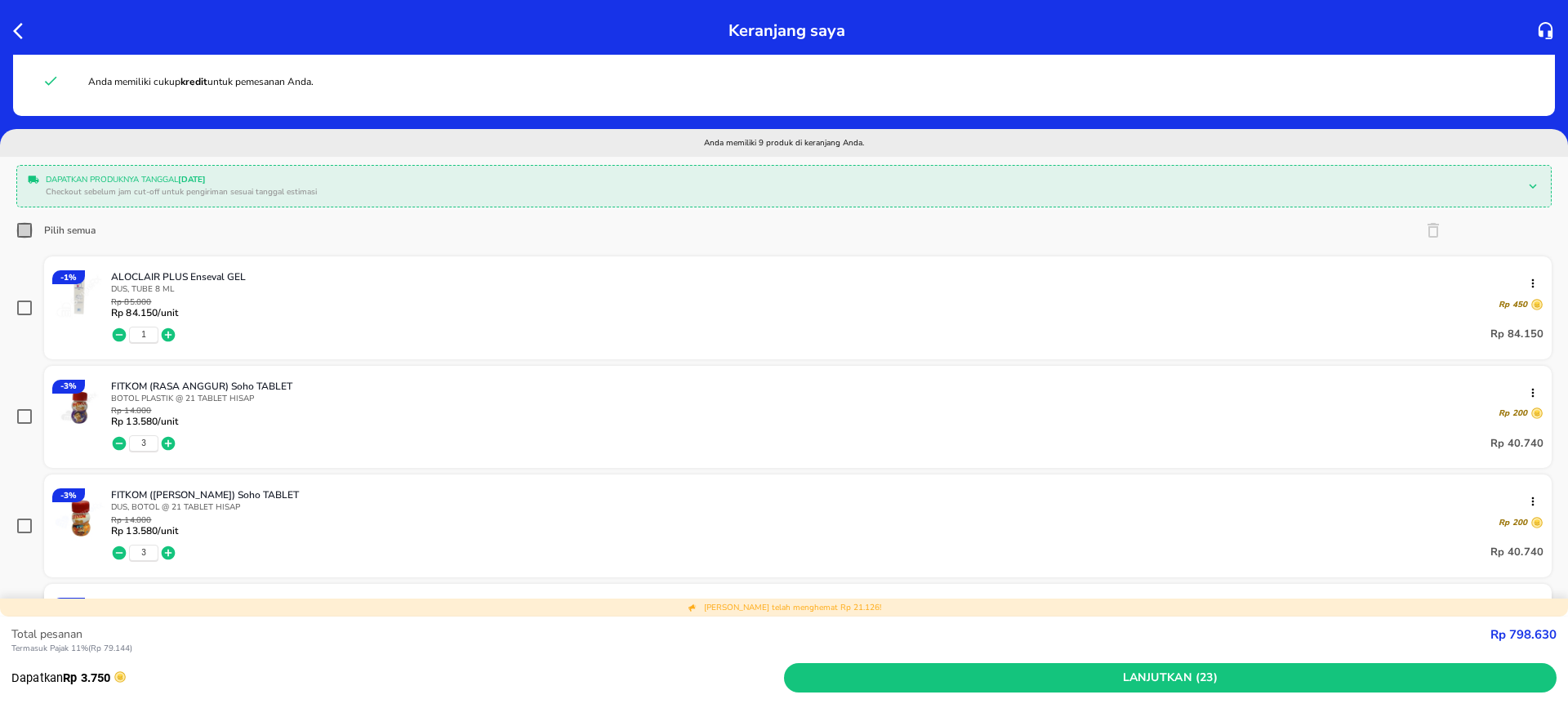
checkbox input "true"
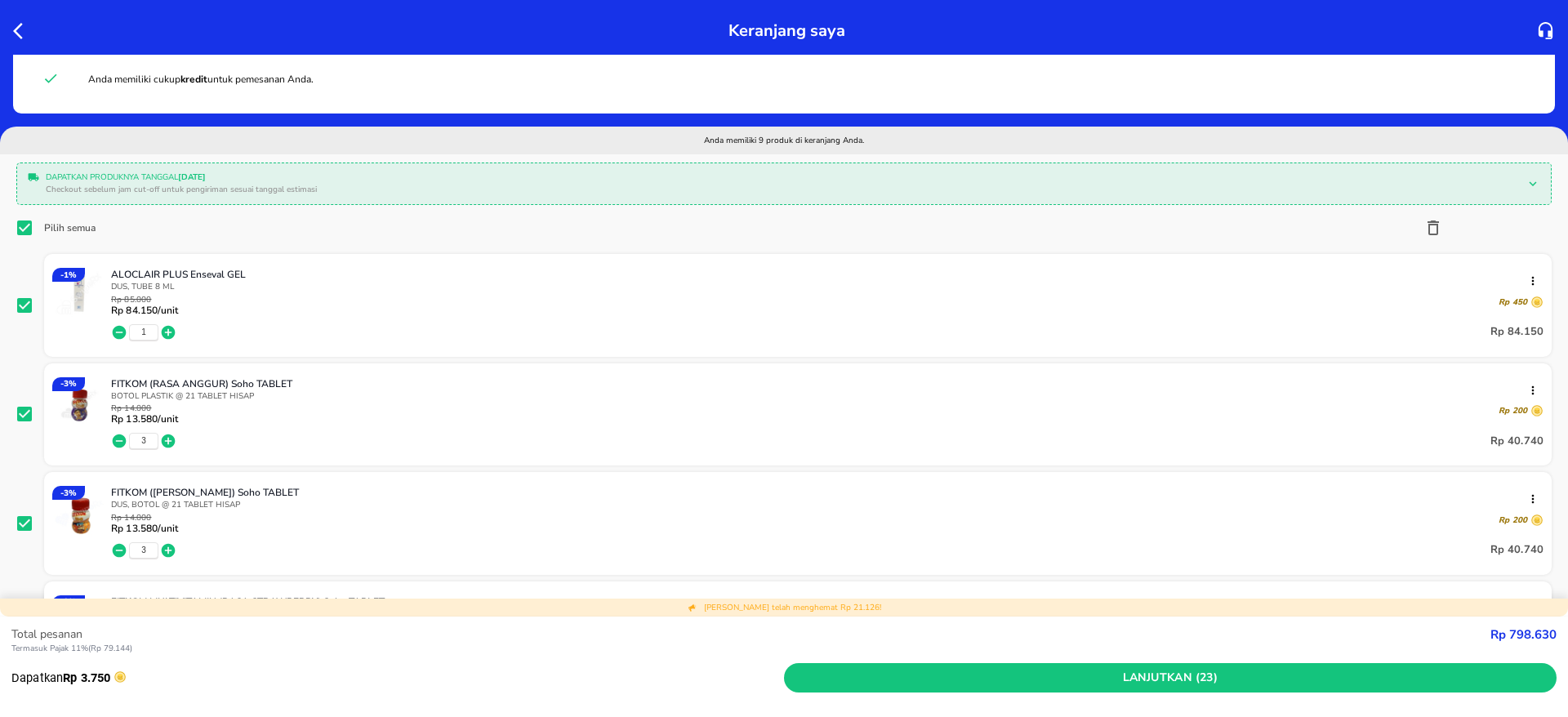
scroll to position [0, 0]
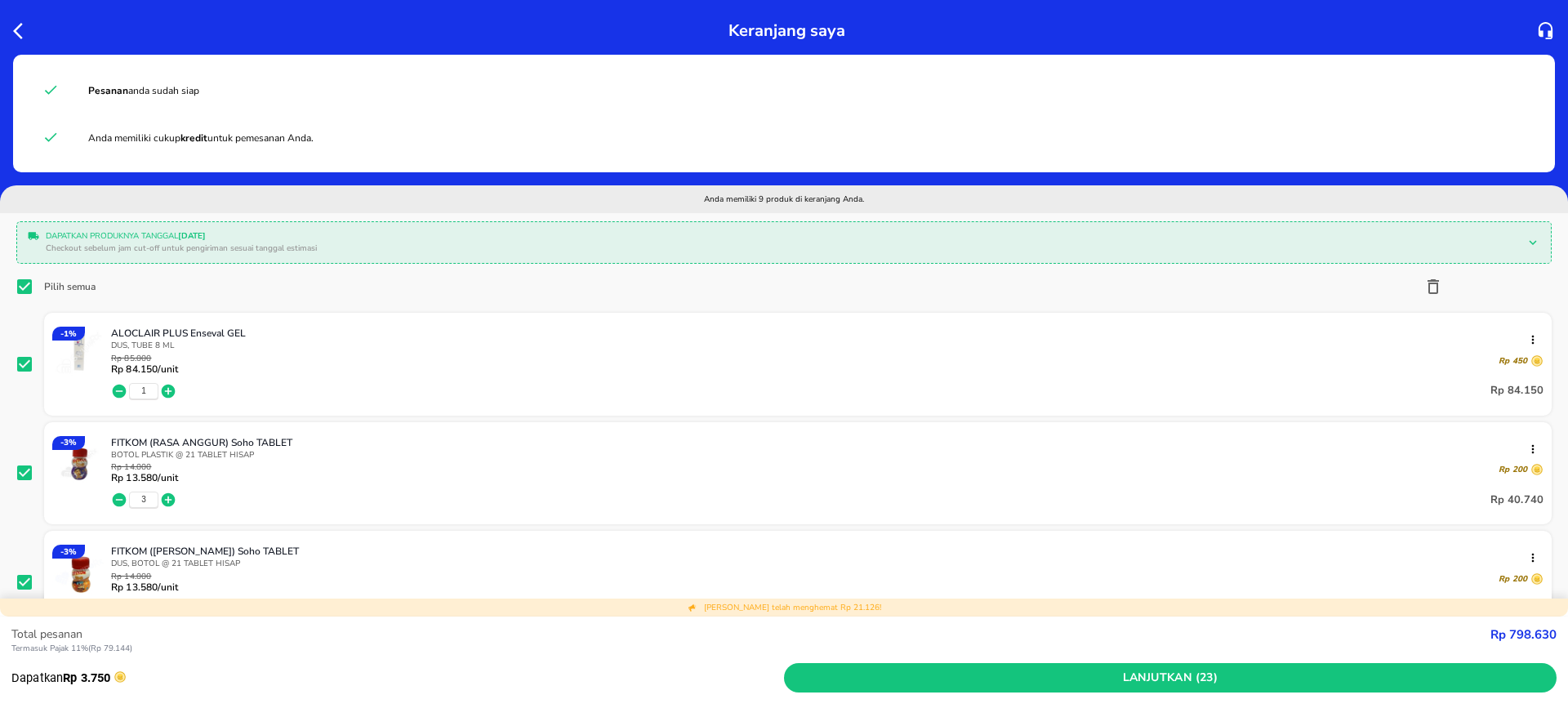
click at [22, 32] on icon "button" at bounding box center [23, 30] width 20 height 20
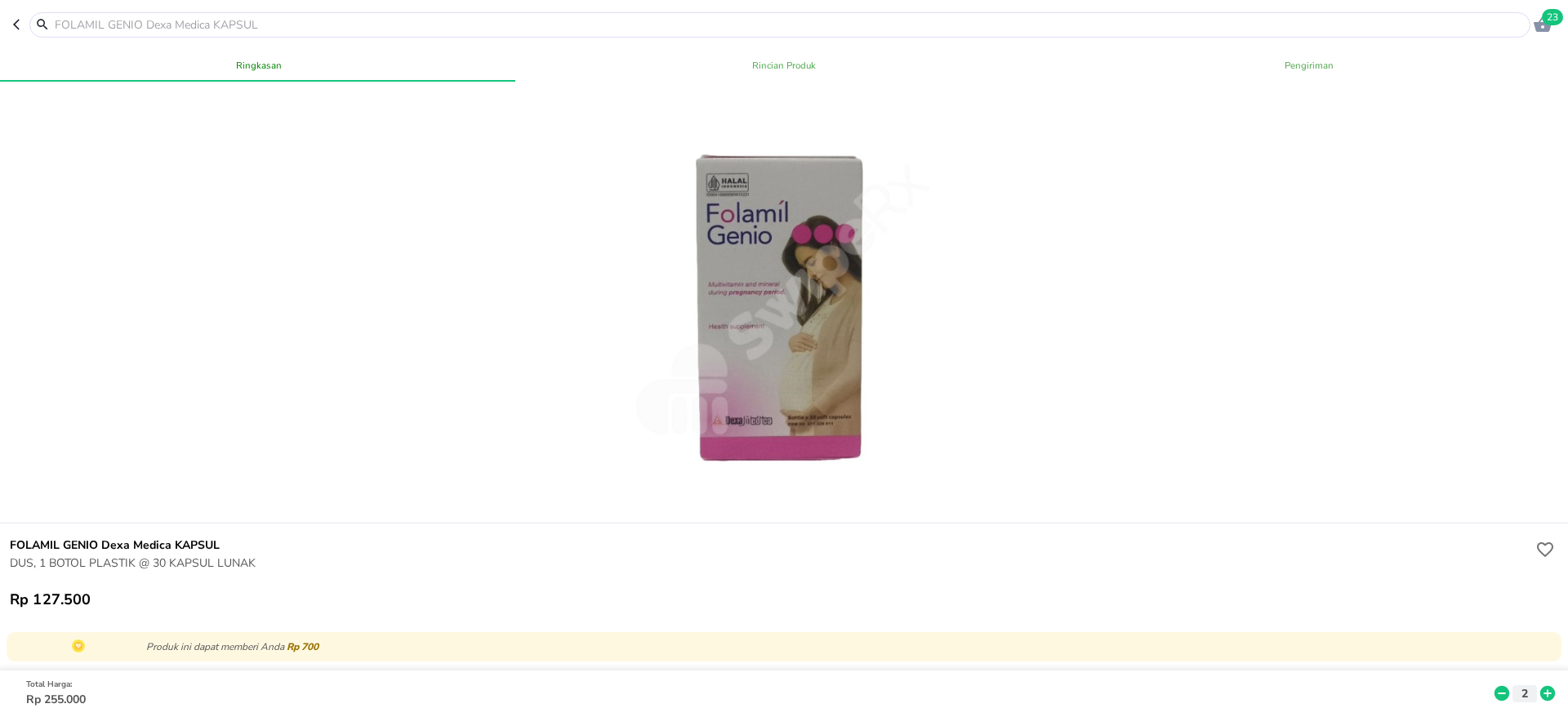
click at [149, 29] on input "text" at bounding box center [789, 25] width 1473 height 17
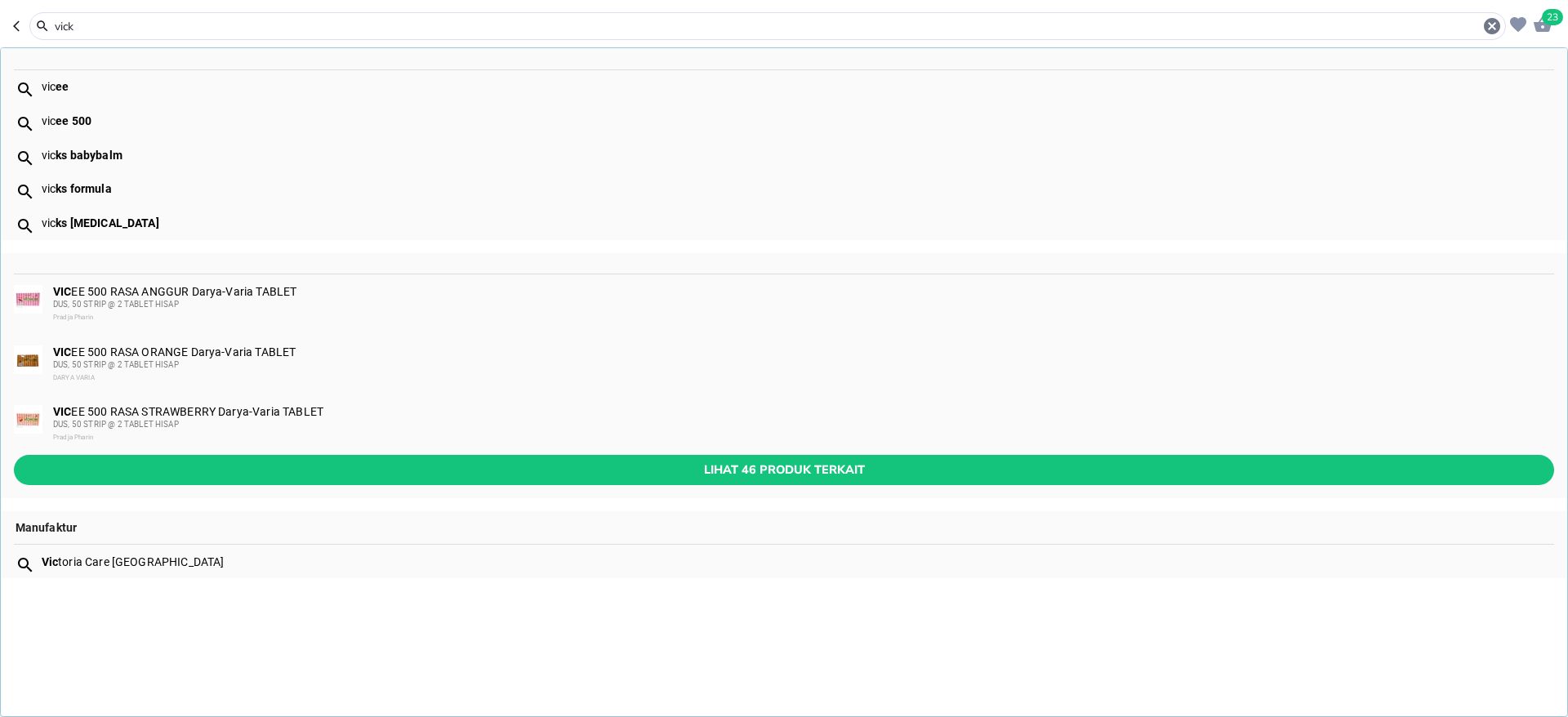
type input "vicks"
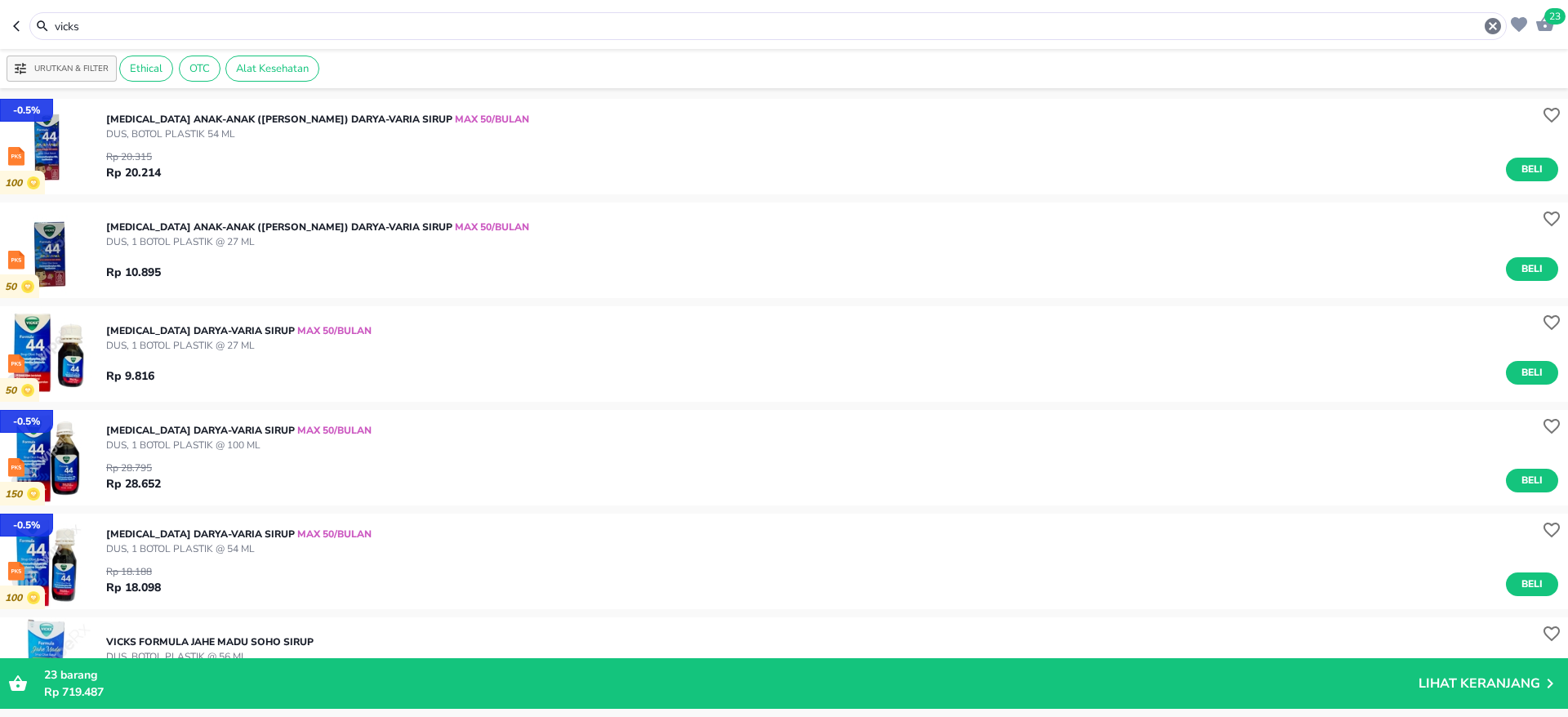
click at [260, 28] on input "vicks" at bounding box center [768, 27] width 1430 height 17
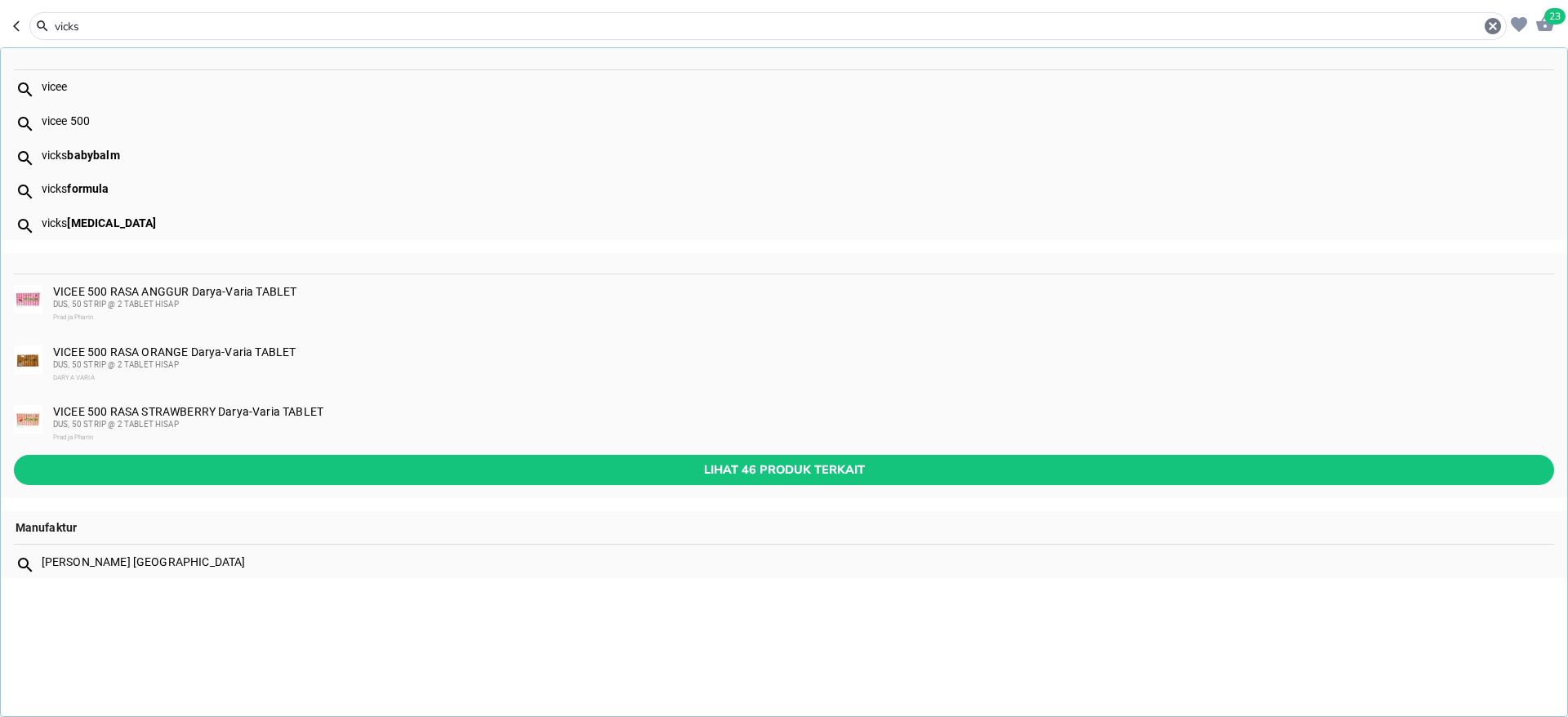
click at [260, 28] on input "vicks" at bounding box center [768, 27] width 1430 height 17
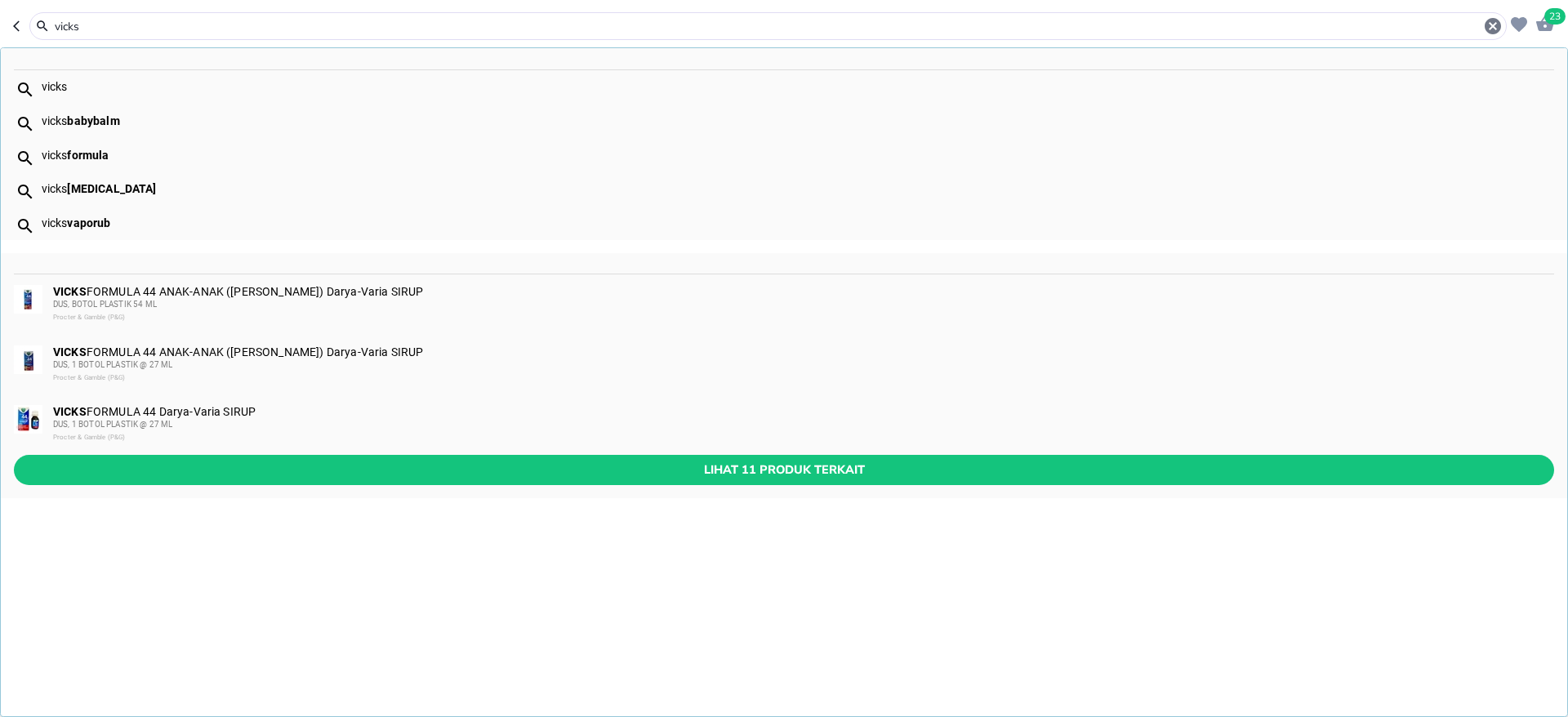
click at [260, 28] on input "vicks" at bounding box center [768, 27] width 1430 height 17
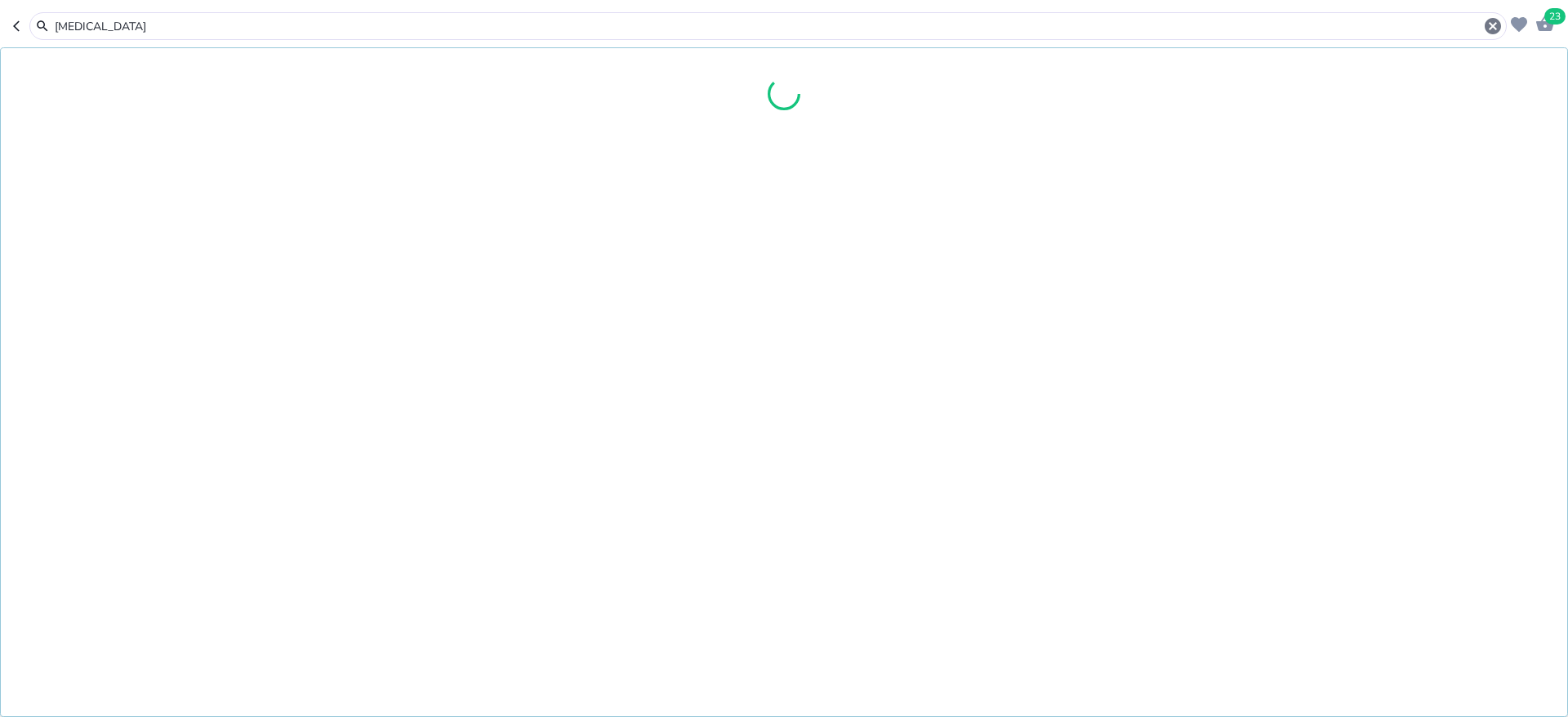
type input "[MEDICAL_DATA]"
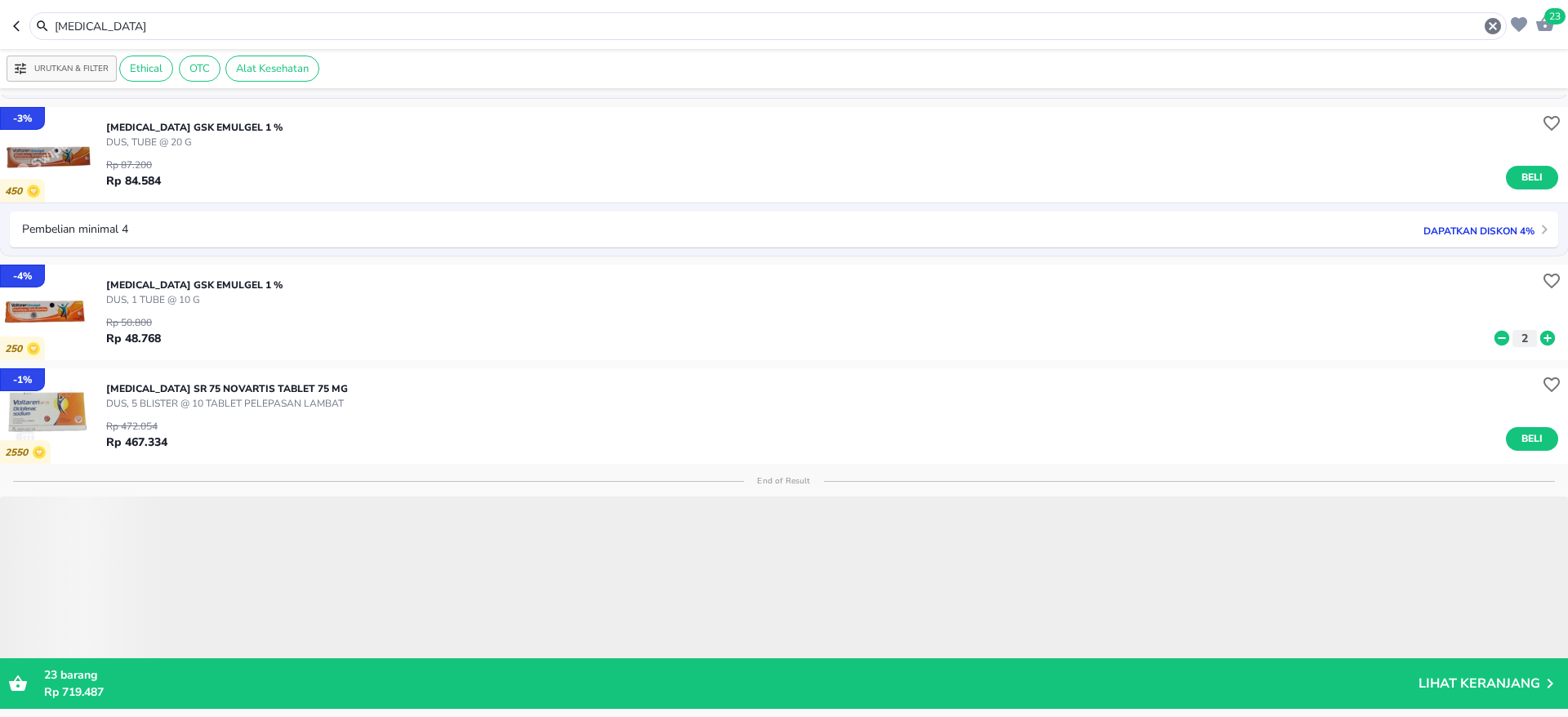
scroll to position [384, 0]
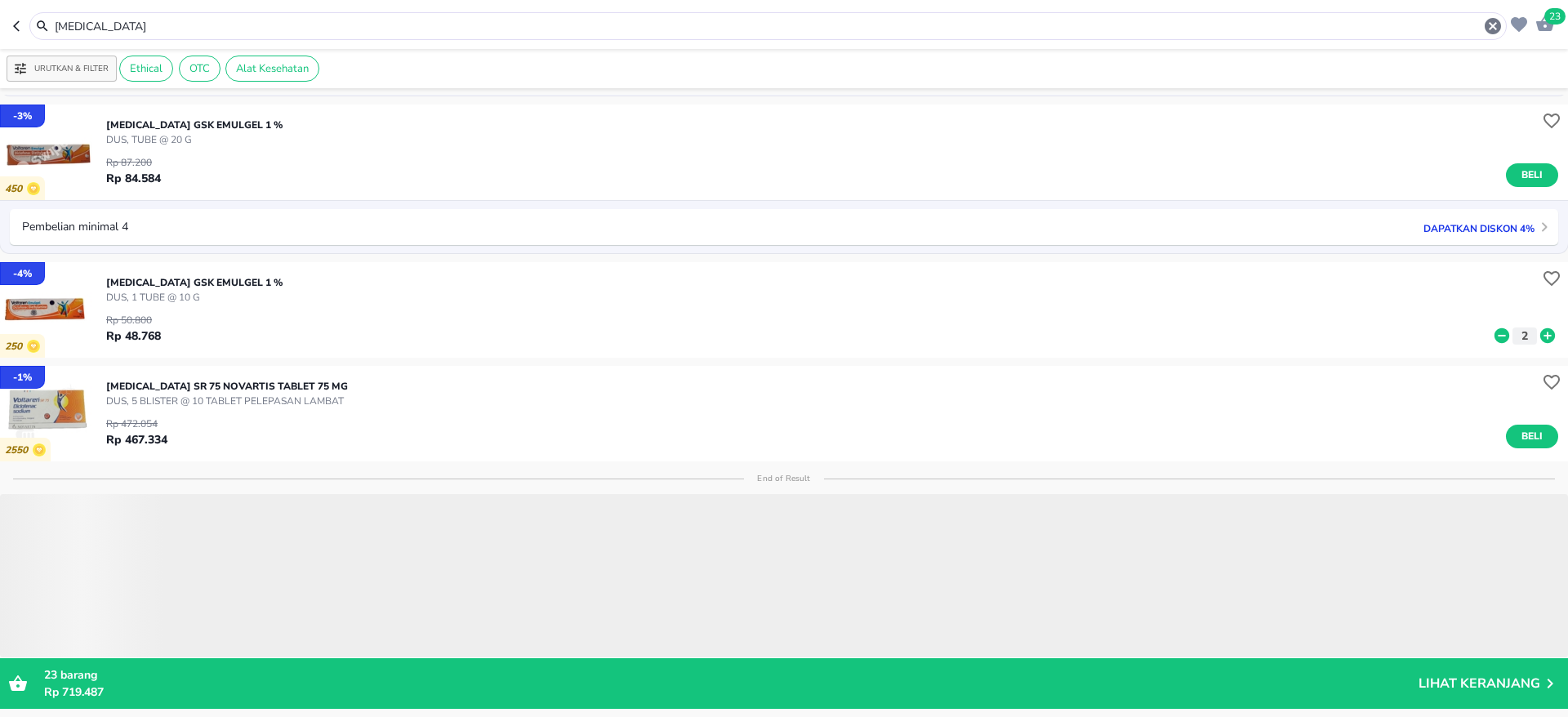
click at [1548, 20] on span "23" at bounding box center [1555, 16] width 21 height 16
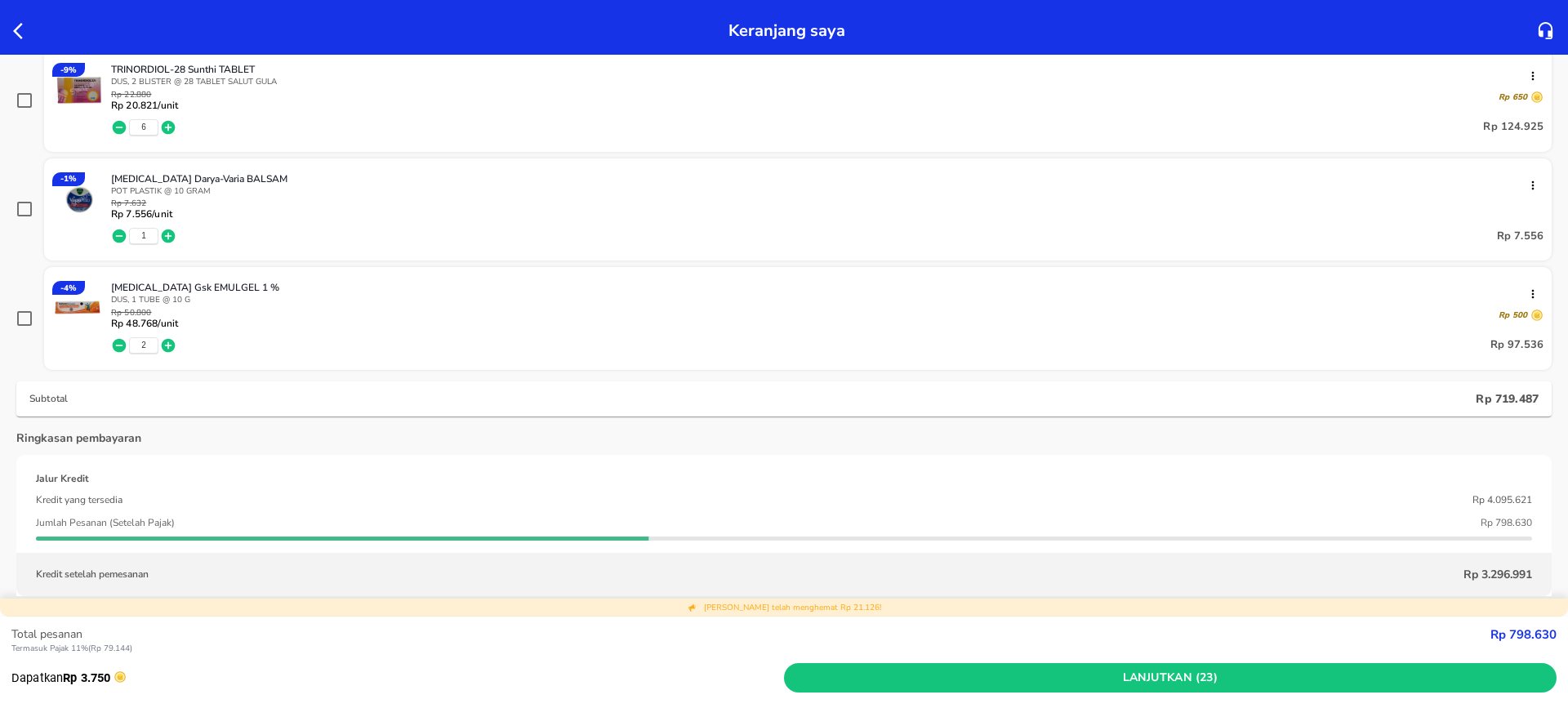
scroll to position [904, 0]
click at [171, 233] on icon "button" at bounding box center [168, 236] width 14 height 14
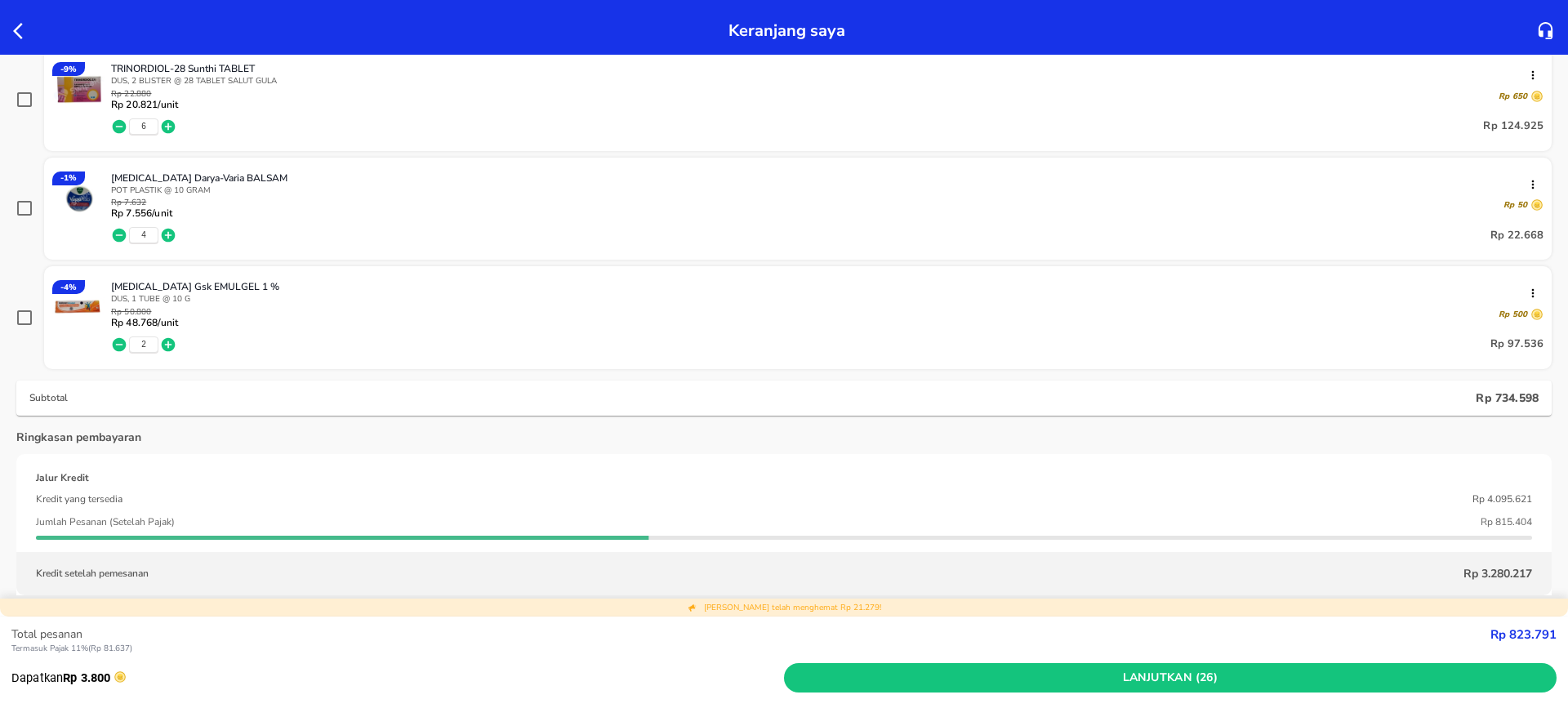
click at [171, 233] on icon "button" at bounding box center [168, 236] width 14 height 14
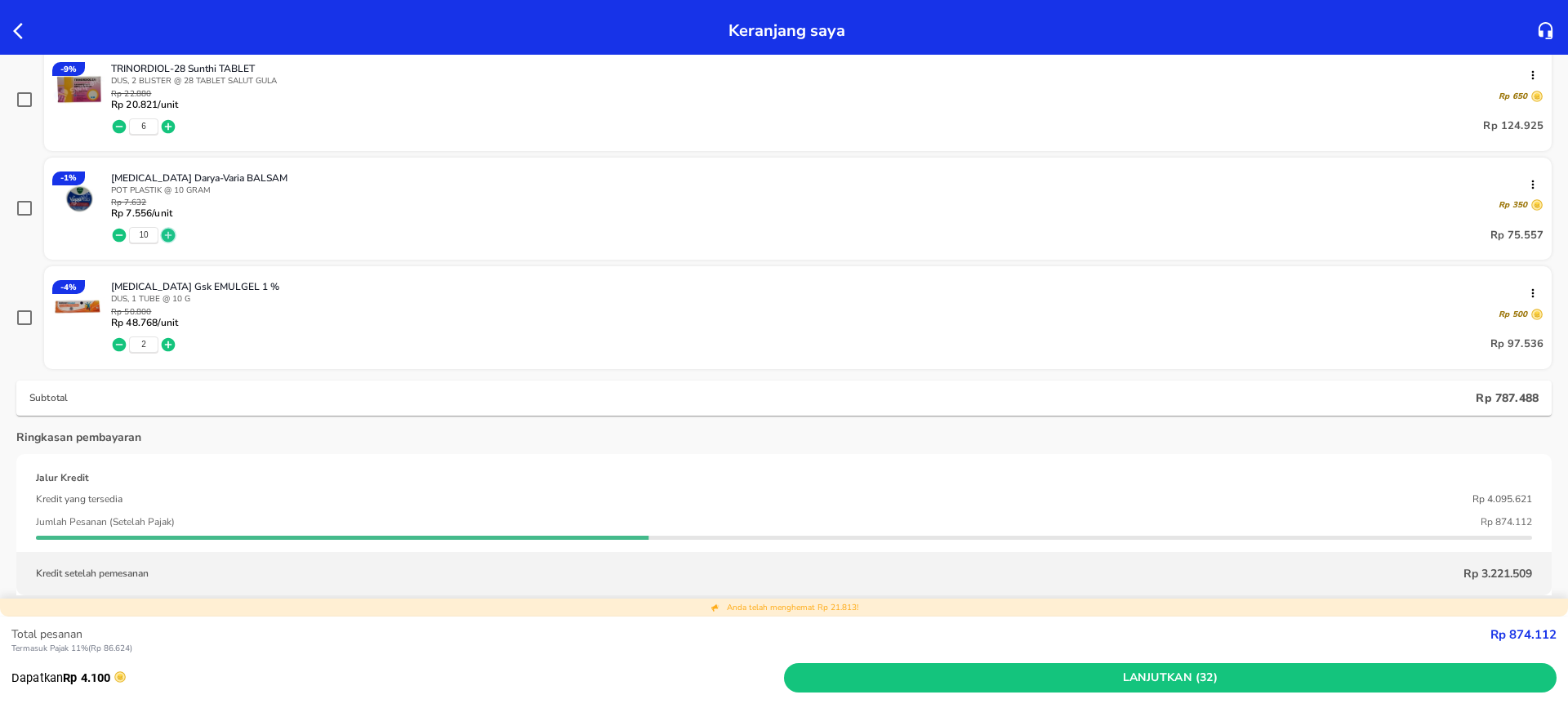
click at [171, 233] on icon "button" at bounding box center [168, 236] width 14 height 14
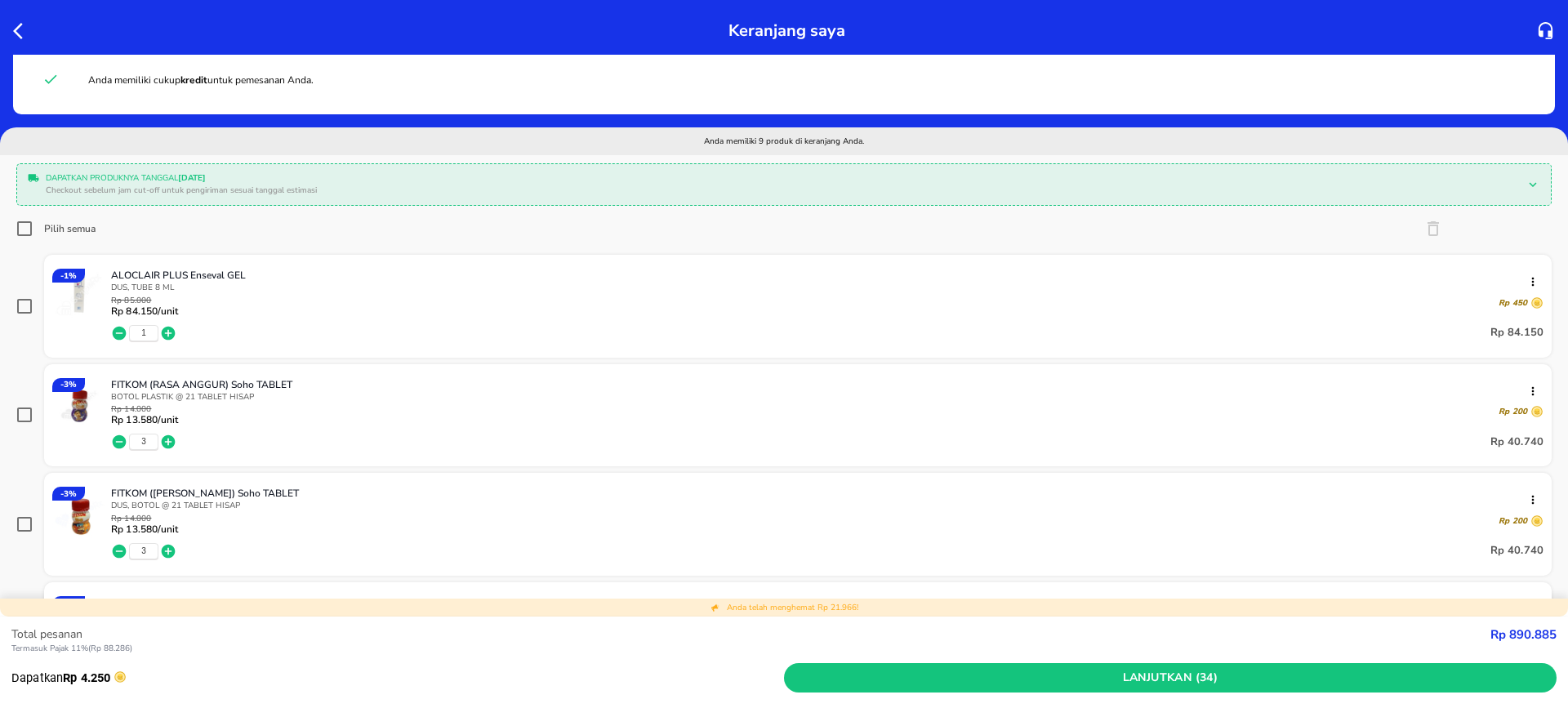
scroll to position [0, 0]
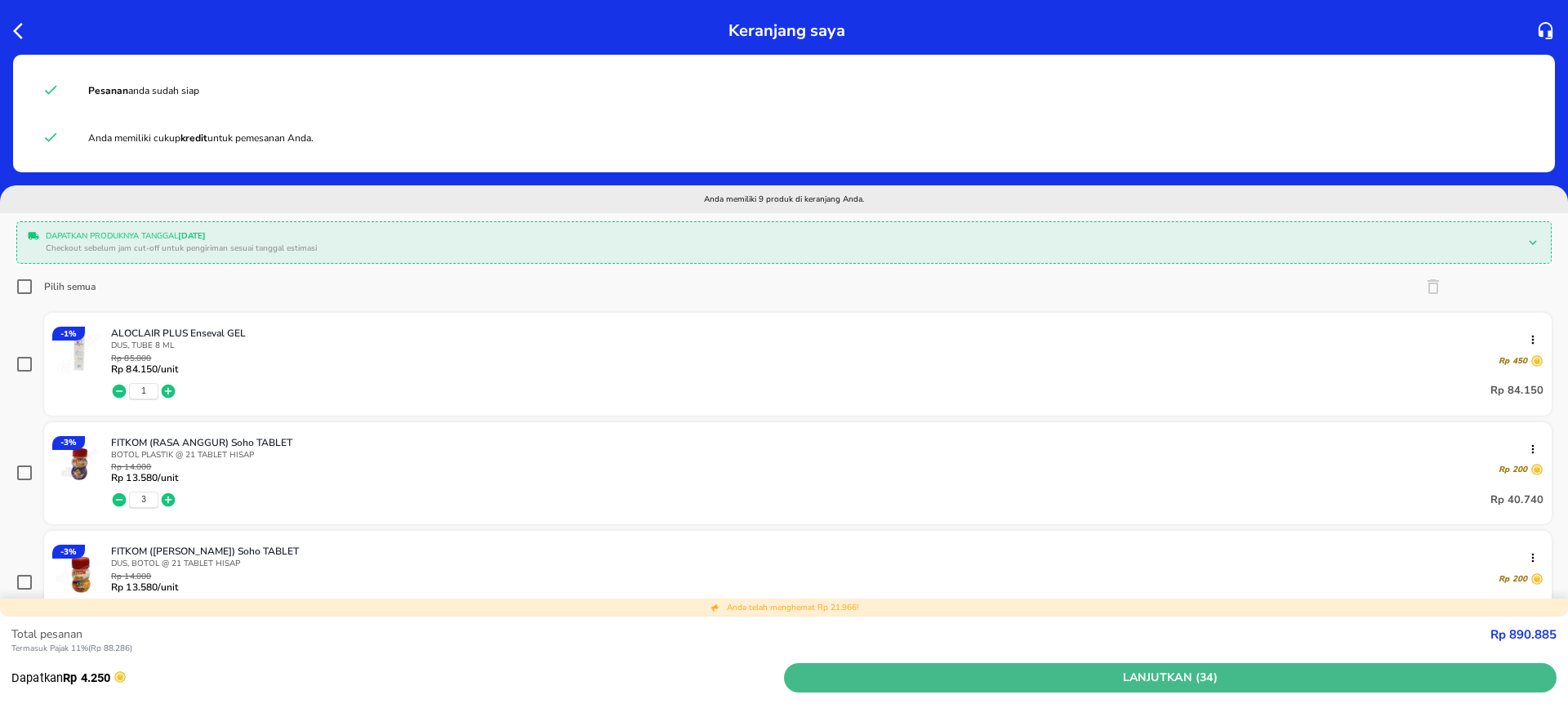
click at [1200, 679] on span "Lanjutkan (34)" at bounding box center [1170, 677] width 760 height 20
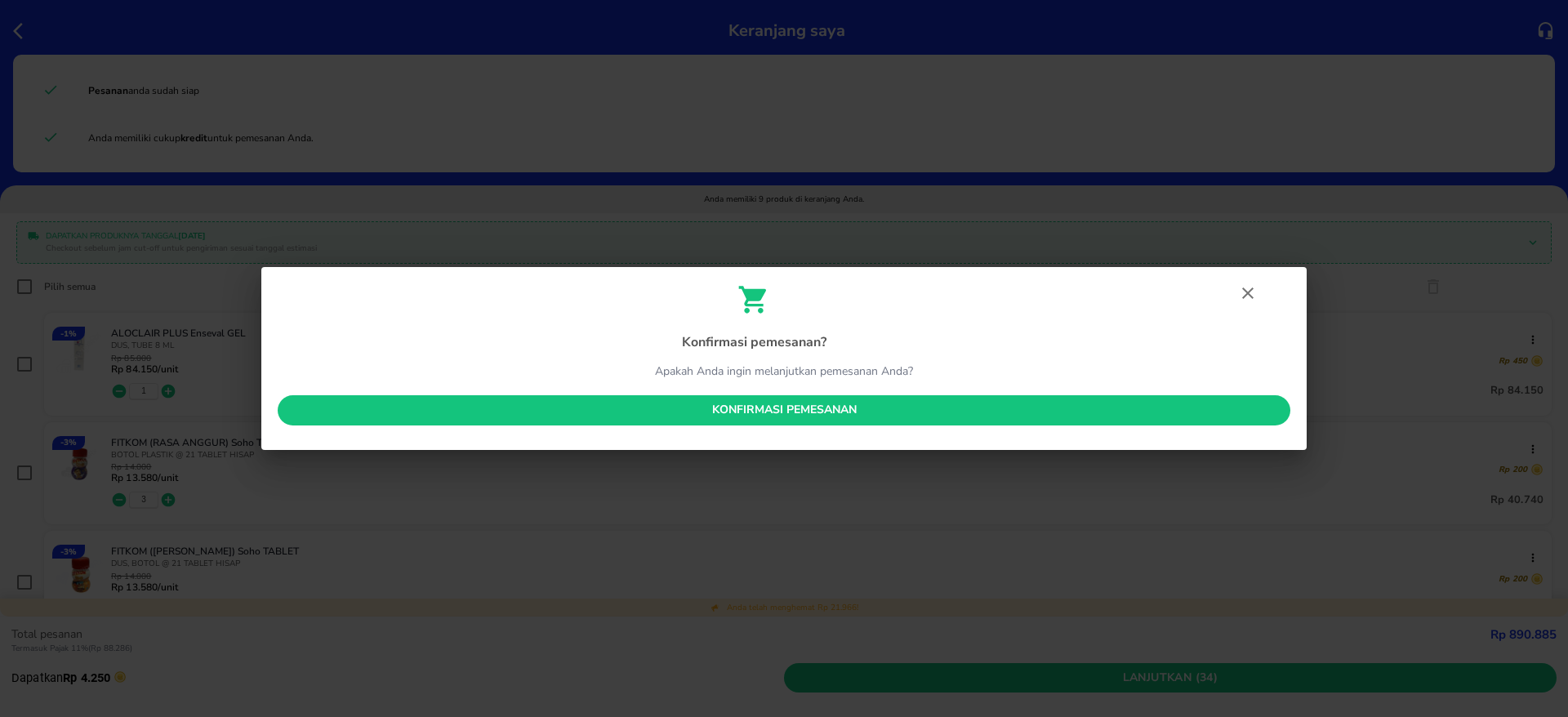
click at [970, 408] on span "Konfirmasi pemesanan" at bounding box center [784, 409] width 987 height 20
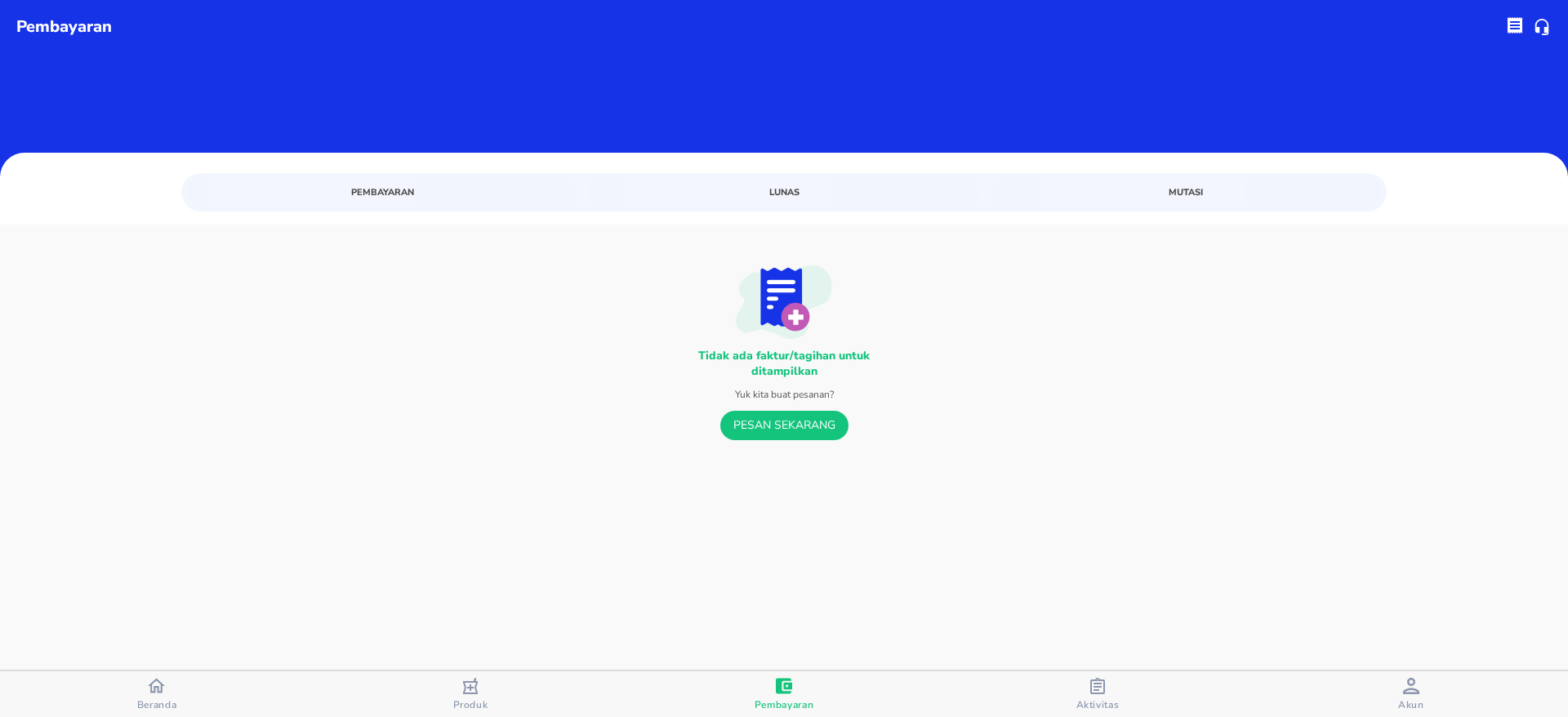
click at [1090, 694] on div "button" at bounding box center [1097, 688] width 16 height 20
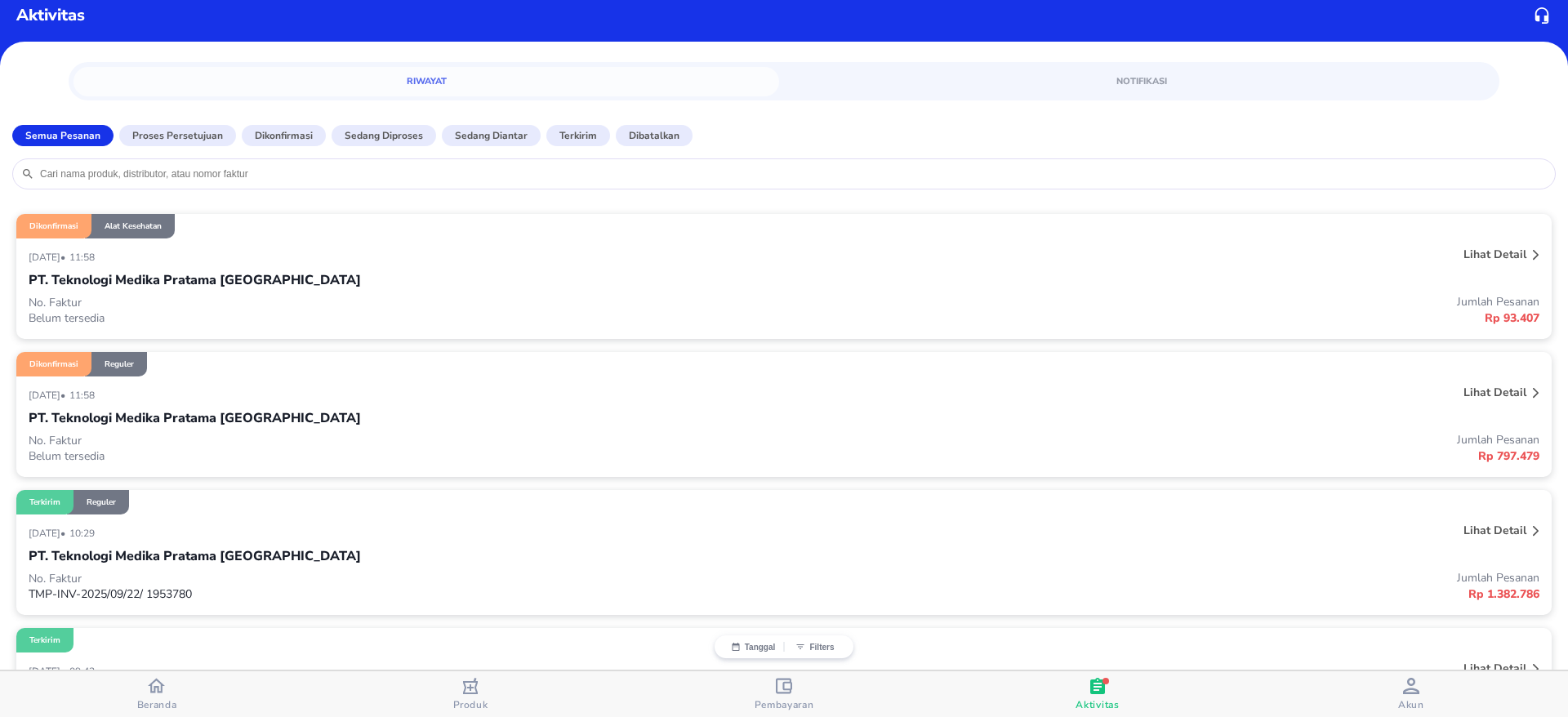
scroll to position [9, 0]
